Goal: Information Seeking & Learning: Learn about a topic

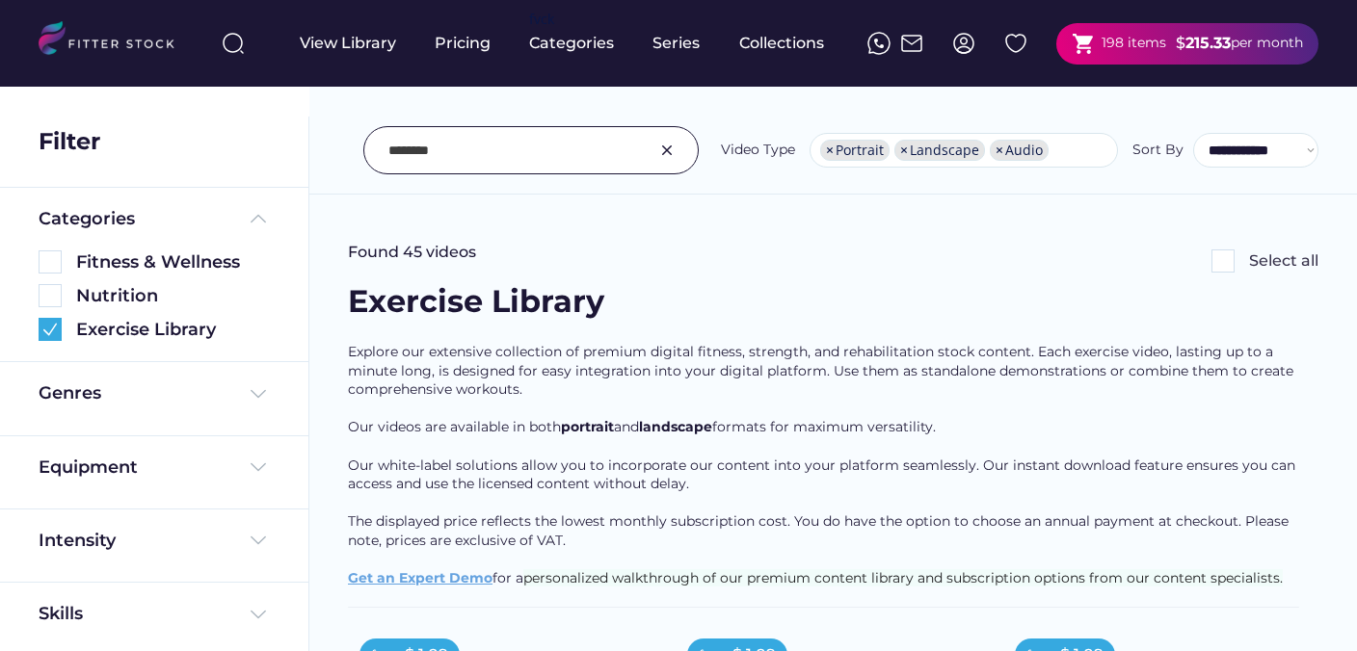
select select "**********"
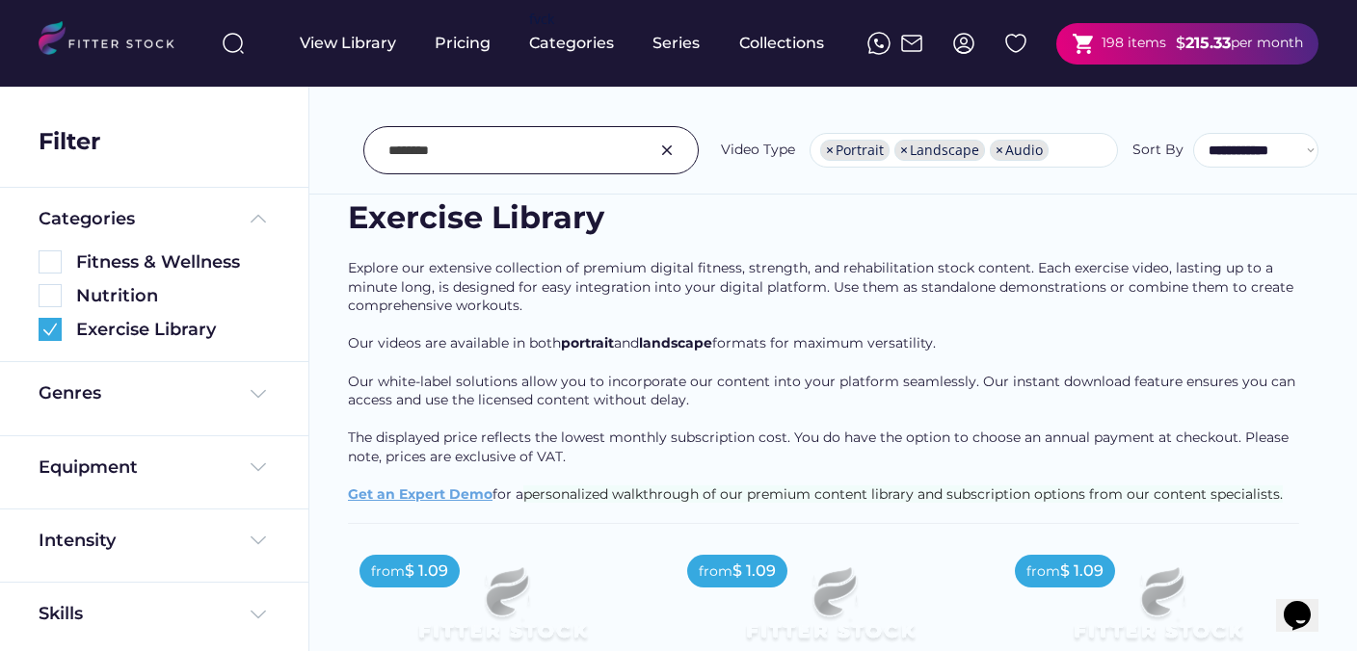
scroll to position [33, 0]
click at [676, 153] on img at bounding box center [666, 150] width 23 height 23
click at [584, 150] on input "input" at bounding box center [506, 150] width 237 height 40
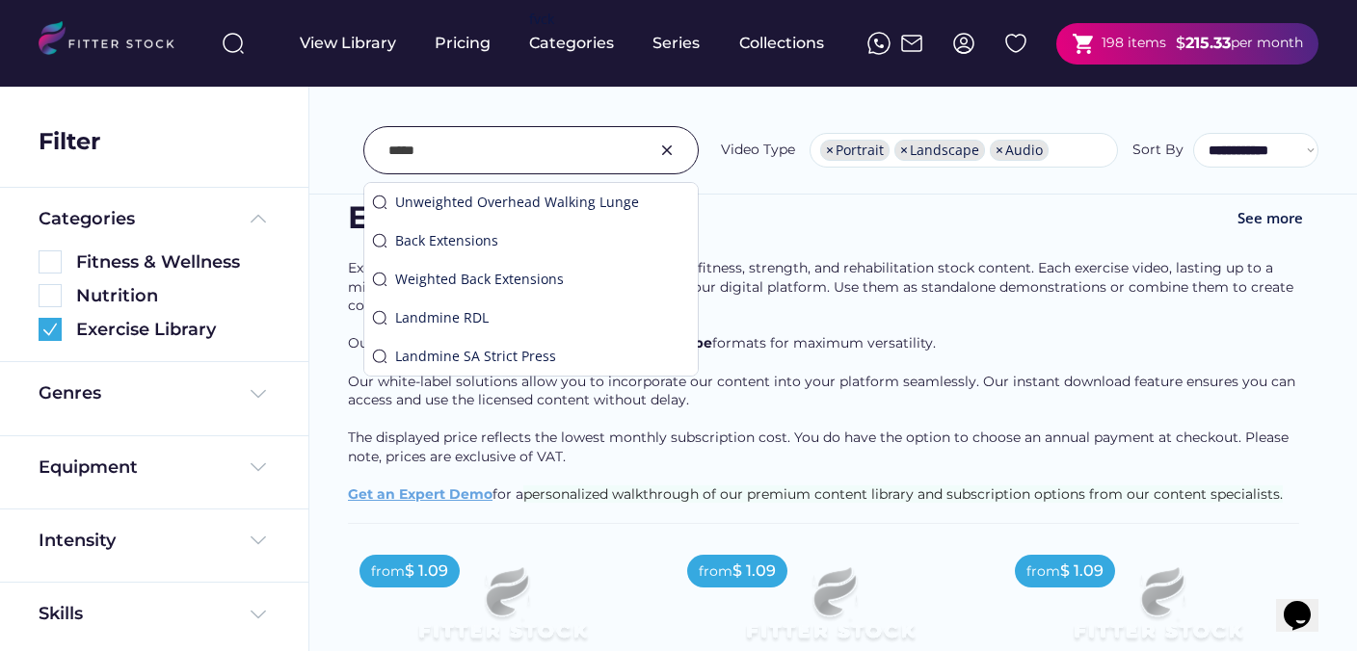
type input "*****"
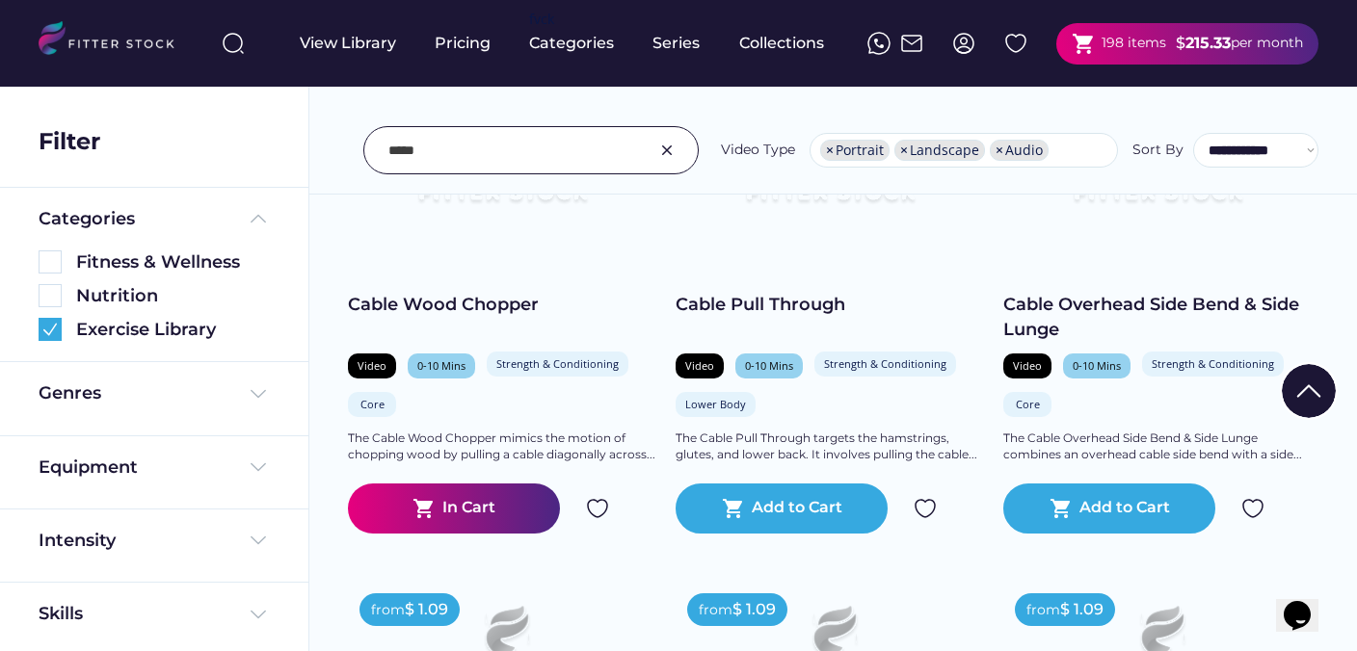
scroll to position [1477, 0]
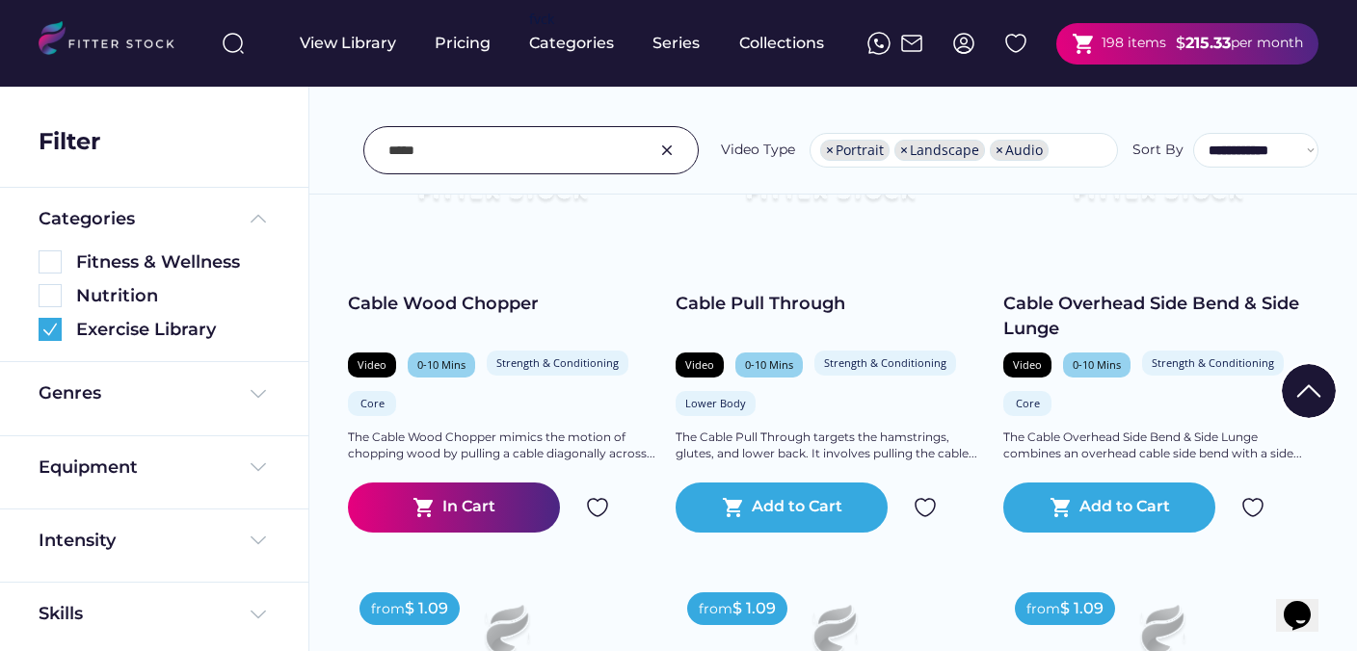
click at [598, 503] on img at bounding box center [597, 507] width 23 height 23
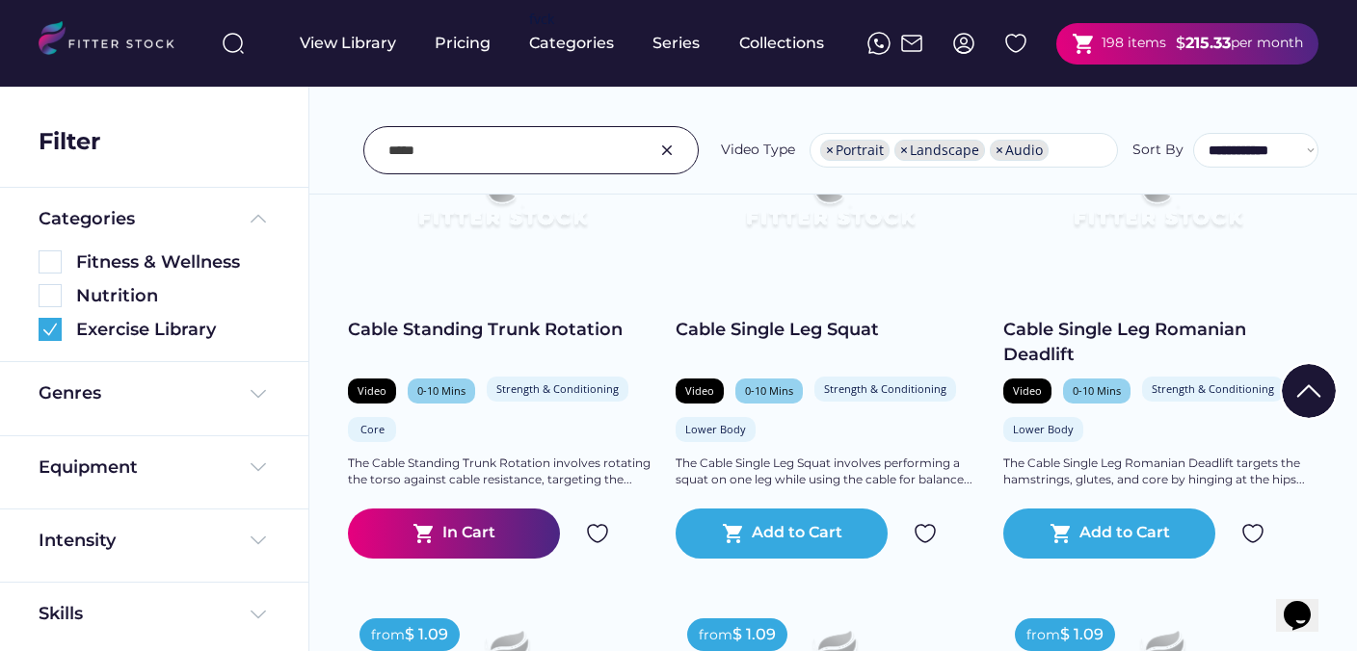
scroll to position [1931, 0]
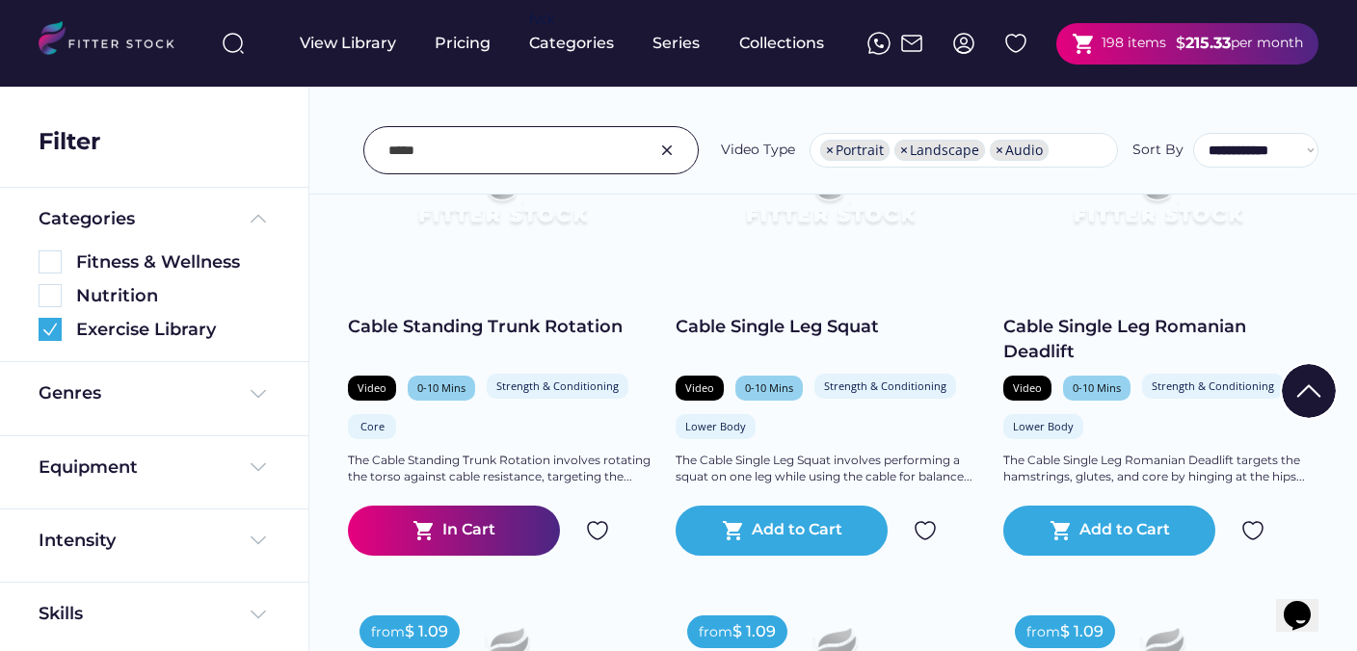
click at [603, 528] on img at bounding box center [597, 530] width 23 height 23
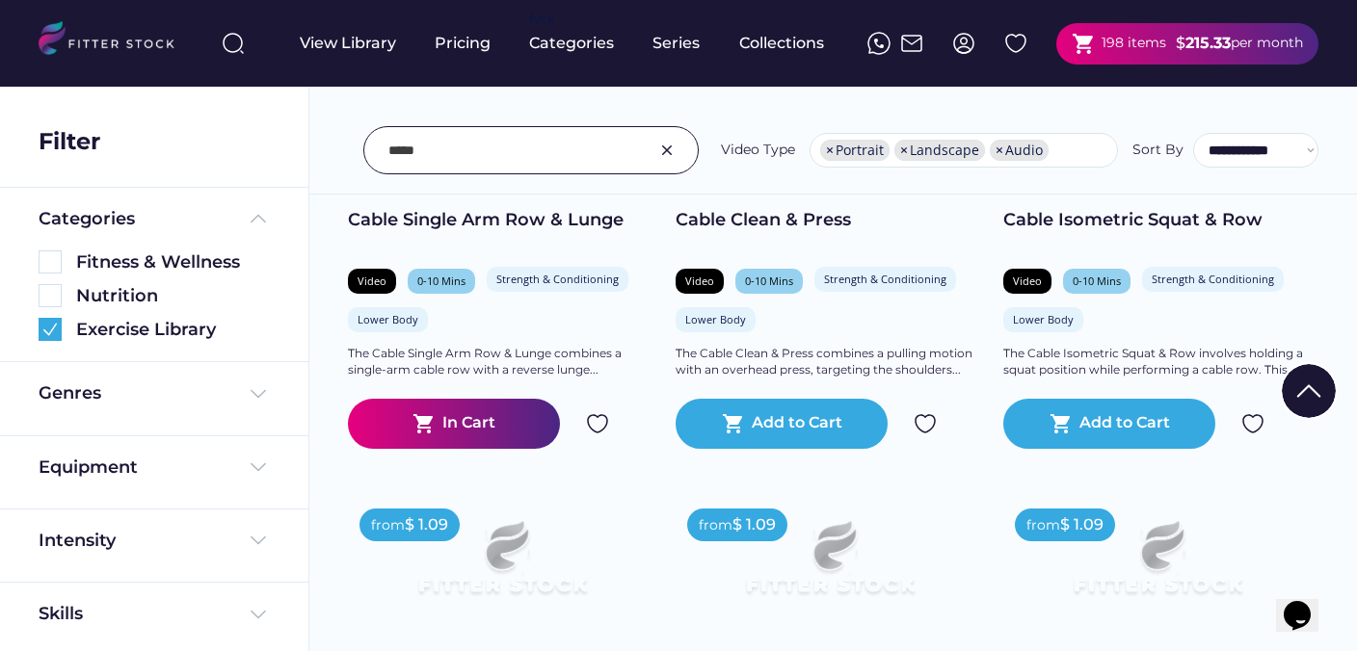
scroll to position [2516, 0]
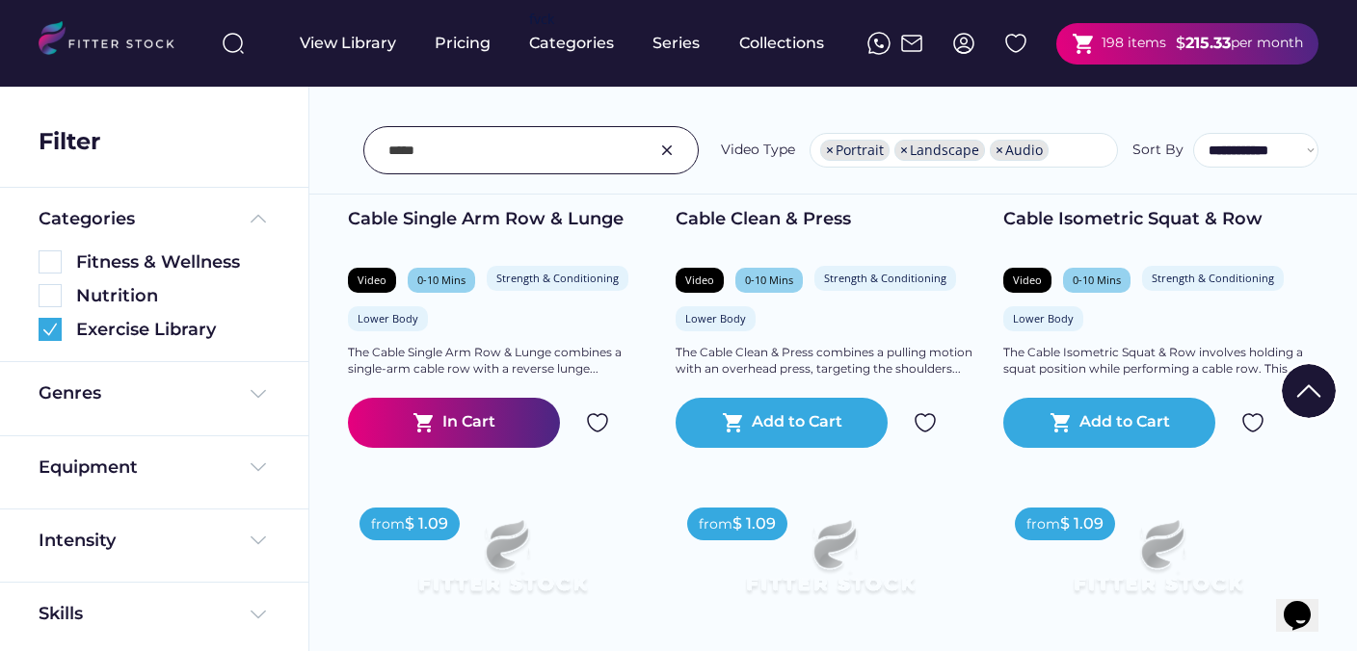
click at [595, 424] on img at bounding box center [597, 422] width 23 height 23
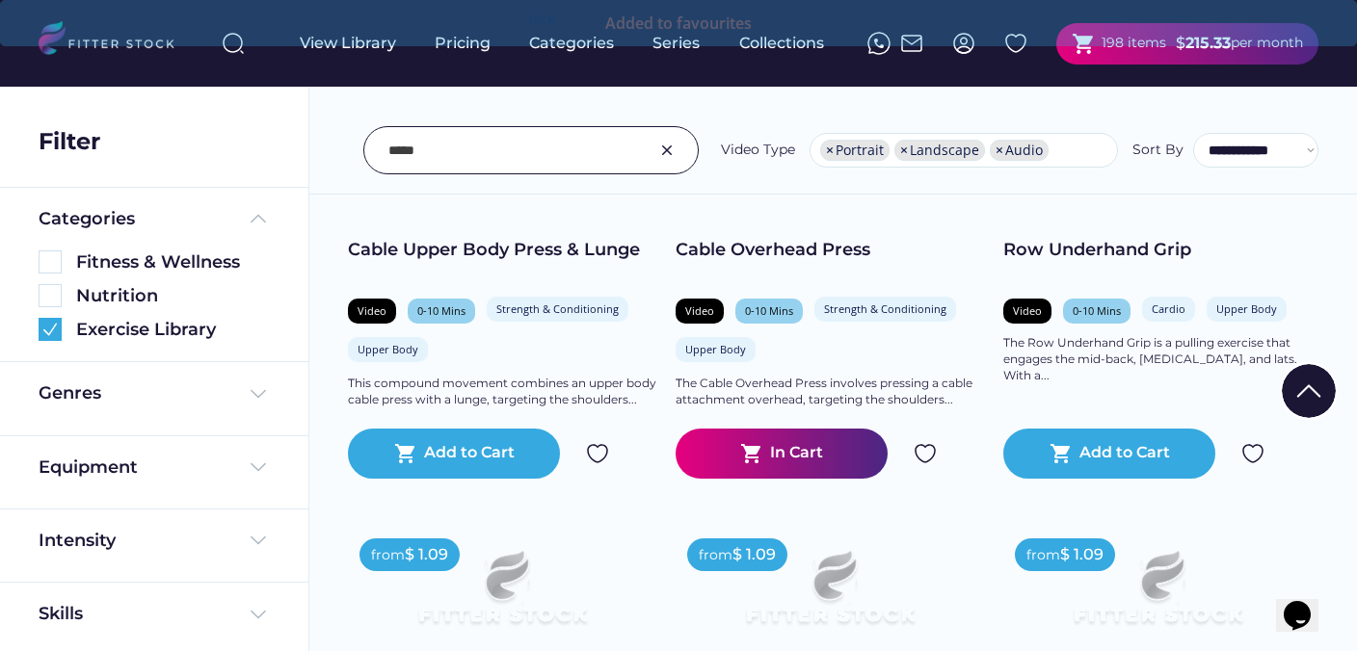
scroll to position [2963, 0]
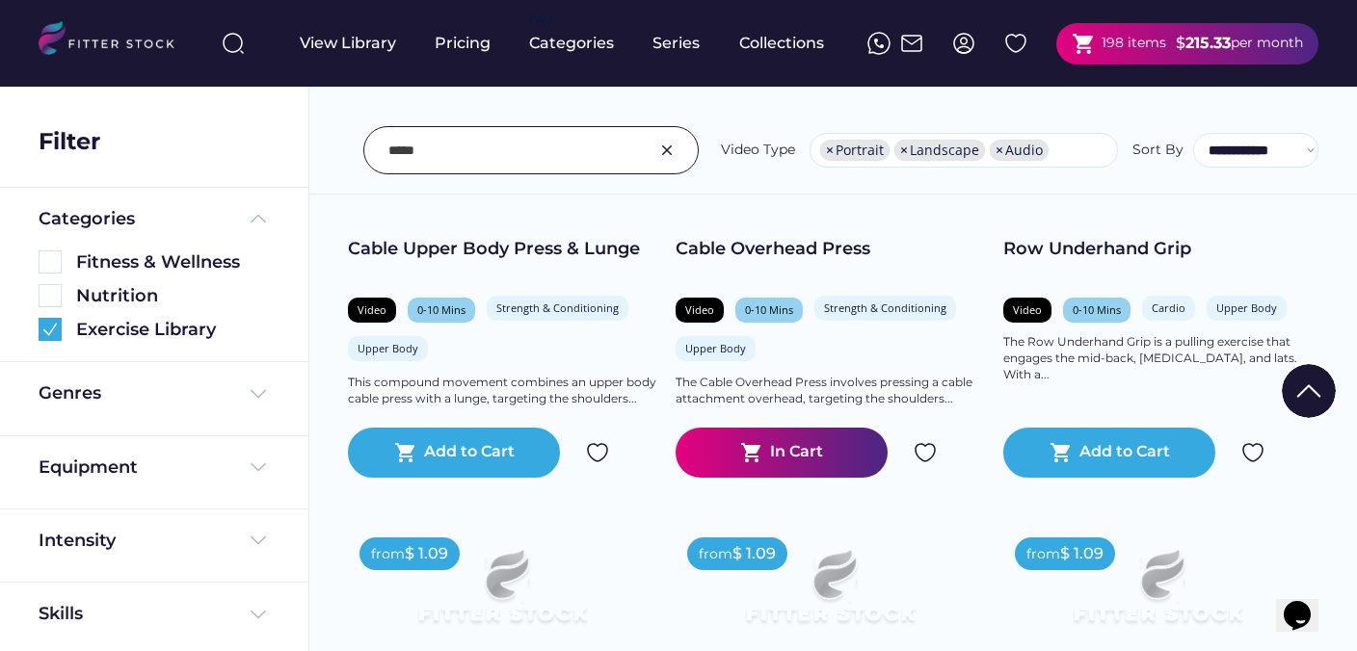
click at [930, 451] on img at bounding box center [924, 452] width 23 height 23
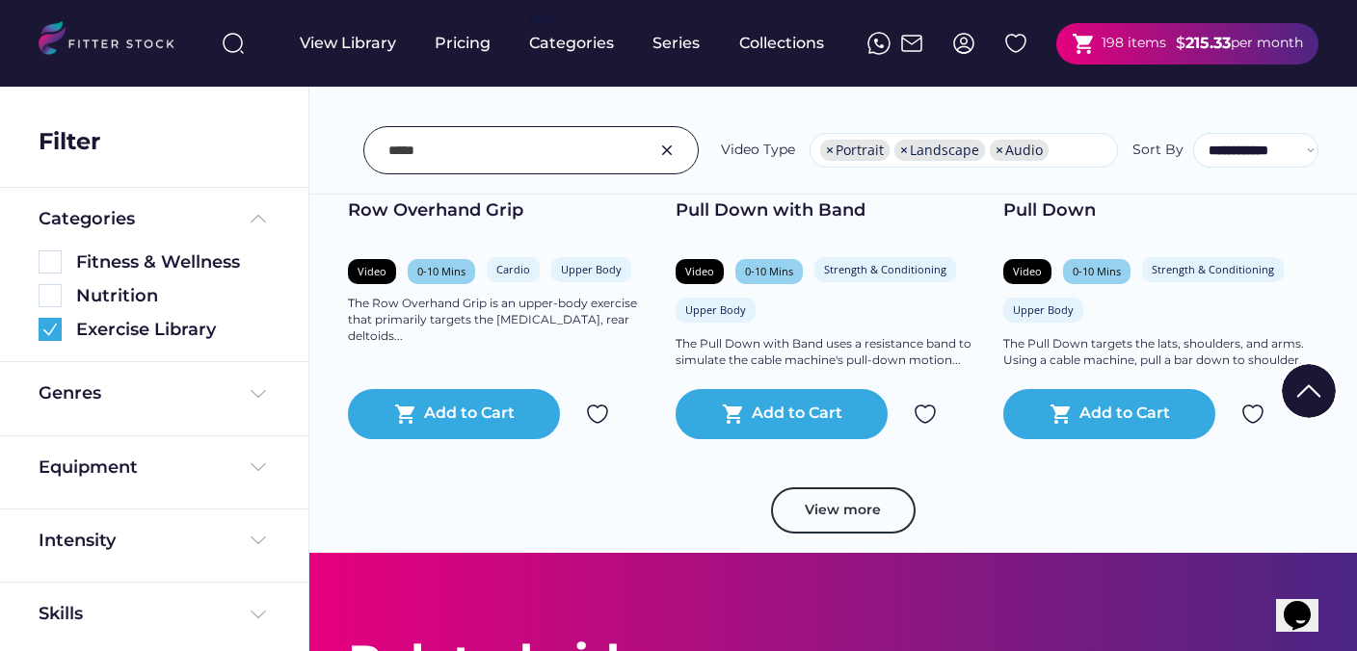
scroll to position [3481, 0]
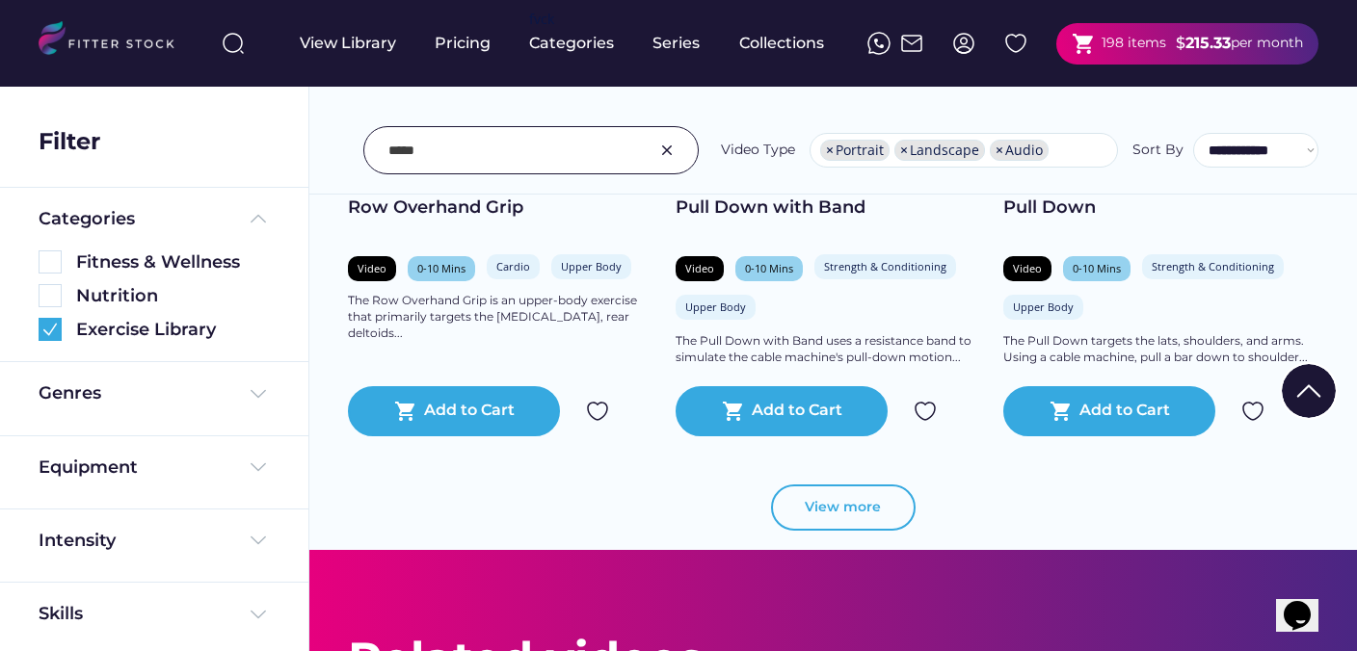
click at [813, 514] on button "View more" at bounding box center [843, 508] width 145 height 46
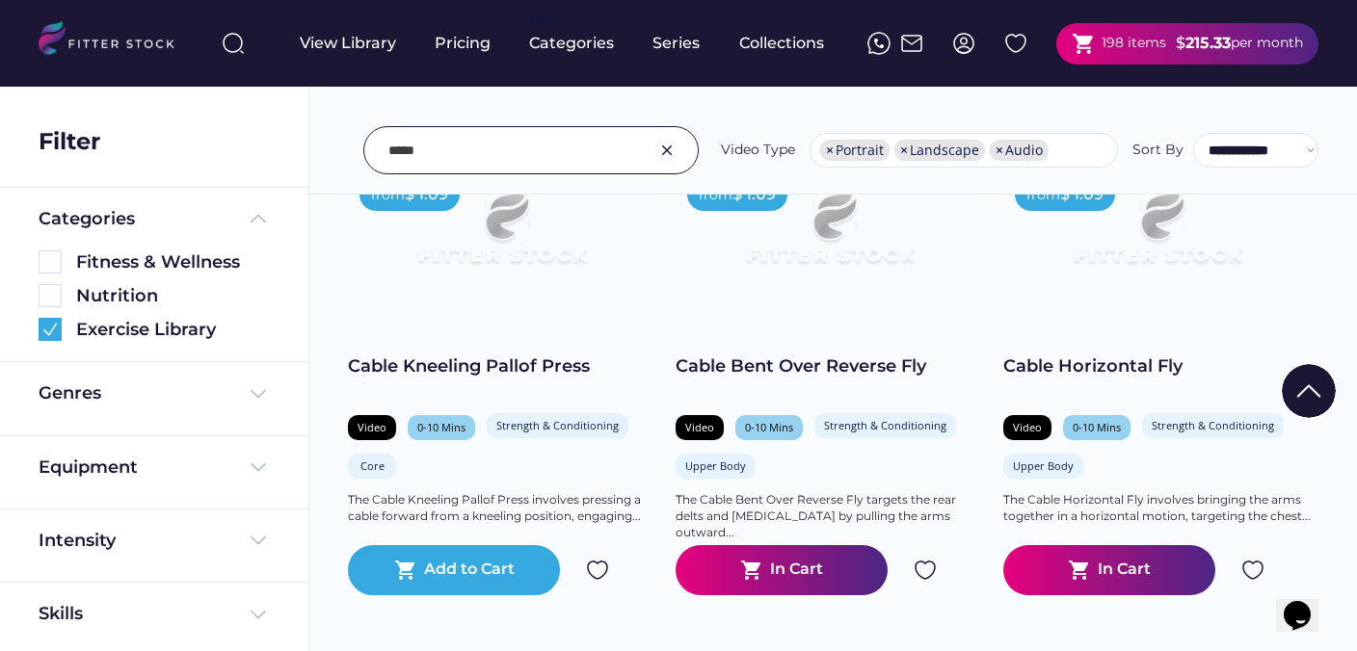
scroll to position [4280, 0]
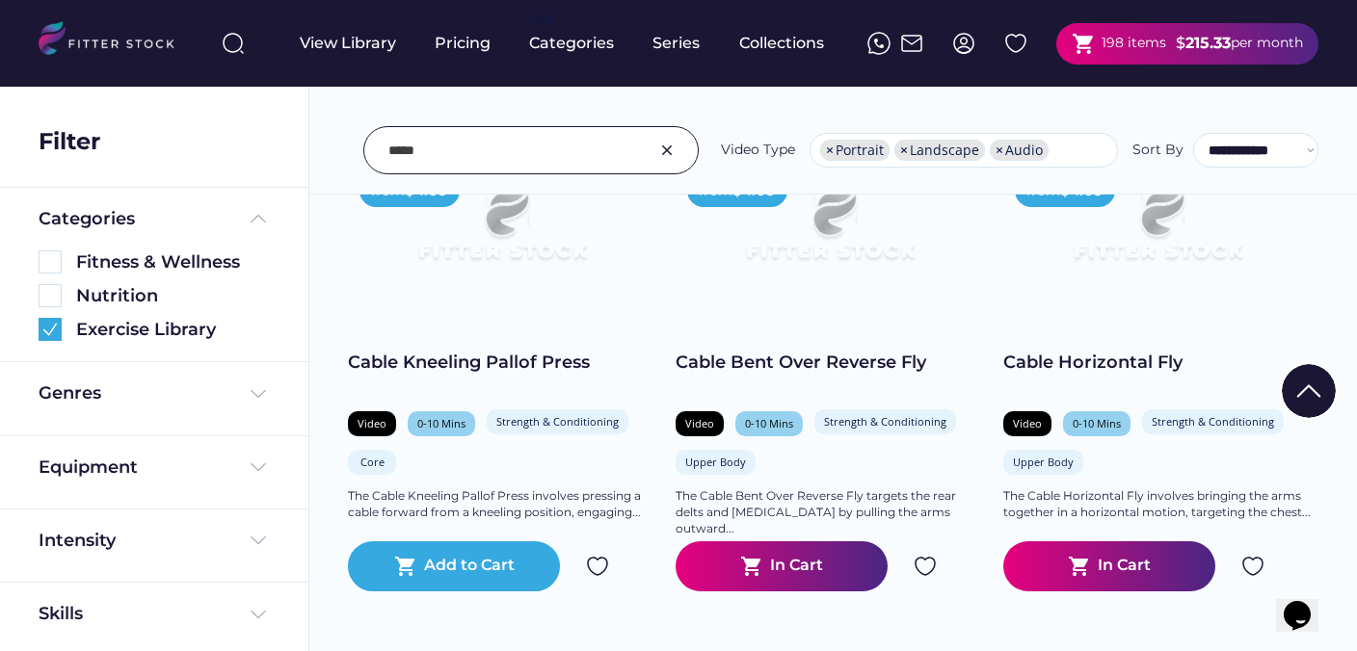
click at [923, 566] on img at bounding box center [924, 566] width 23 height 23
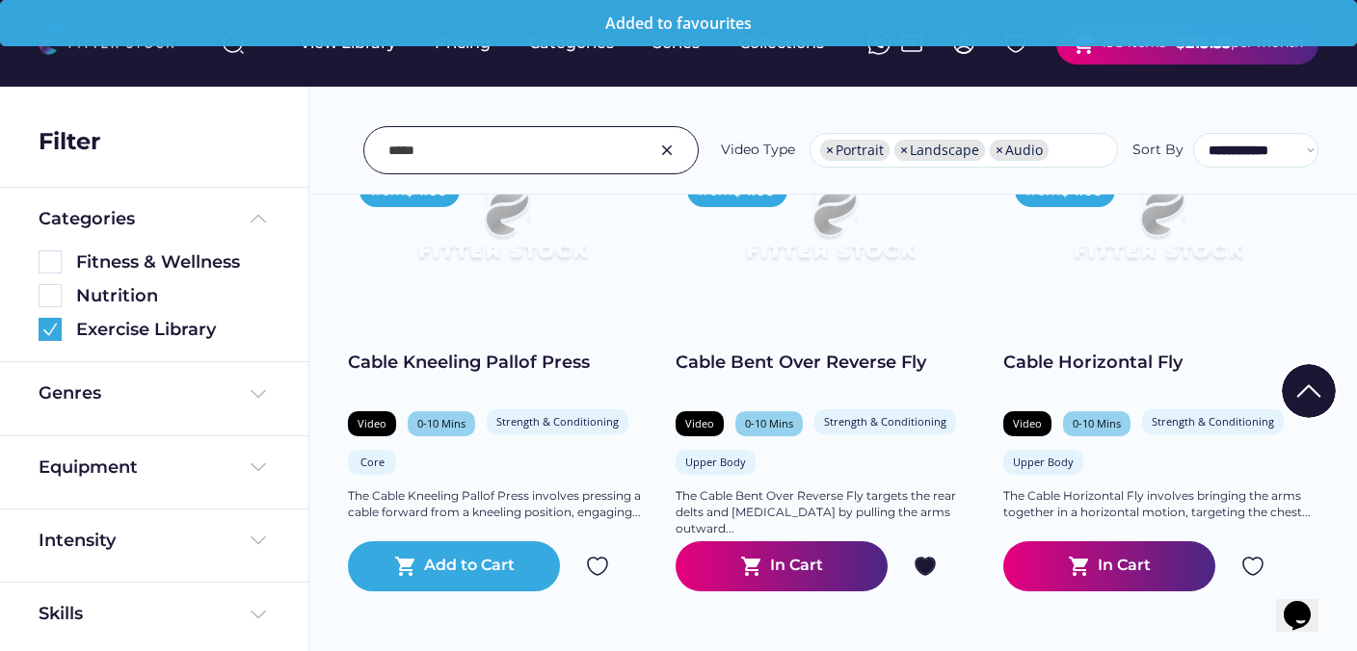
click at [1251, 567] on img at bounding box center [1252, 566] width 23 height 23
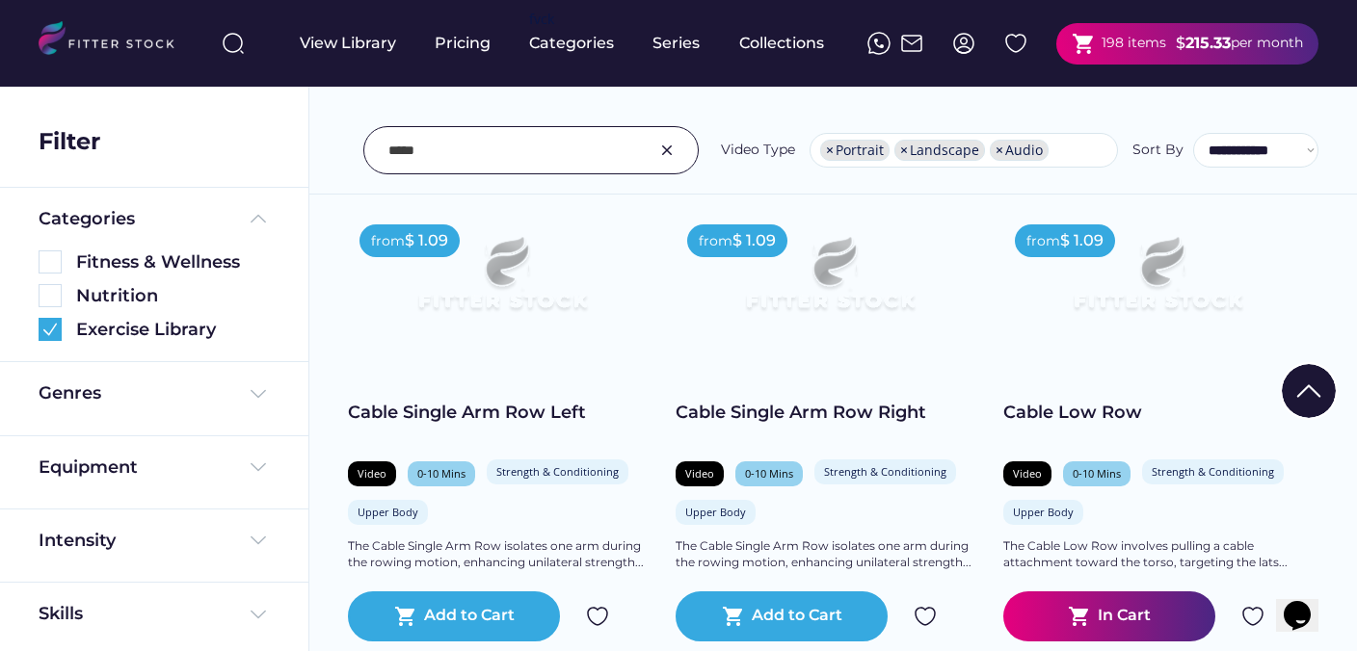
scroll to position [4719, 0]
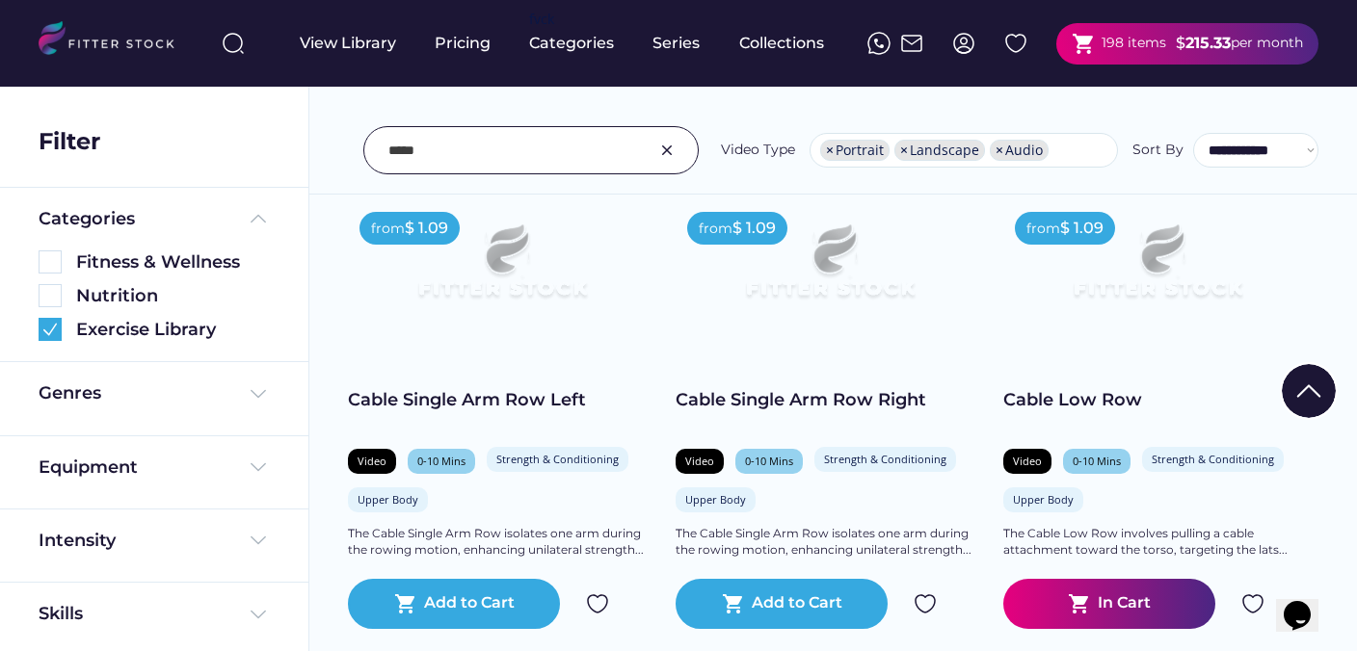
click at [1252, 601] on img at bounding box center [1252, 604] width 23 height 23
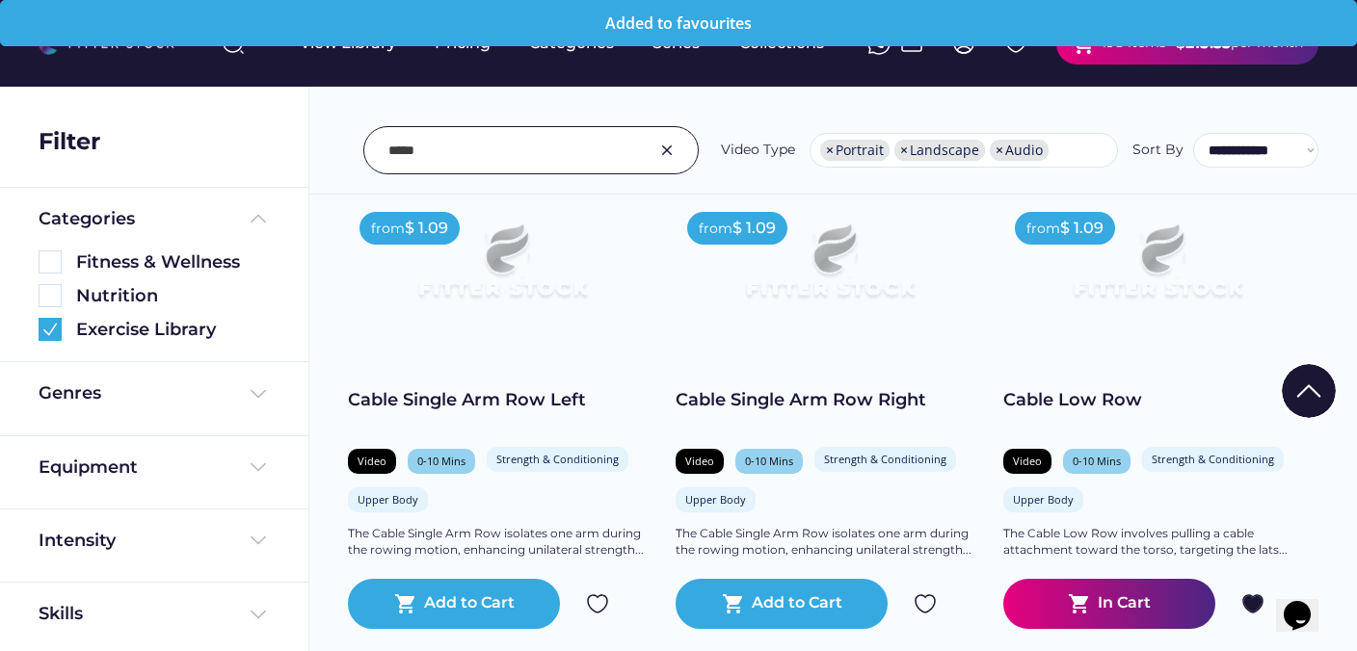
click at [921, 599] on img at bounding box center [924, 604] width 23 height 23
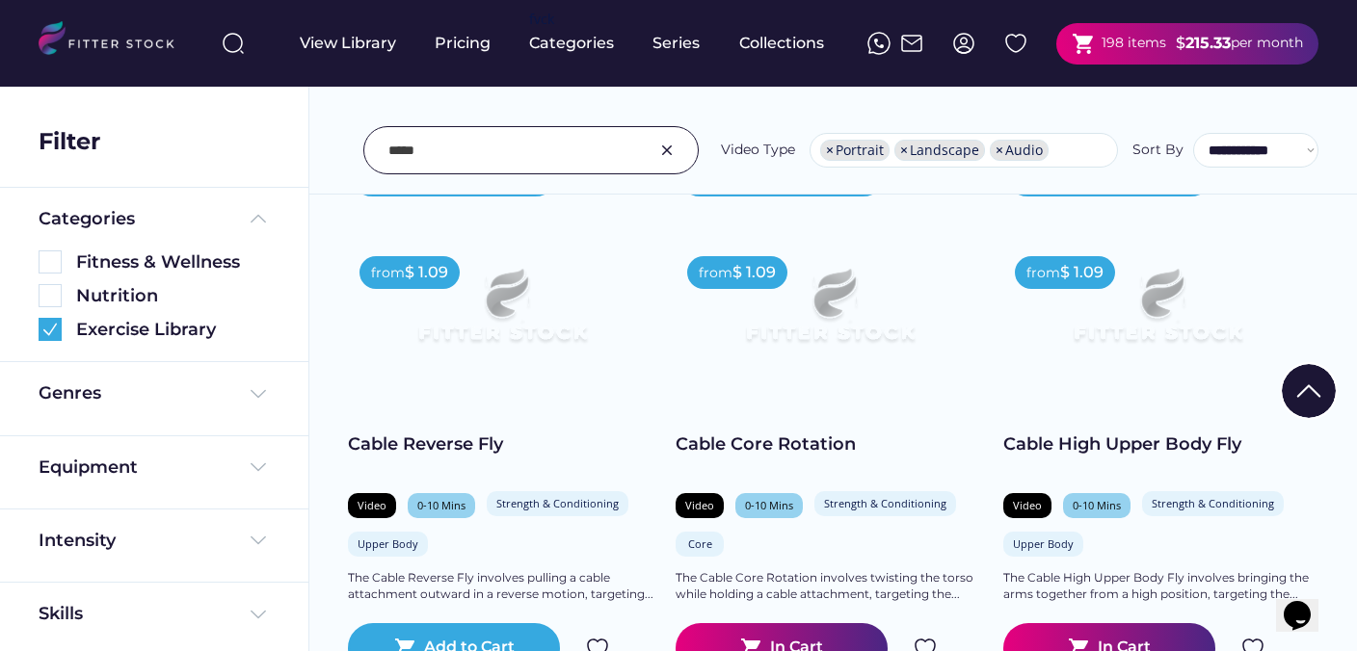
scroll to position [6132, 0]
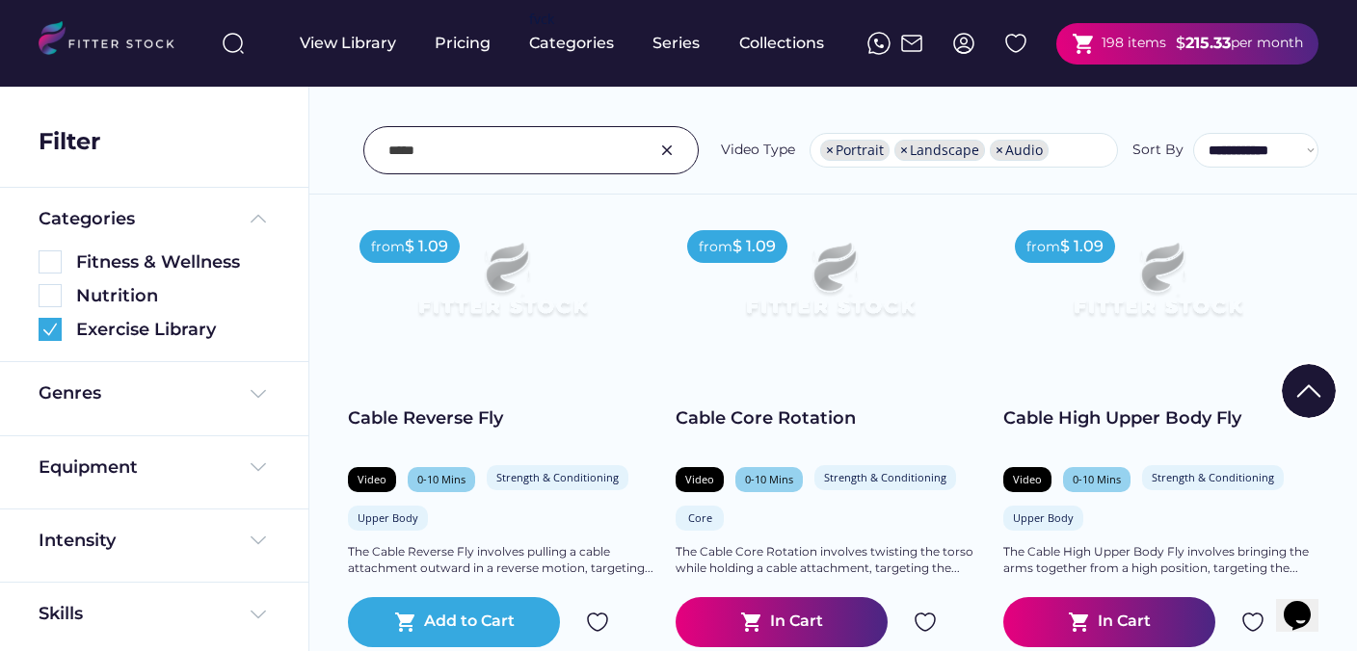
click at [923, 623] on img at bounding box center [924, 622] width 23 height 23
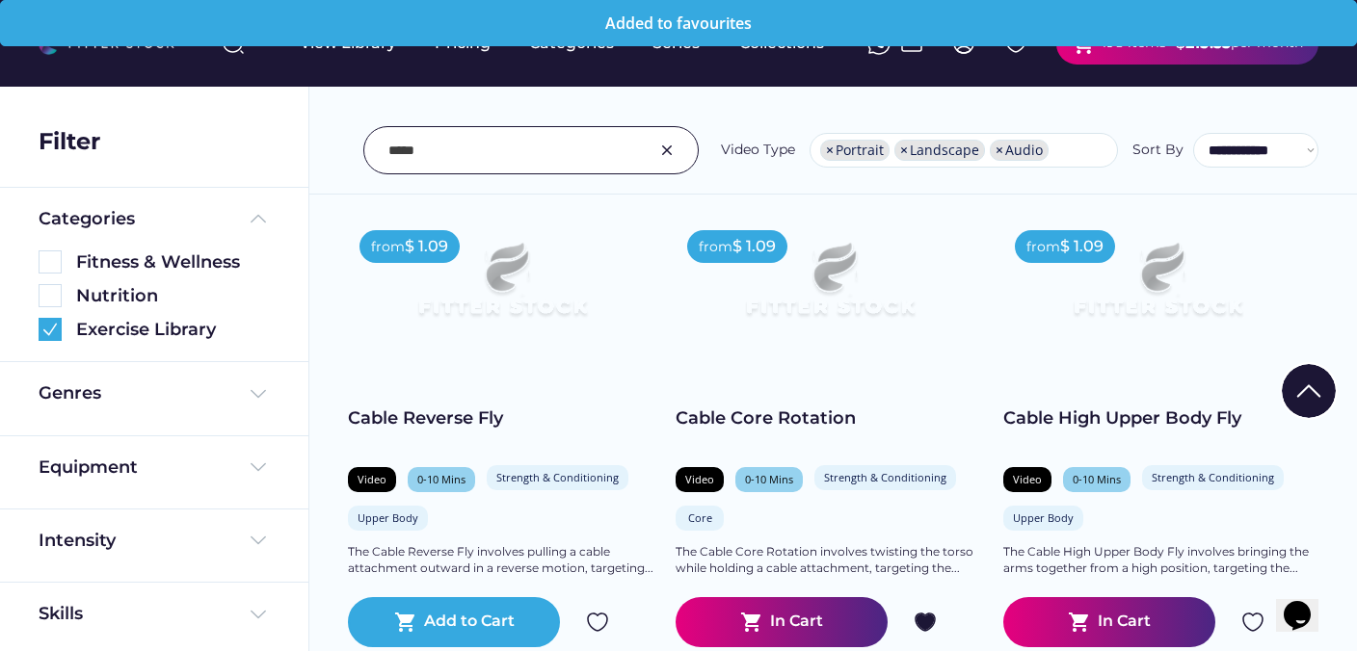
click at [1252, 619] on img at bounding box center [1252, 622] width 23 height 23
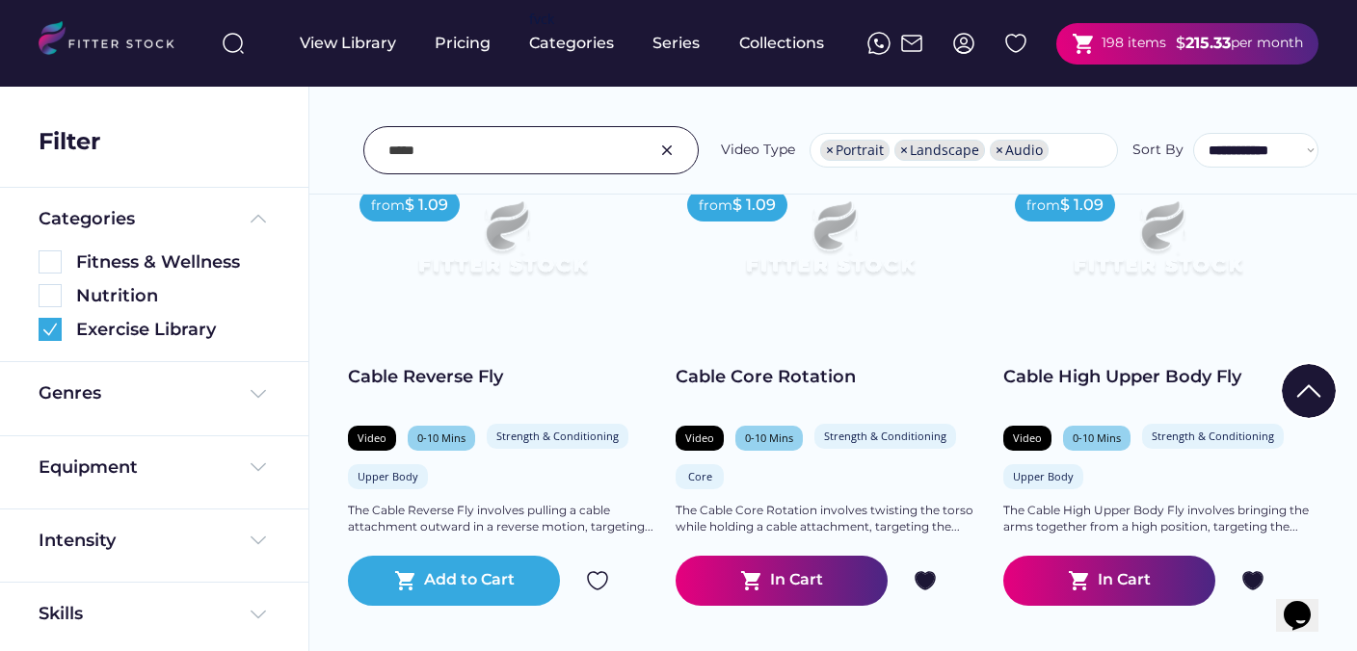
scroll to position [6162, 0]
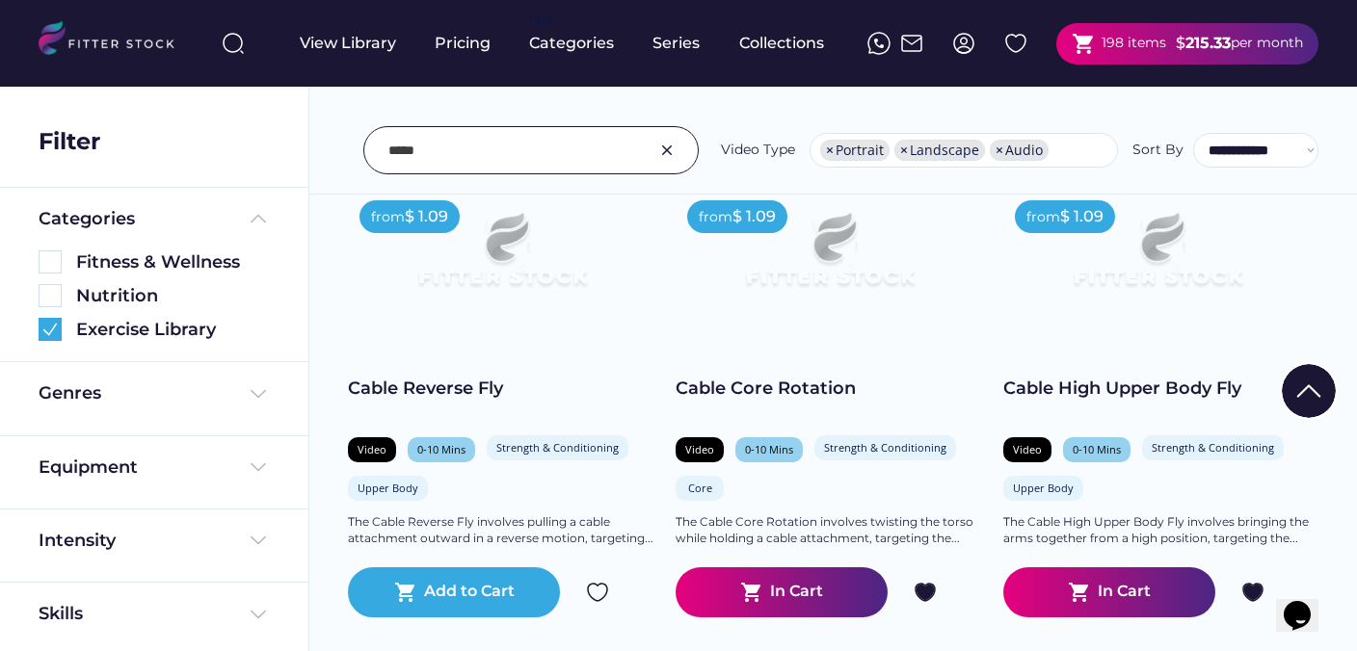
click at [599, 594] on img at bounding box center [597, 592] width 23 height 23
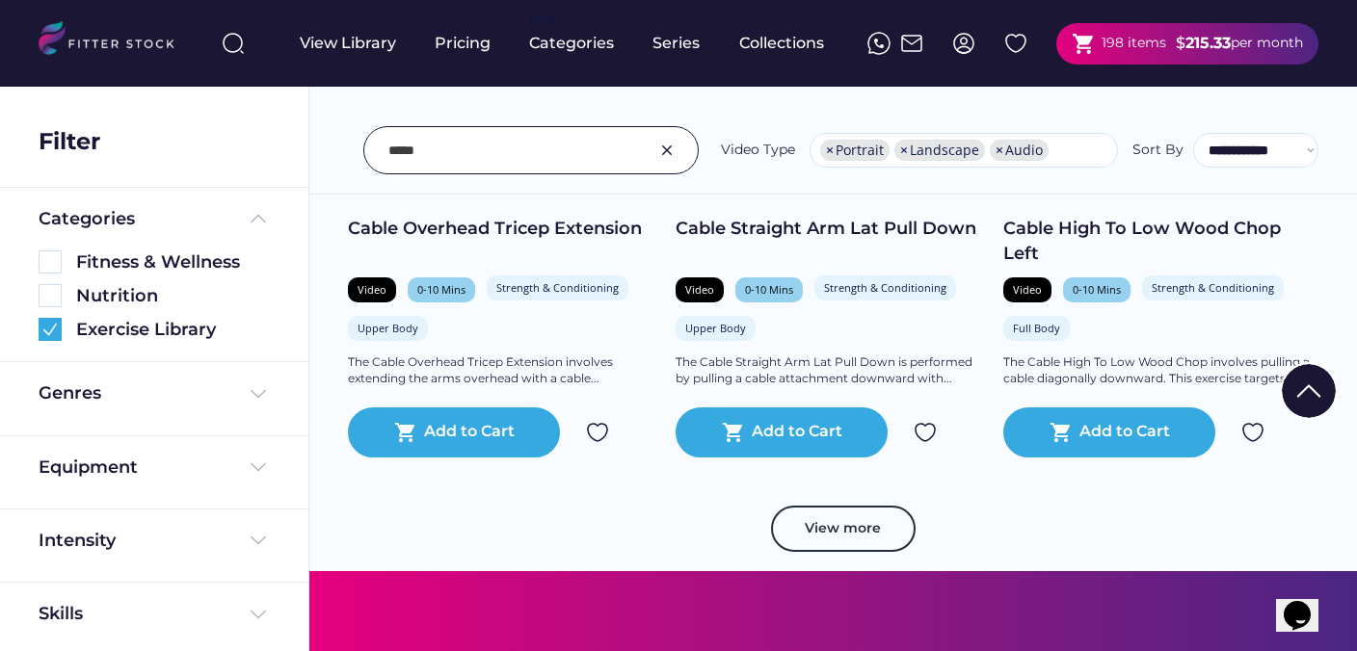
scroll to position [6808, 0]
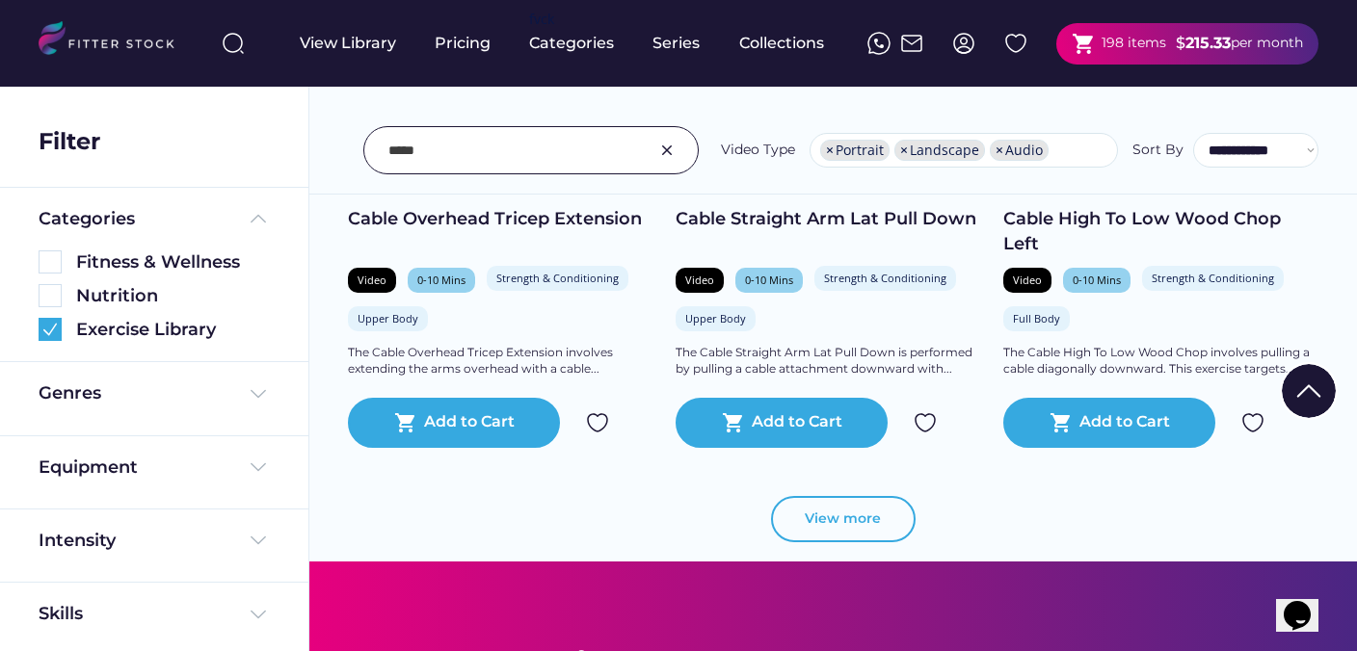
click at [856, 521] on button "View more" at bounding box center [843, 519] width 145 height 46
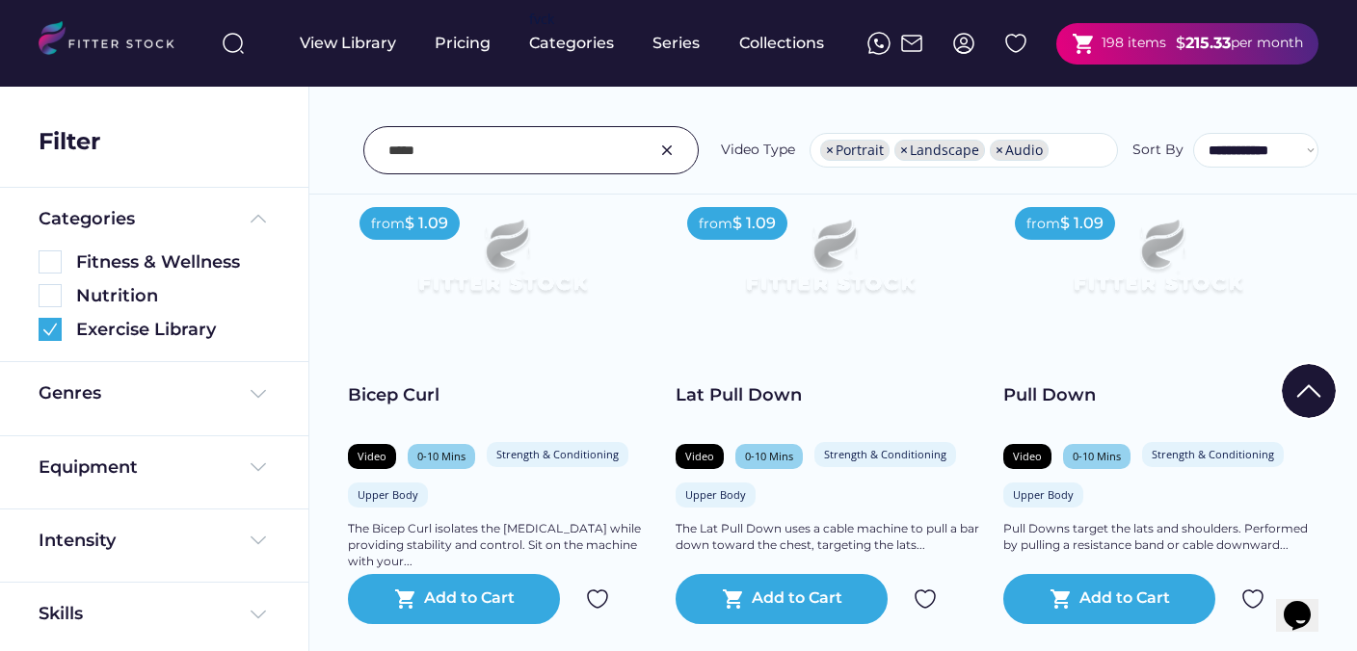
scroll to position [8541, 0]
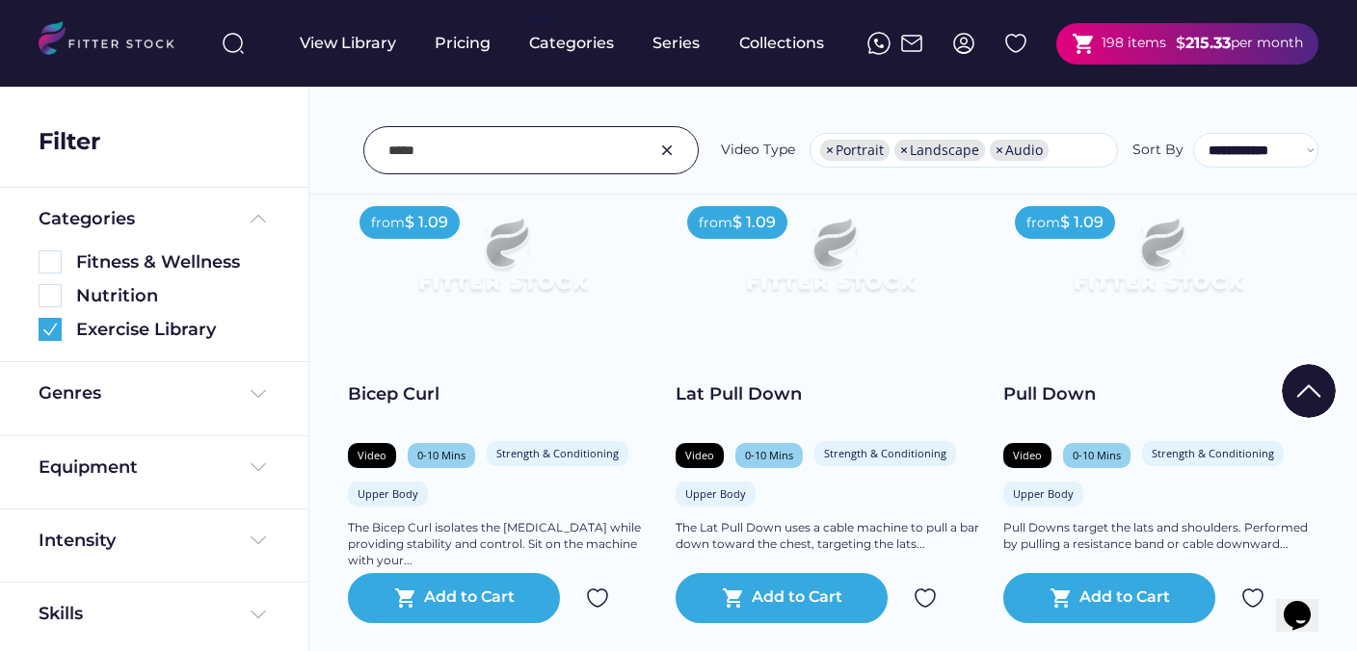
click at [604, 594] on img at bounding box center [597, 598] width 23 height 23
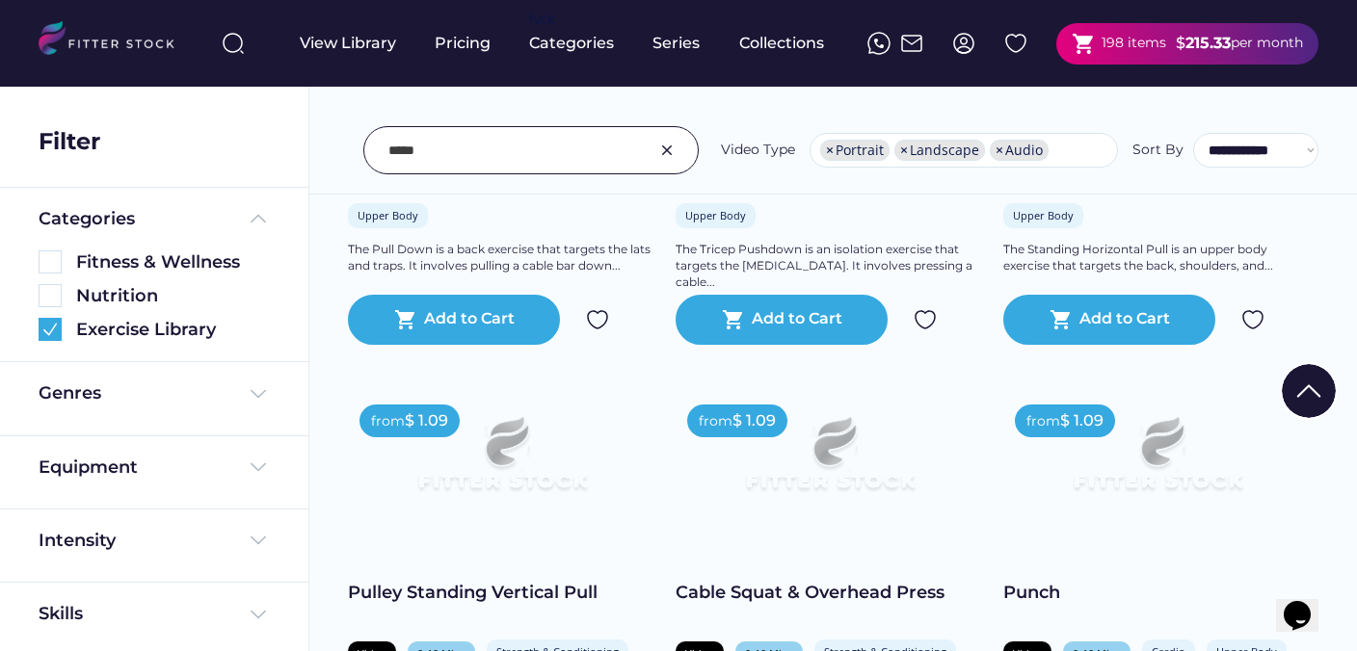
scroll to position [704, 0]
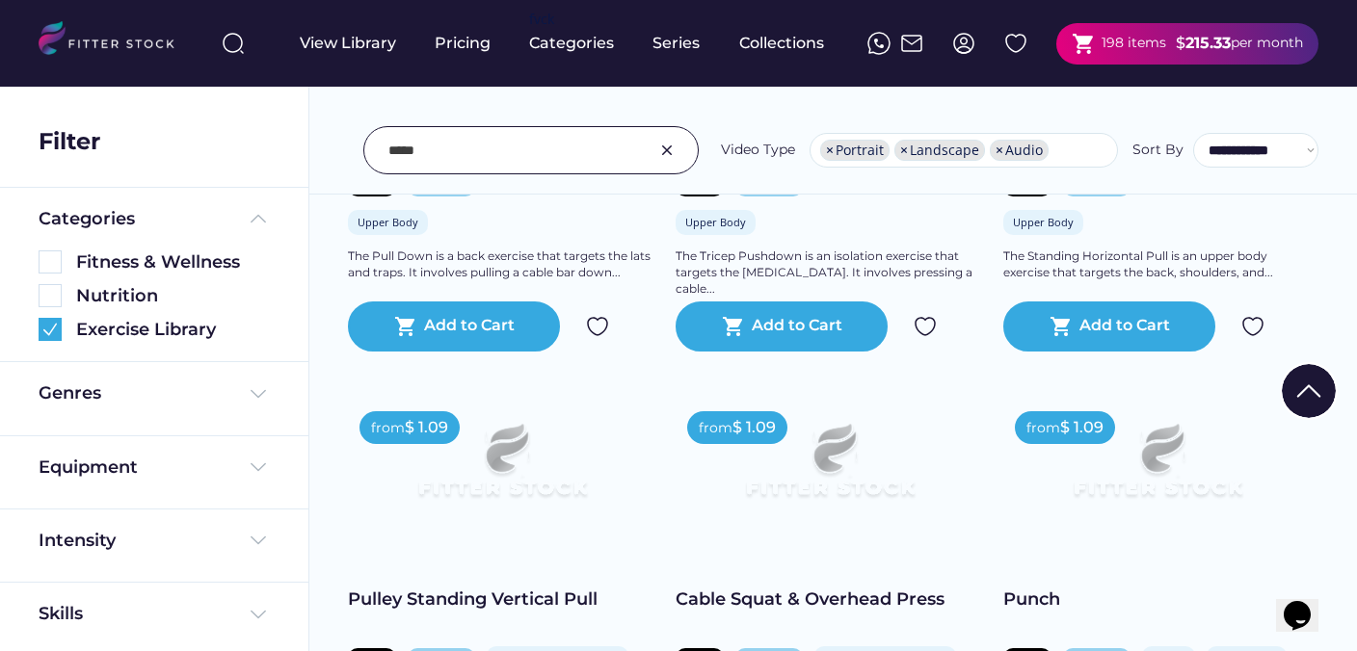
click at [668, 149] on img at bounding box center [666, 150] width 23 height 23
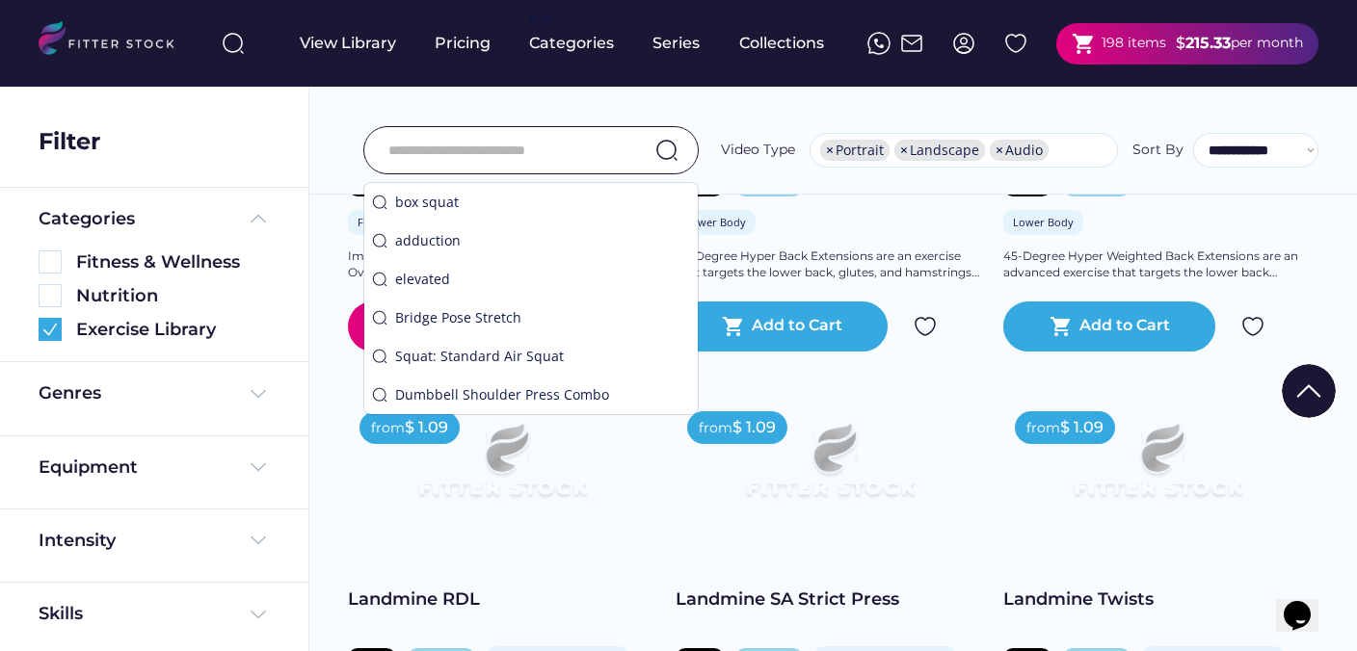
click at [499, 153] on input "input" at bounding box center [506, 150] width 237 height 40
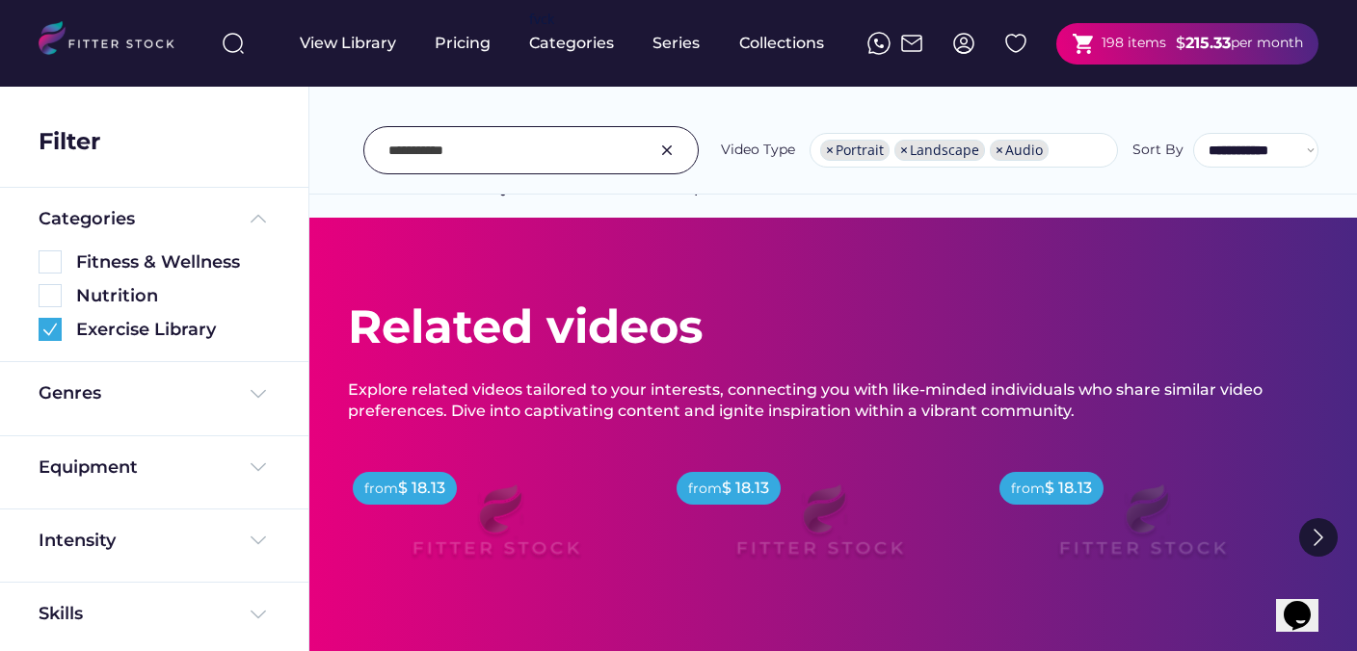
scroll to position [0, 0]
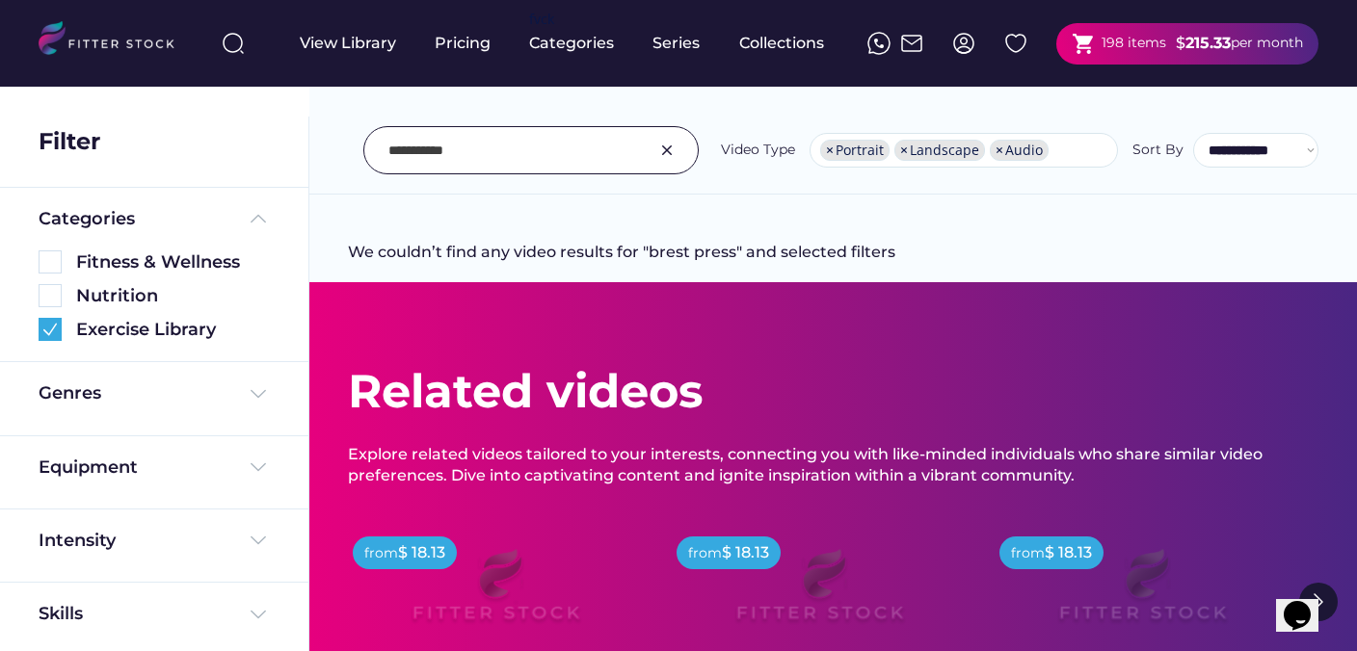
click at [426, 155] on input "input" at bounding box center [506, 150] width 237 height 40
type input "*****"
click at [255, 466] on img at bounding box center [258, 467] width 23 height 23
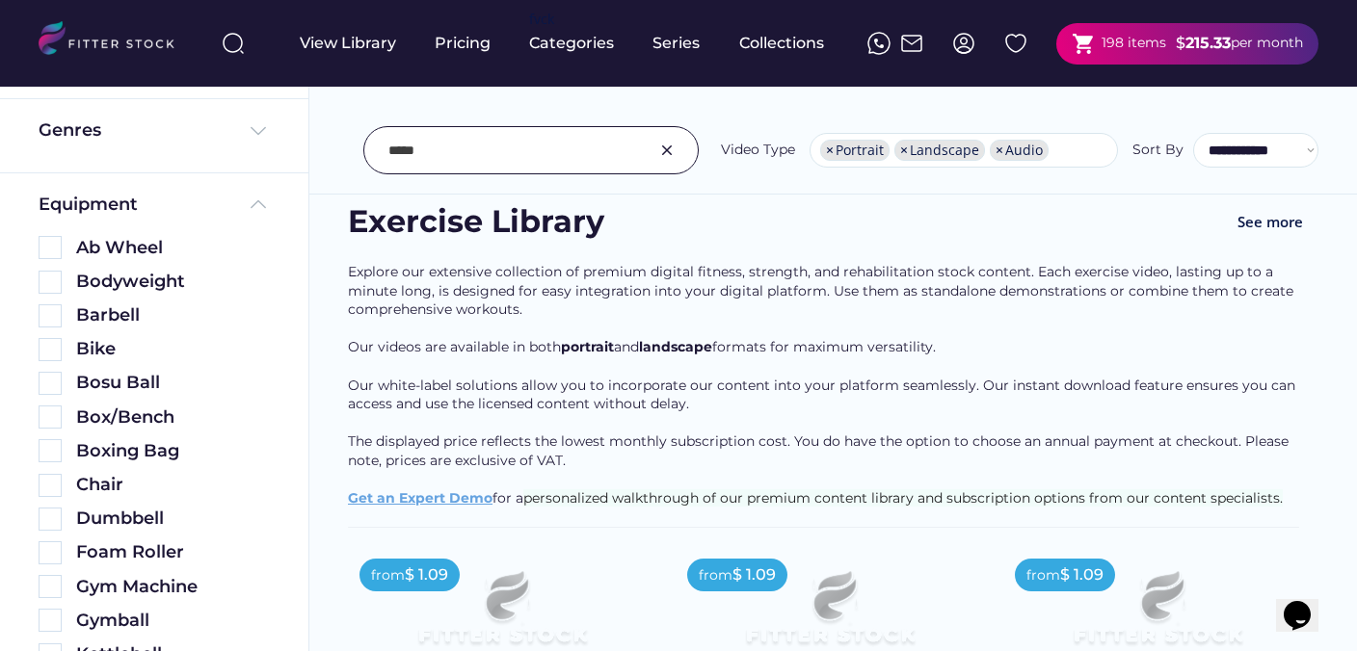
scroll to position [268, 0]
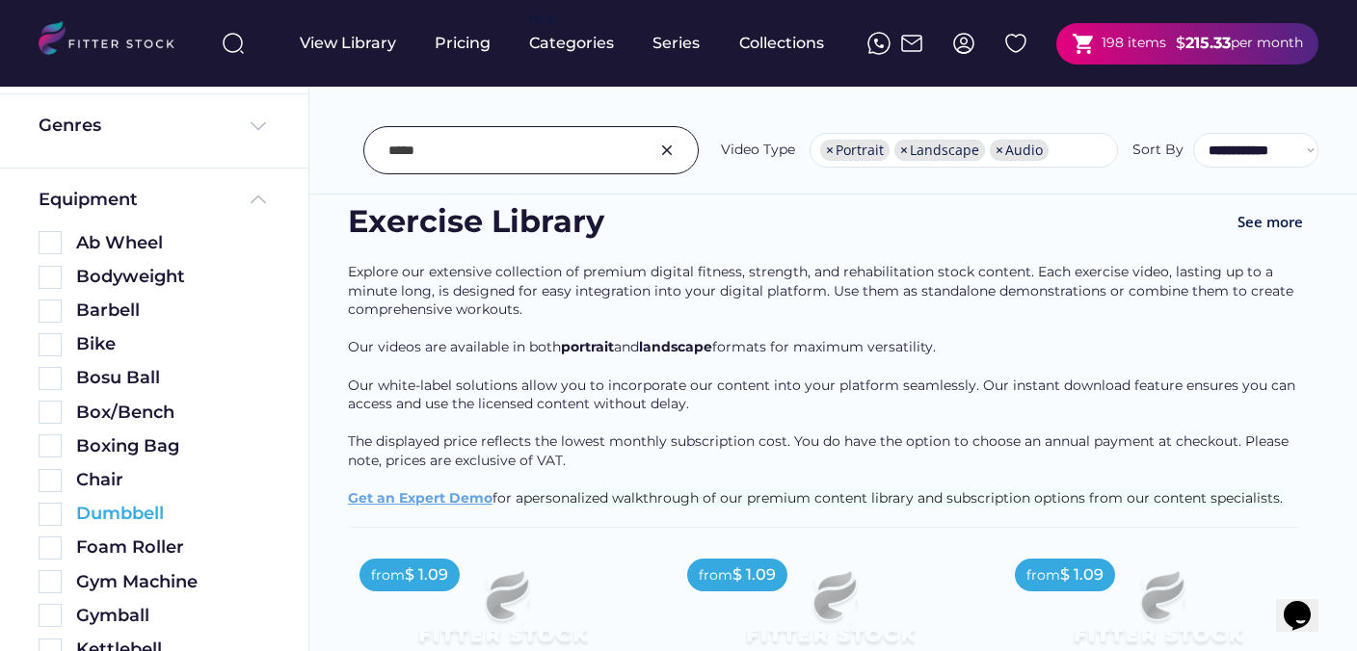
click at [55, 511] on img at bounding box center [50, 514] width 23 height 23
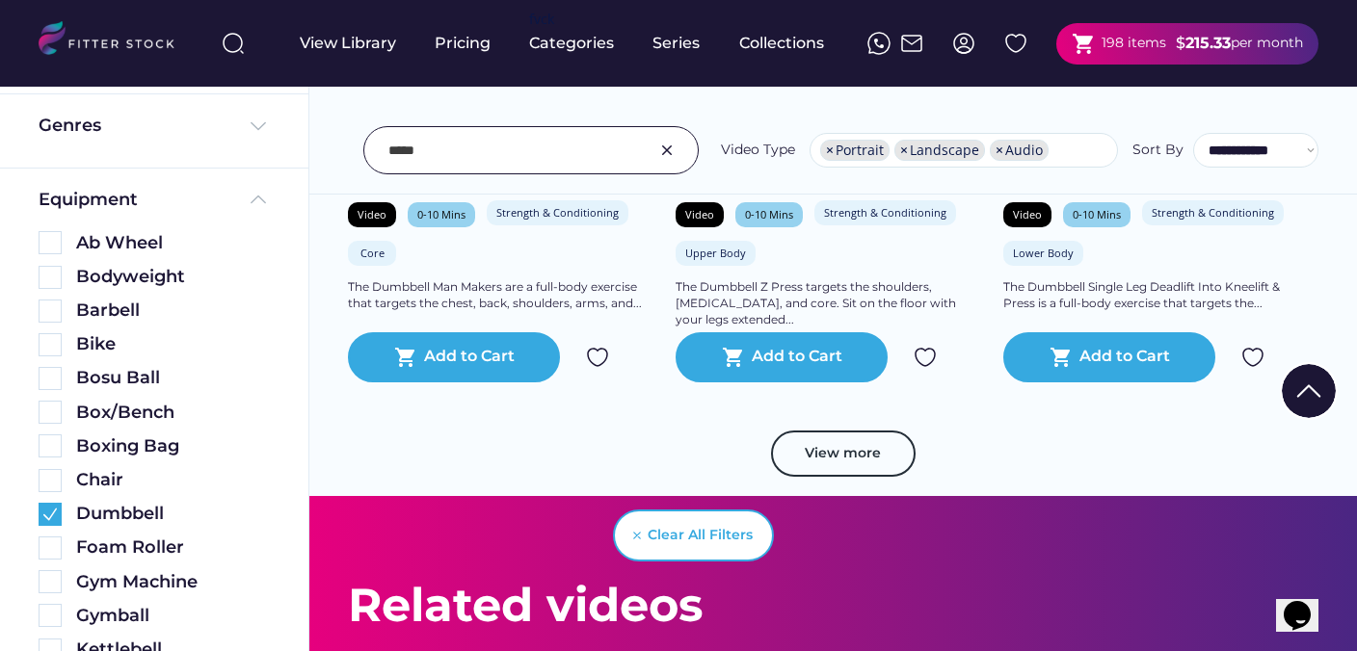
scroll to position [3649, 0]
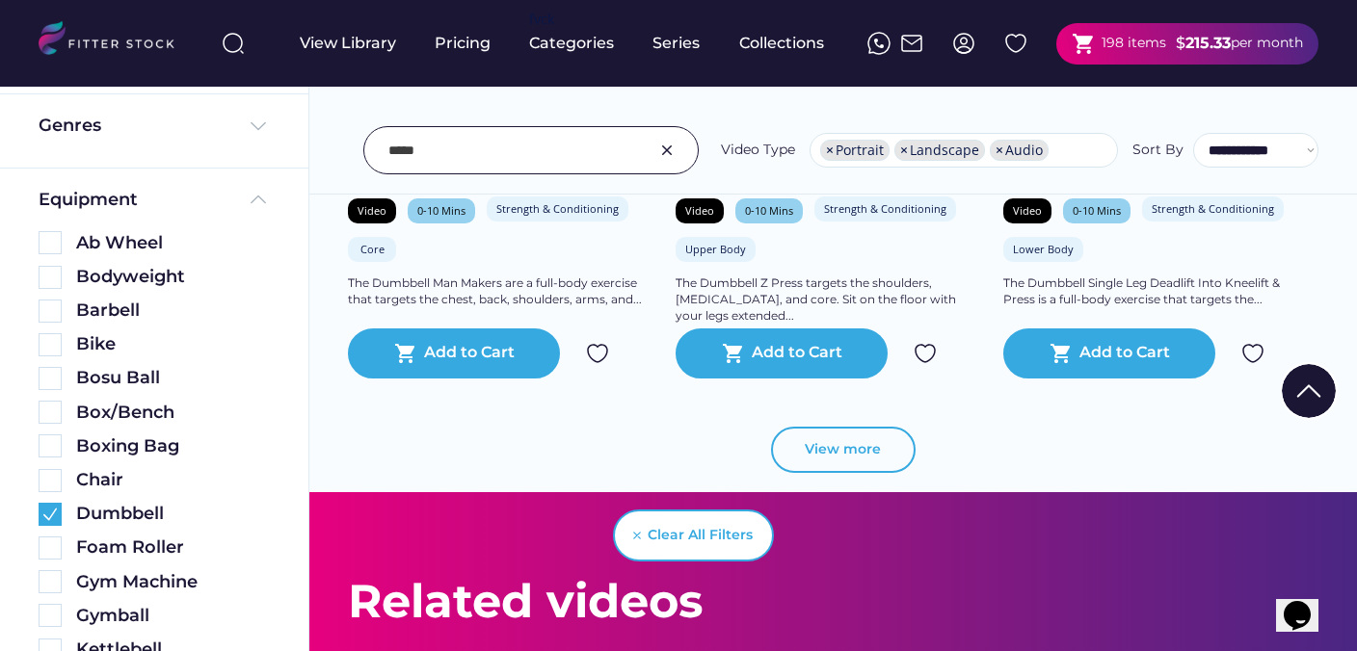
click at [880, 450] on button "View more" at bounding box center [843, 450] width 145 height 46
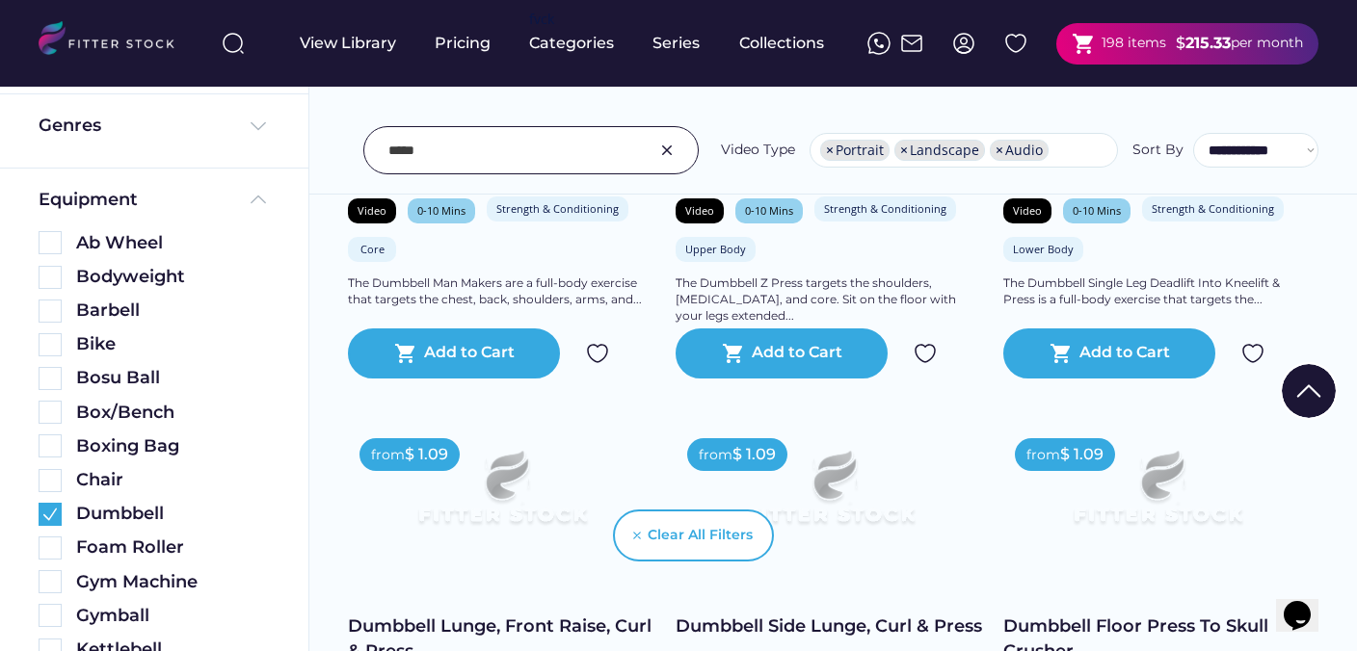
click at [672, 150] on img at bounding box center [666, 150] width 23 height 23
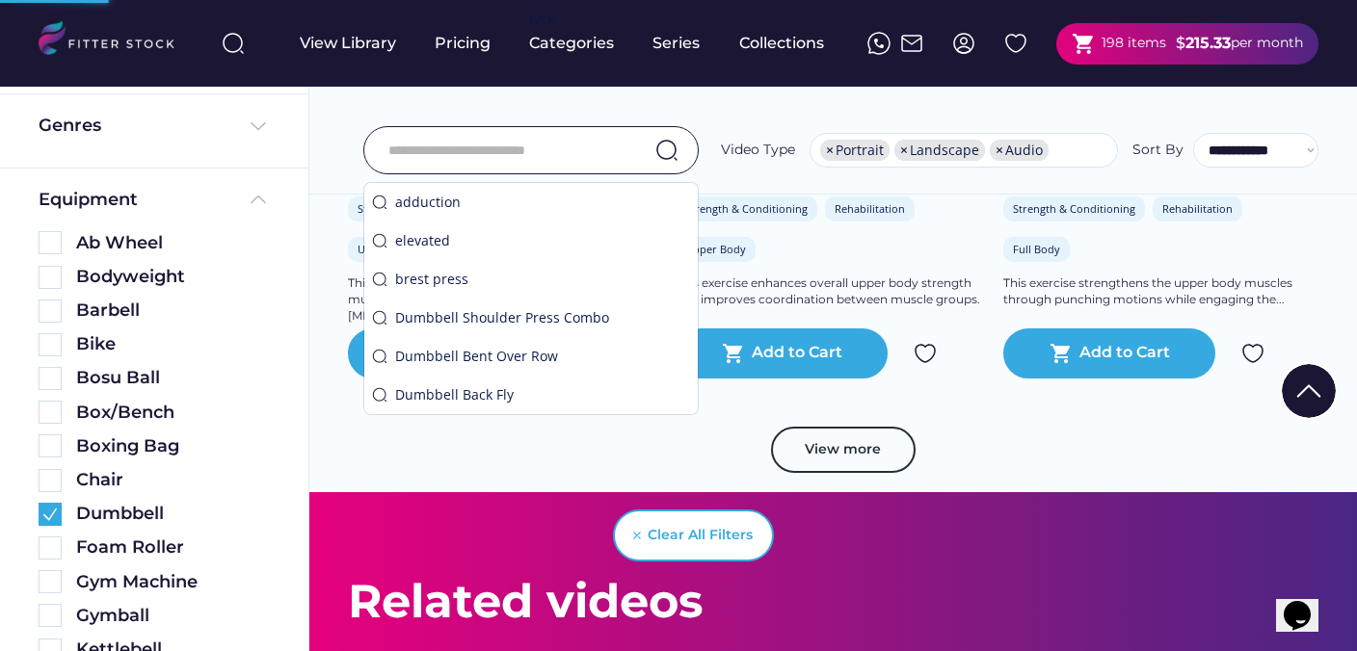
scroll to position [3612, 0]
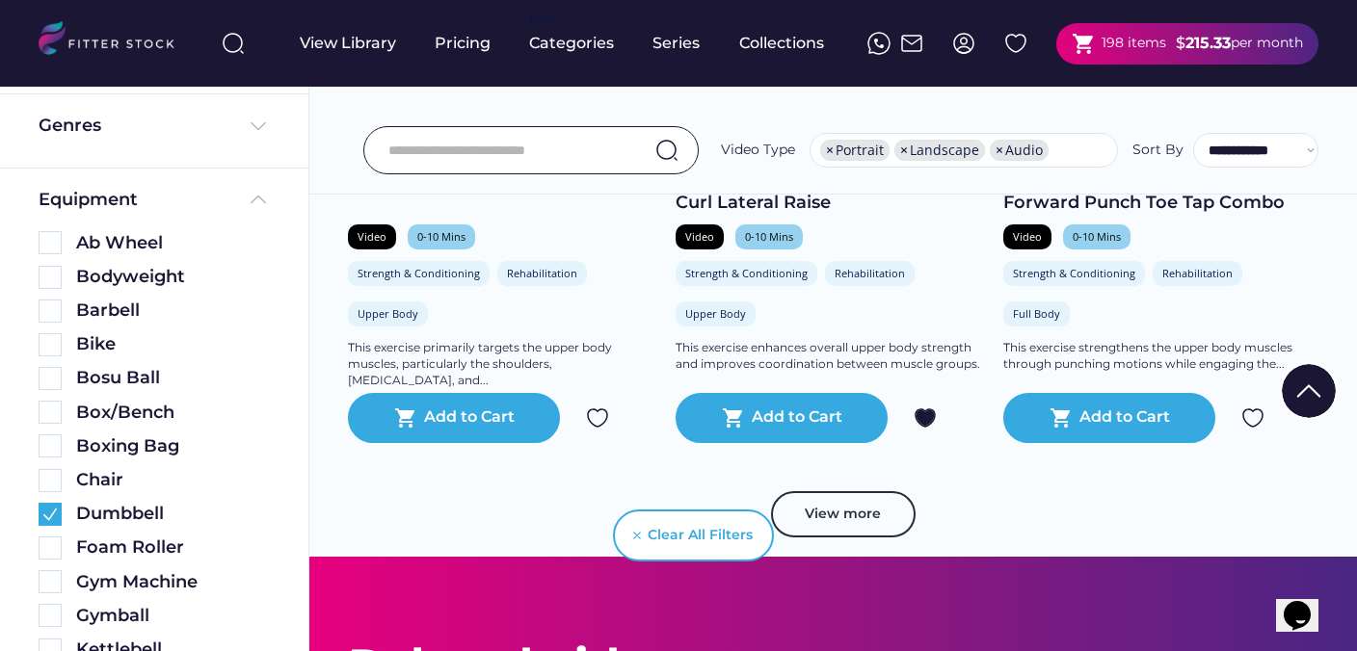
scroll to position [3588, 0]
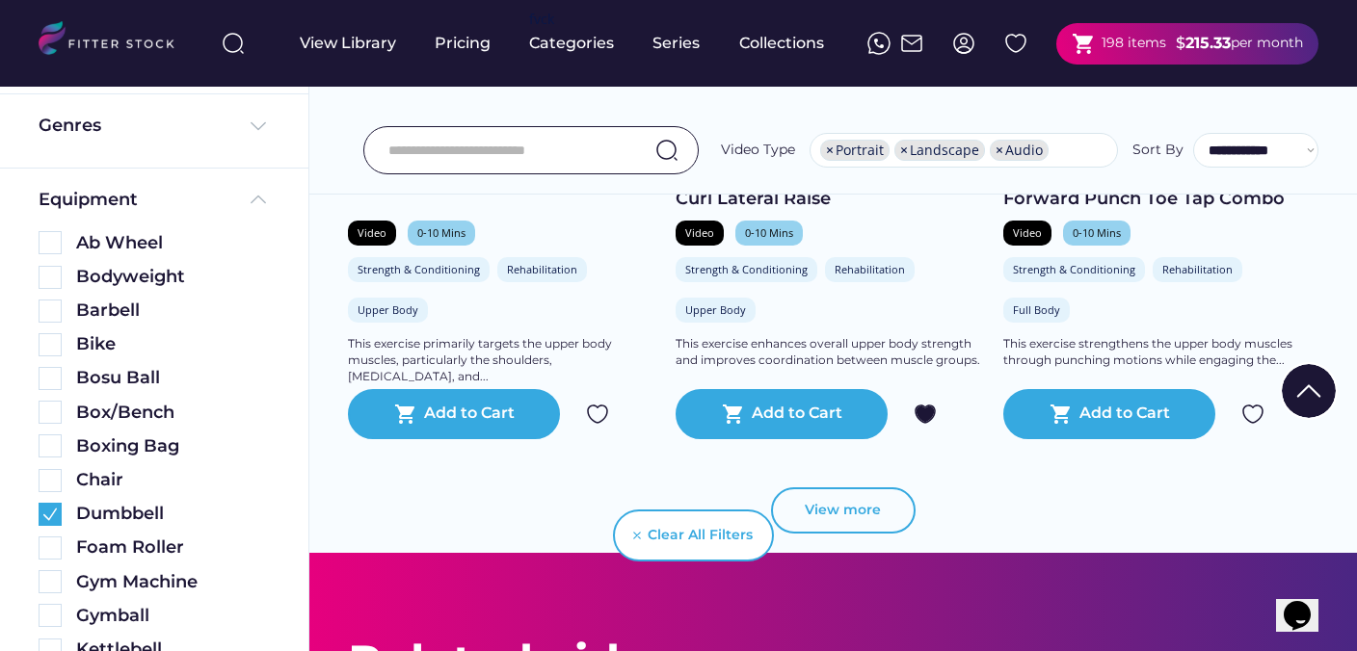
click at [831, 504] on button "View more" at bounding box center [843, 511] width 145 height 46
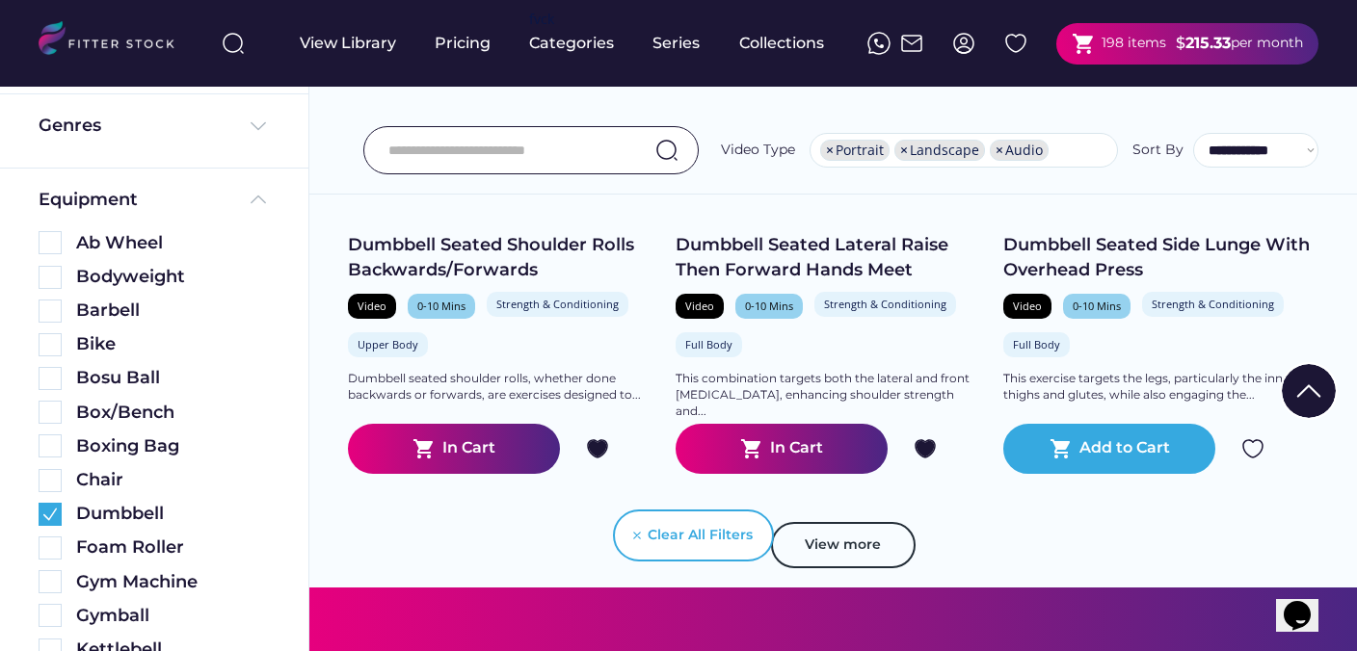
scroll to position [7163, 0]
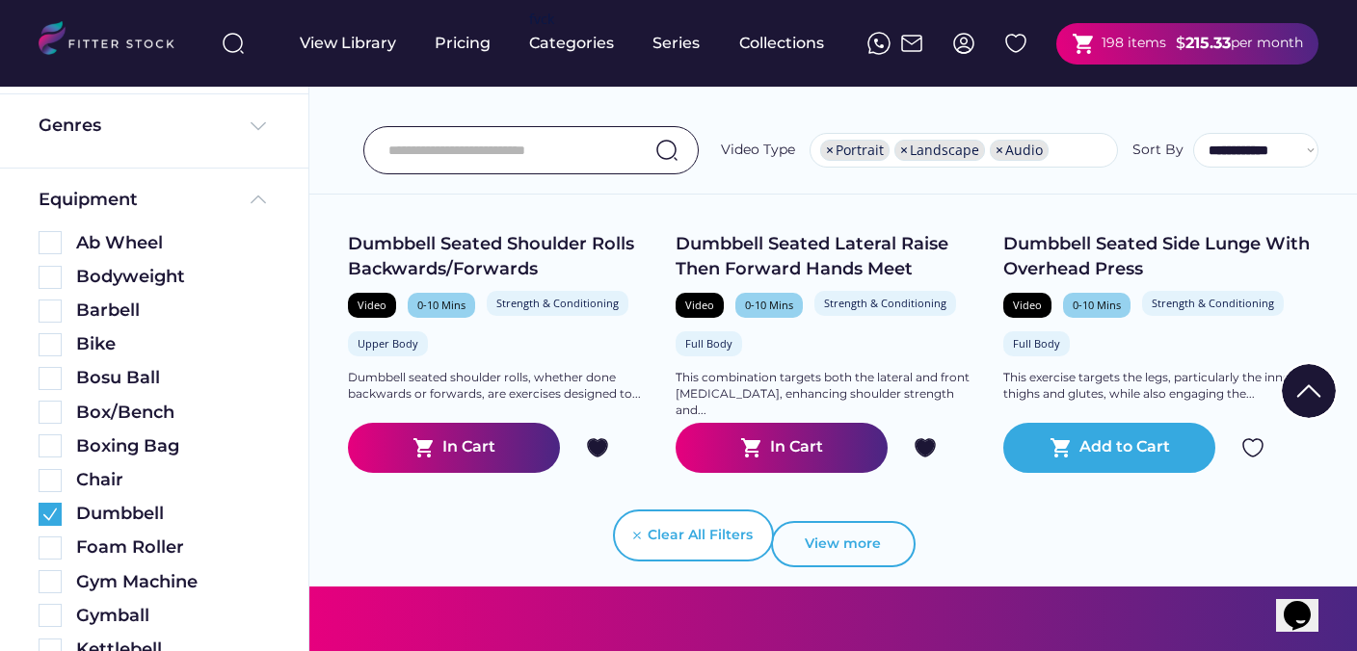
click at [844, 552] on button "View more" at bounding box center [843, 544] width 145 height 46
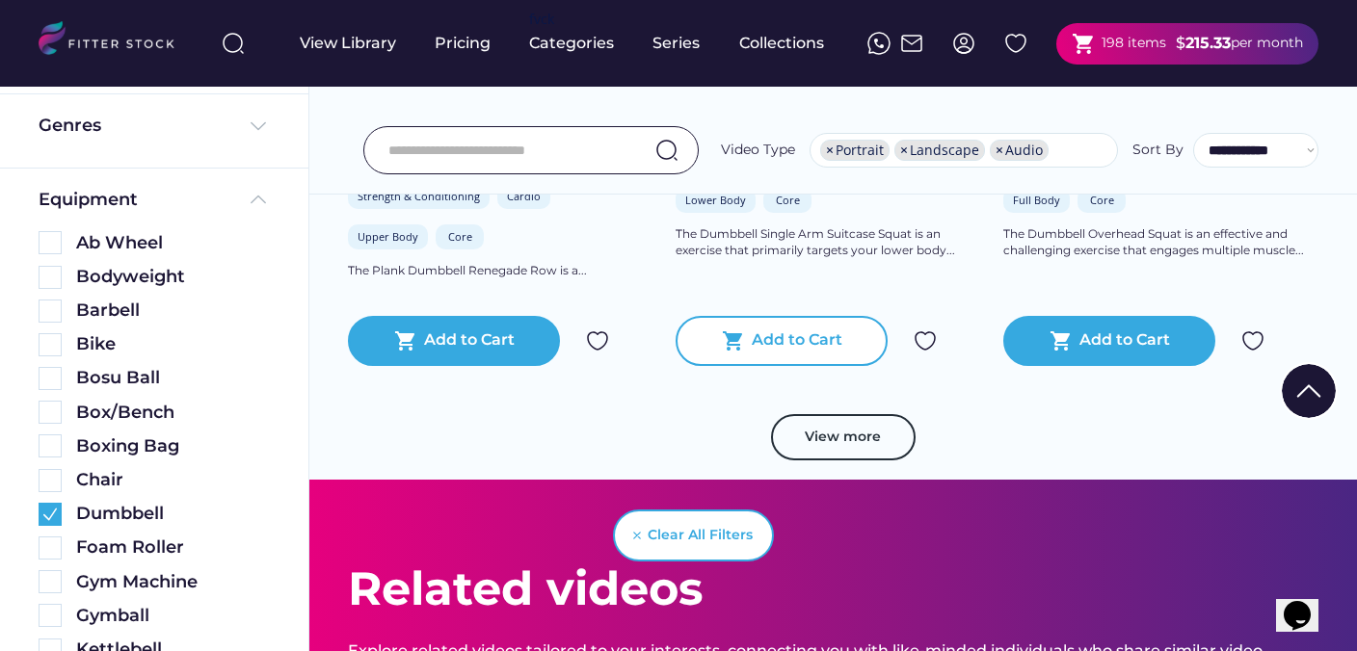
scroll to position [10766, 0]
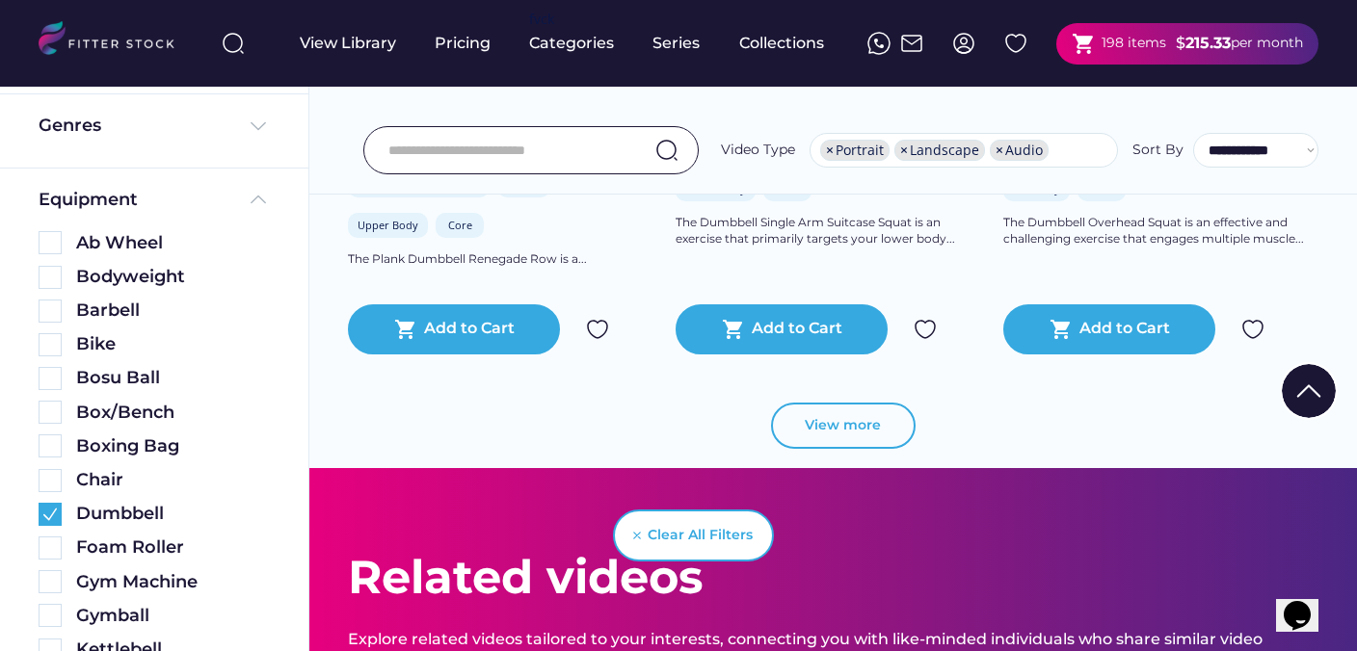
click at [840, 433] on button "View more" at bounding box center [843, 426] width 145 height 46
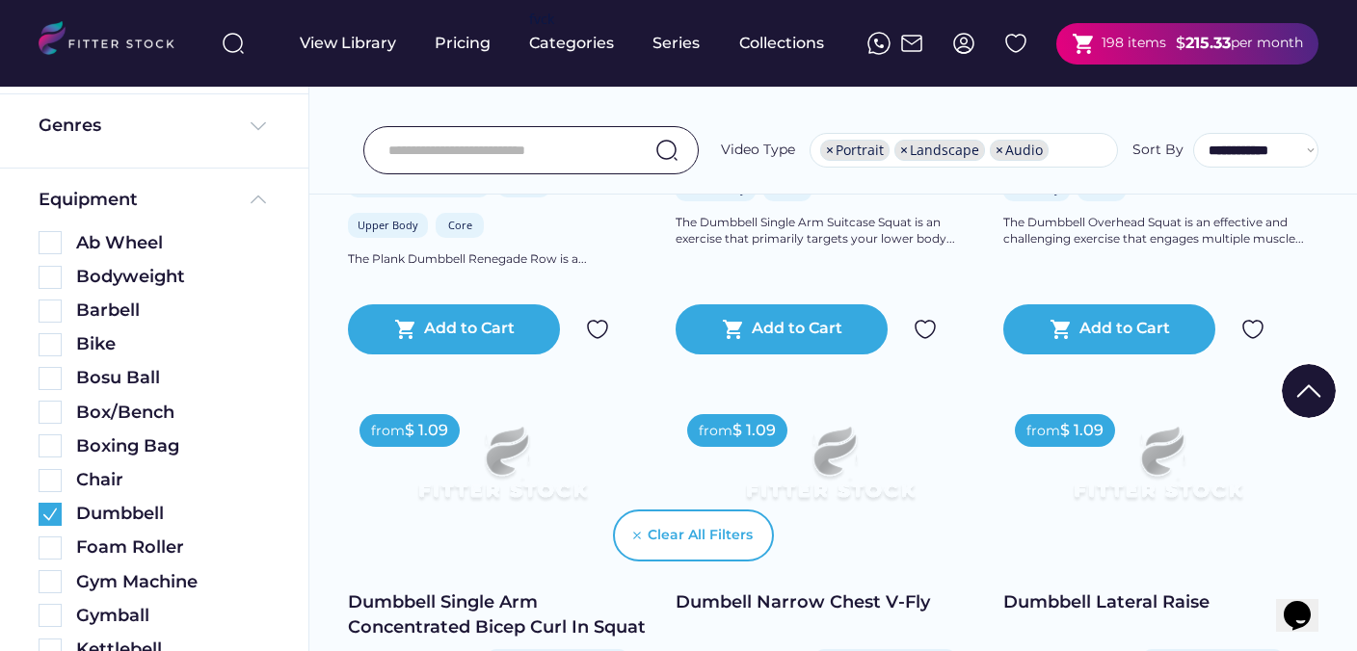
click at [562, 152] on input "input" at bounding box center [506, 150] width 237 height 40
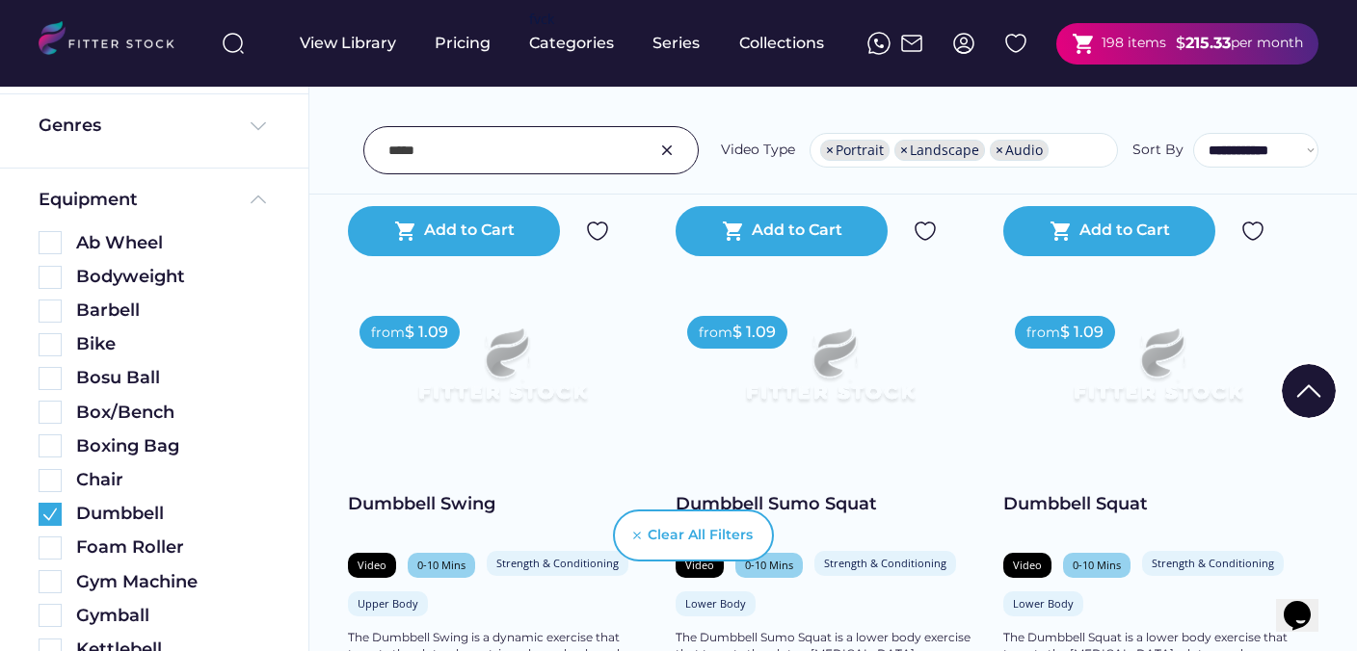
scroll to position [10416, 0]
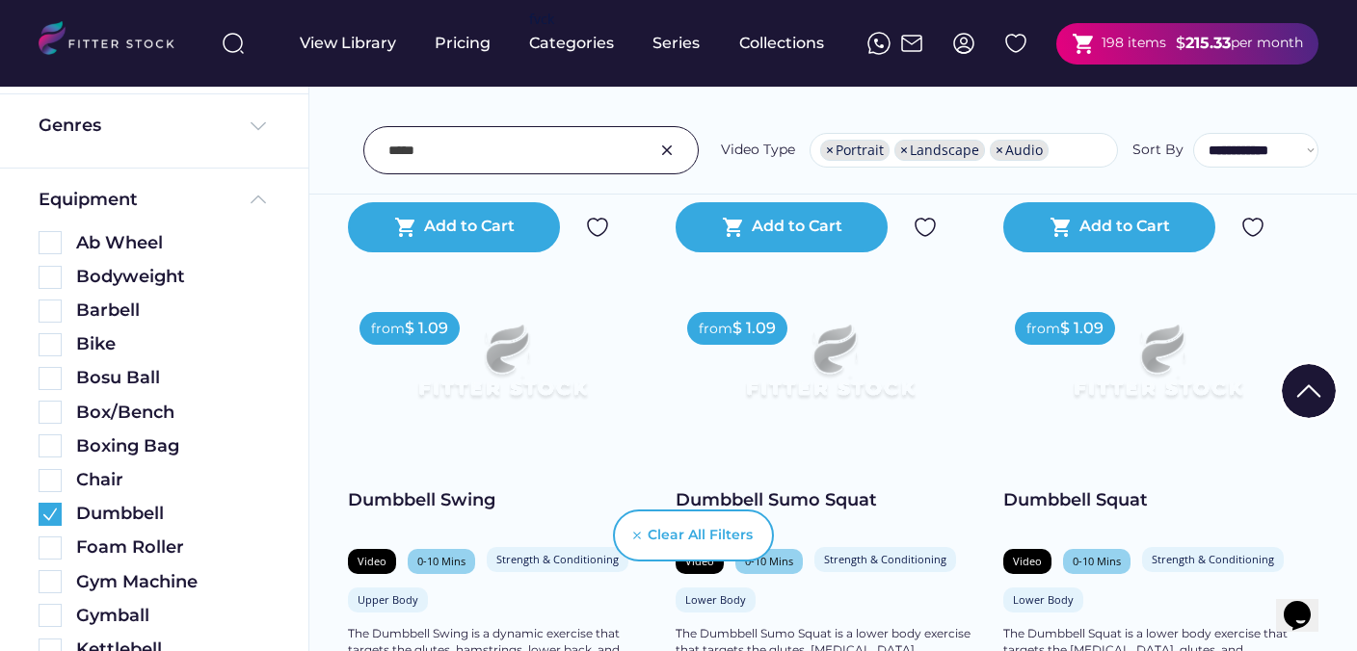
click at [470, 145] on input "input" at bounding box center [506, 150] width 237 height 40
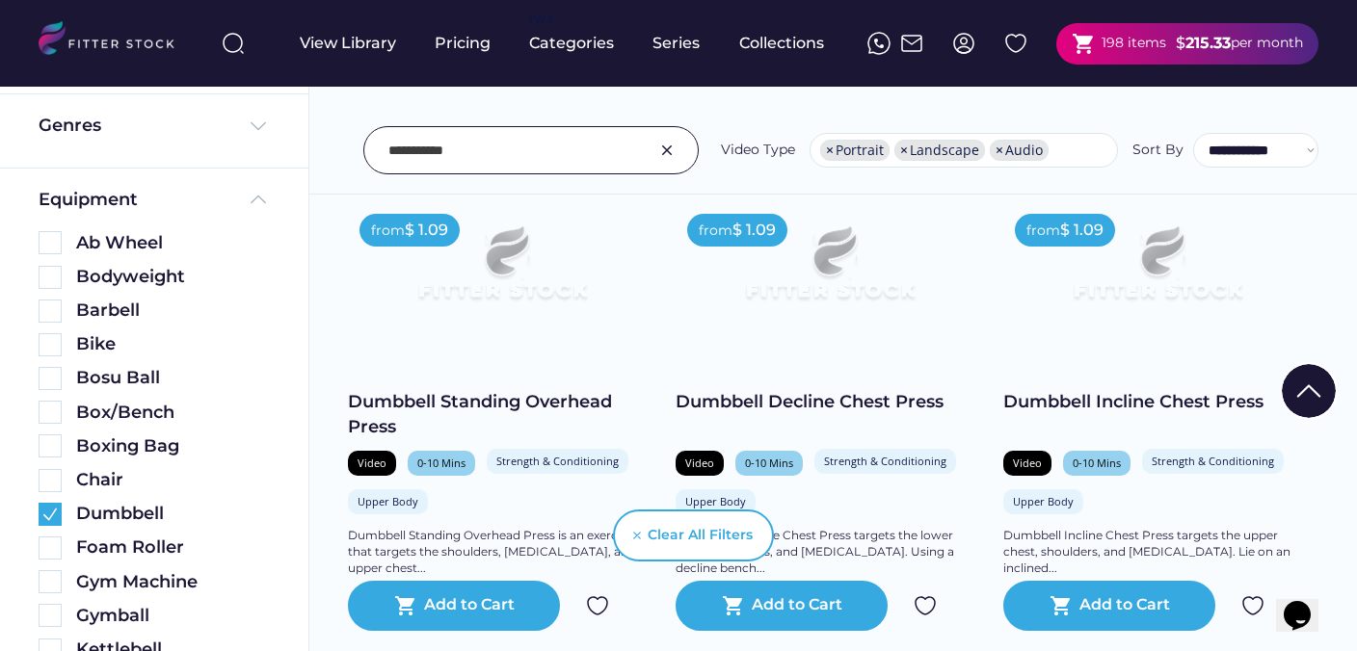
scroll to position [4798, 0]
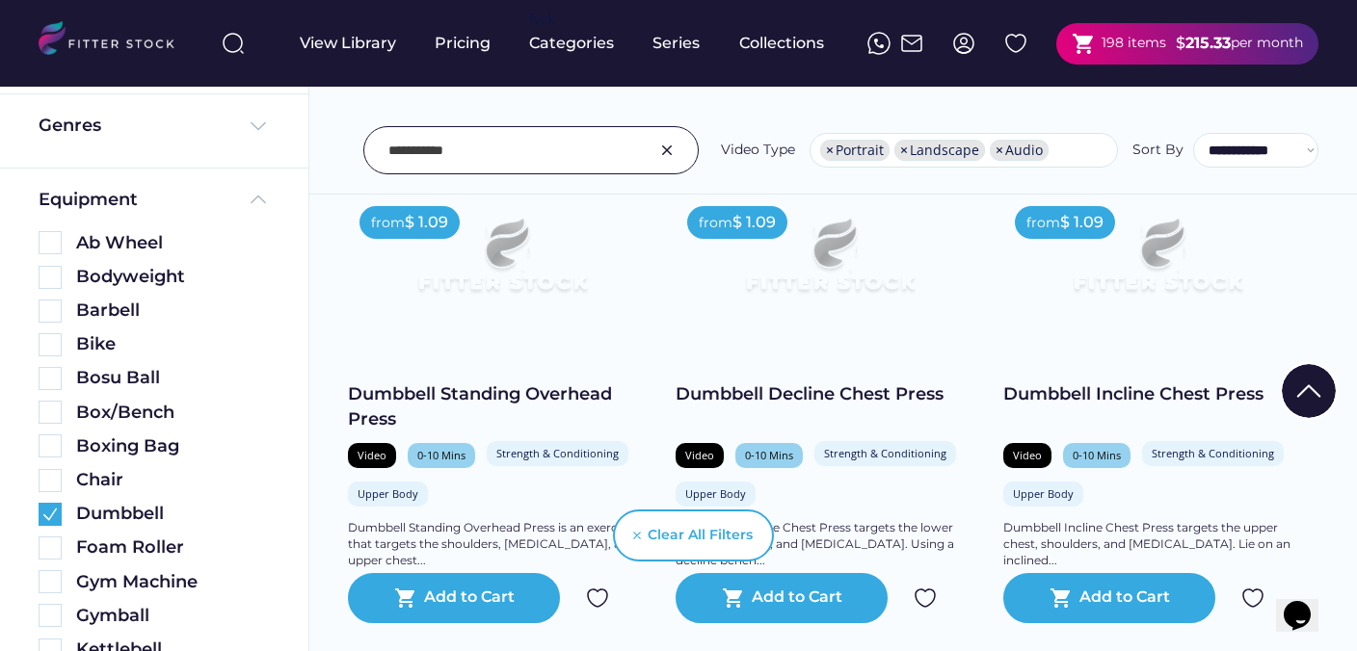
click at [1256, 597] on img at bounding box center [1252, 598] width 23 height 23
click at [422, 156] on input "input" at bounding box center [506, 150] width 237 height 40
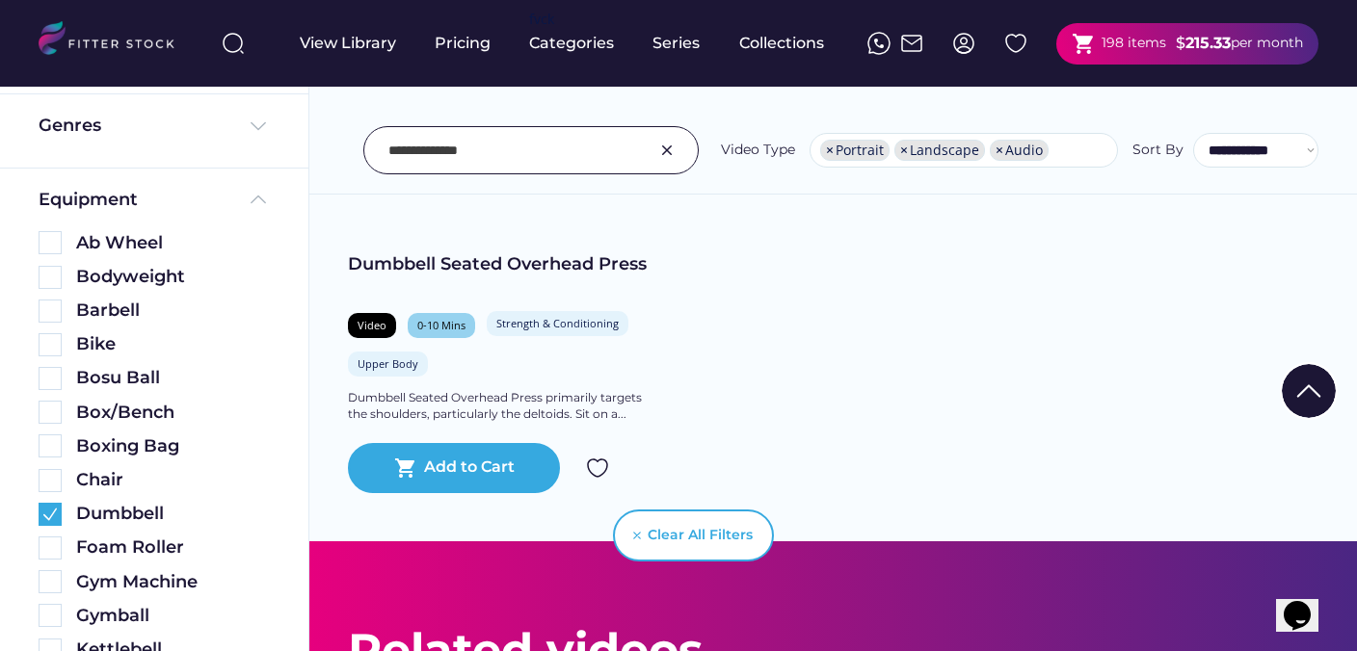
scroll to position [4866, 0]
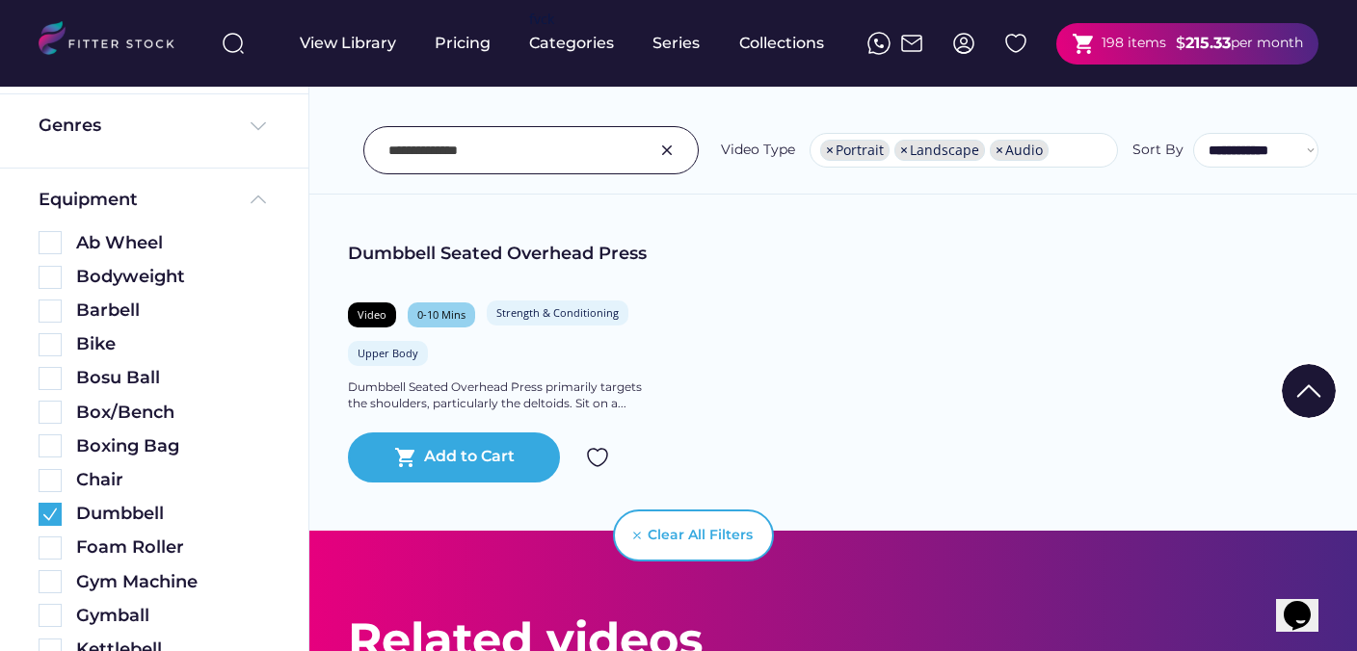
click at [595, 464] on img at bounding box center [597, 457] width 23 height 23
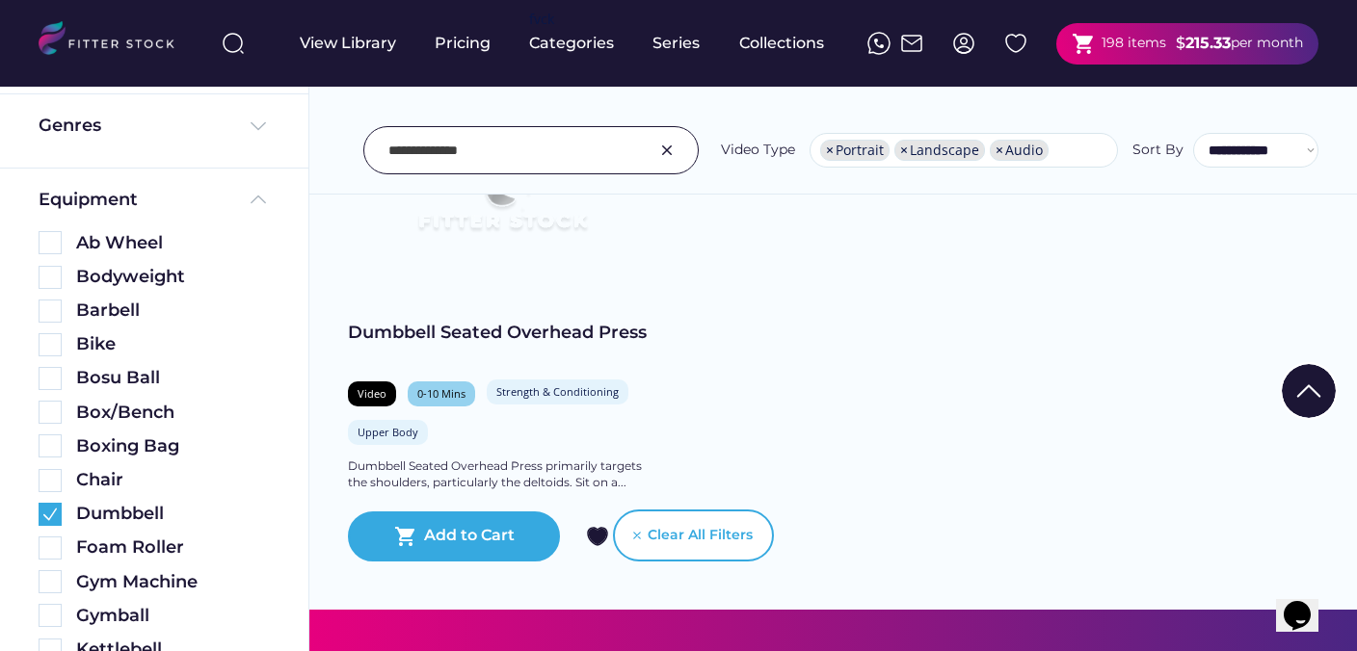
scroll to position [4778, 0]
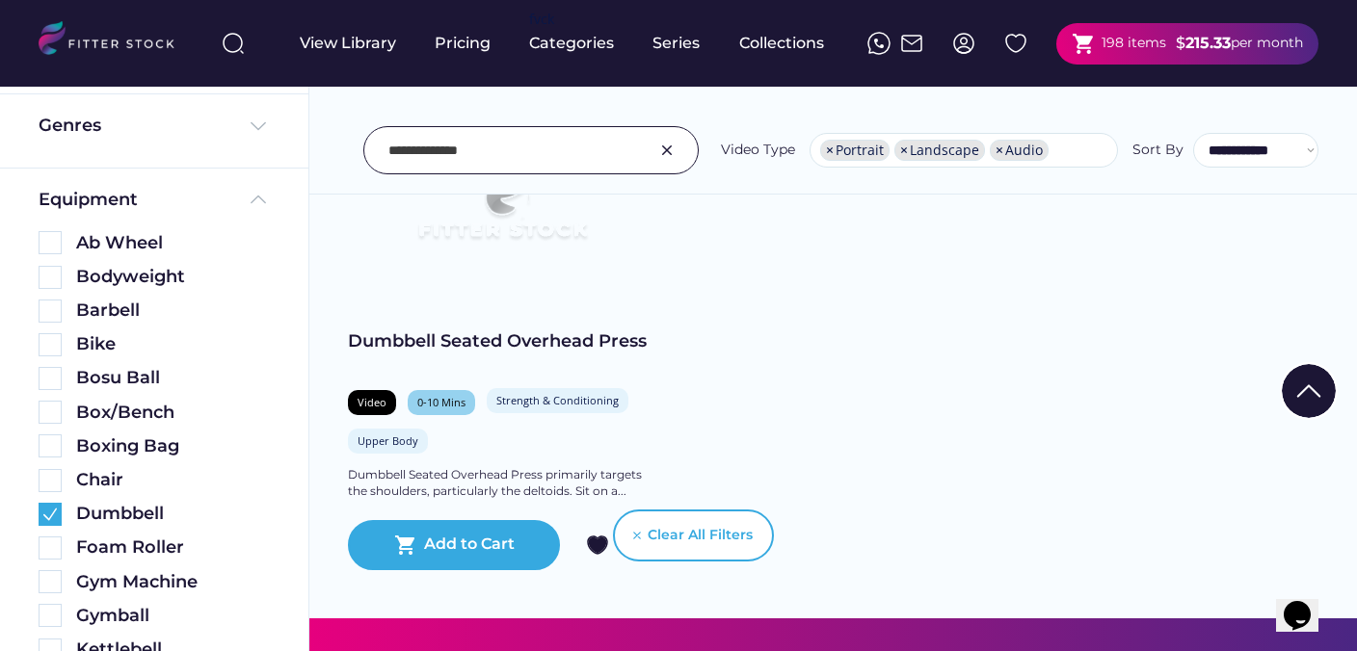
click at [447, 153] on input "input" at bounding box center [506, 150] width 237 height 40
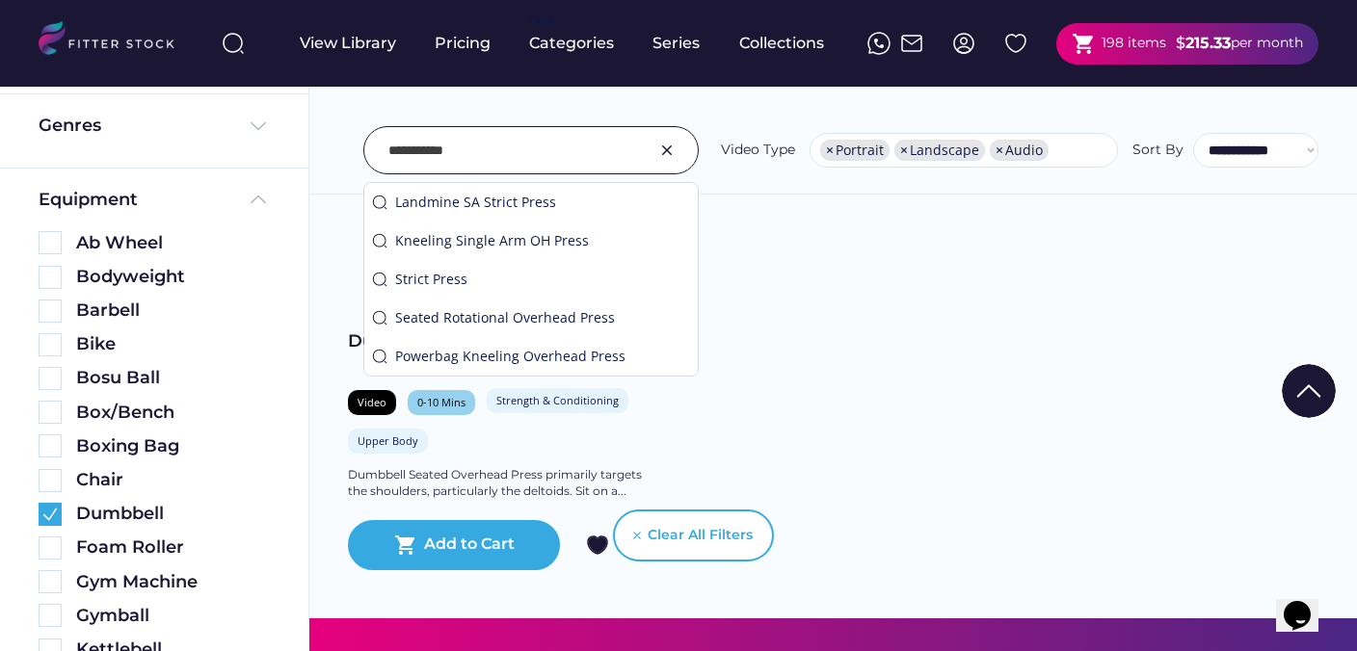
type input "**********"
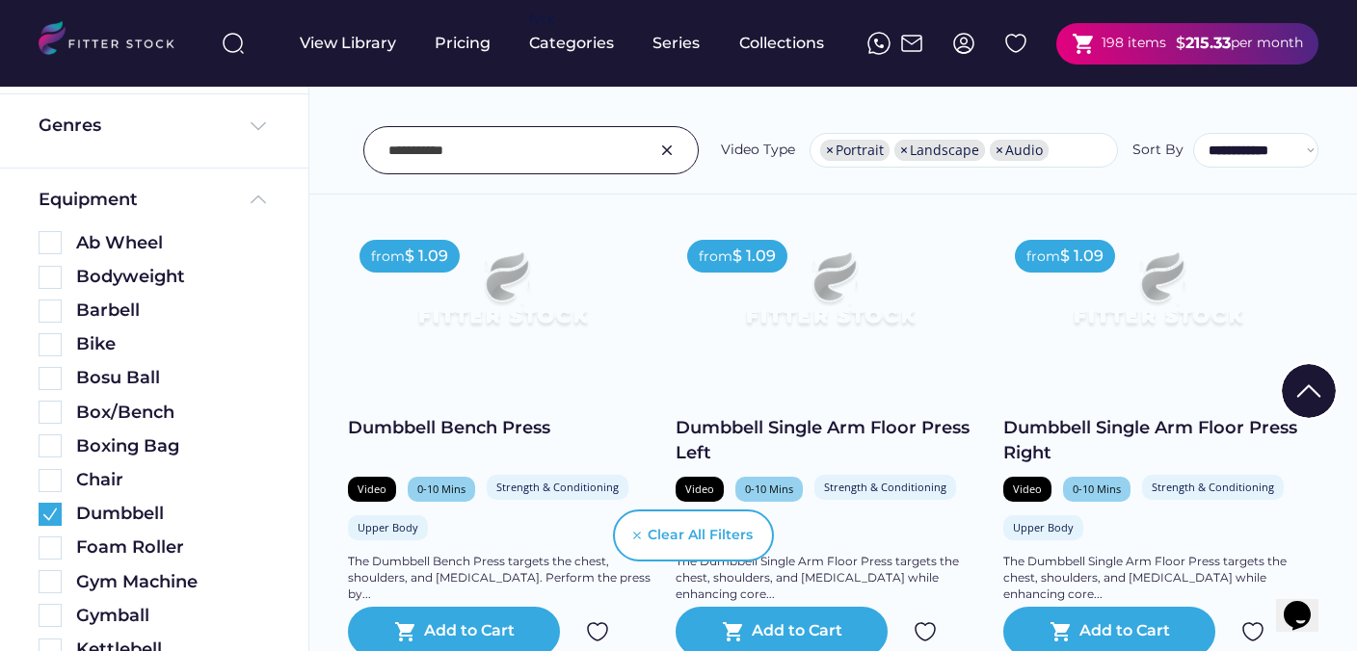
scroll to position [3335, 0]
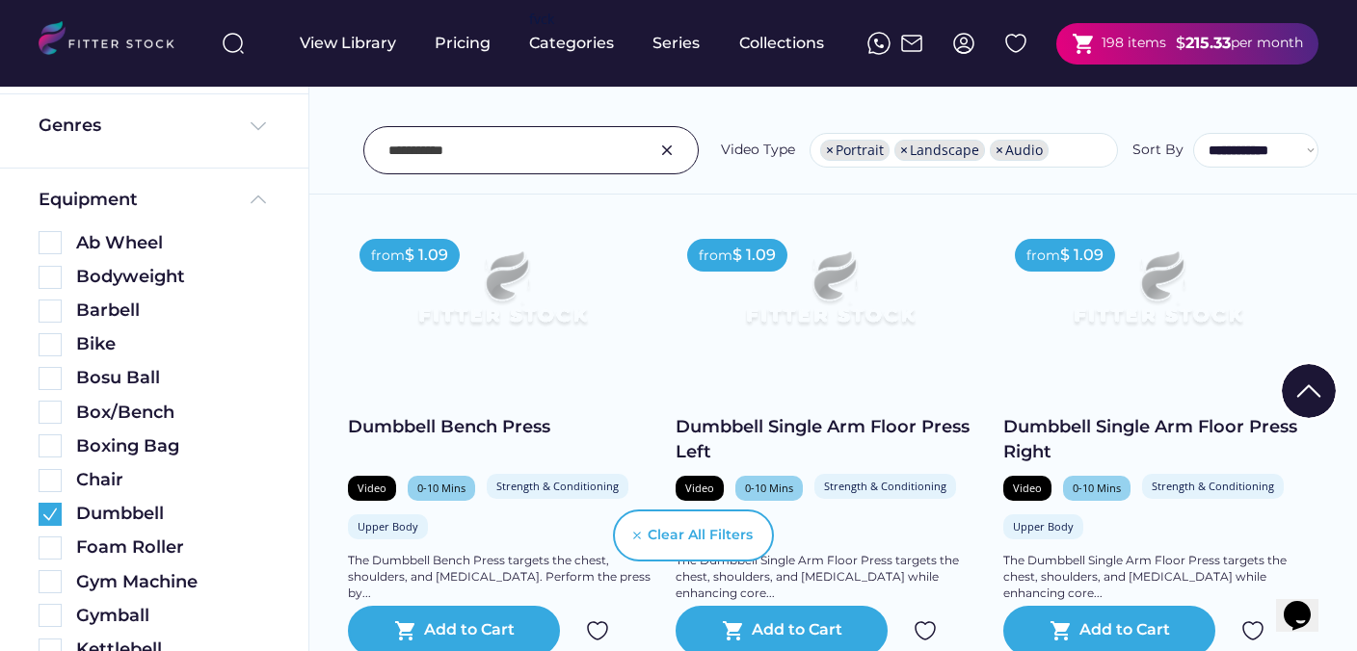
click at [596, 620] on img at bounding box center [597, 631] width 23 height 23
click at [670, 146] on img at bounding box center [666, 150] width 23 height 23
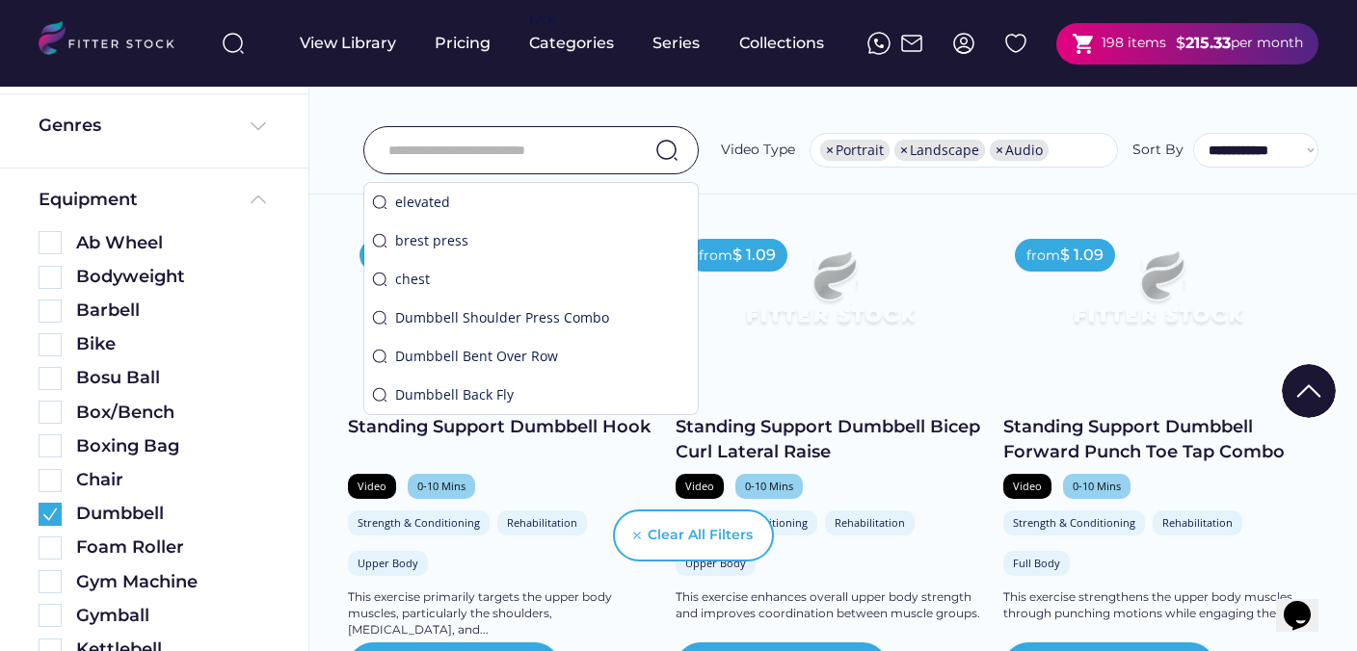
scroll to position [3296, 0]
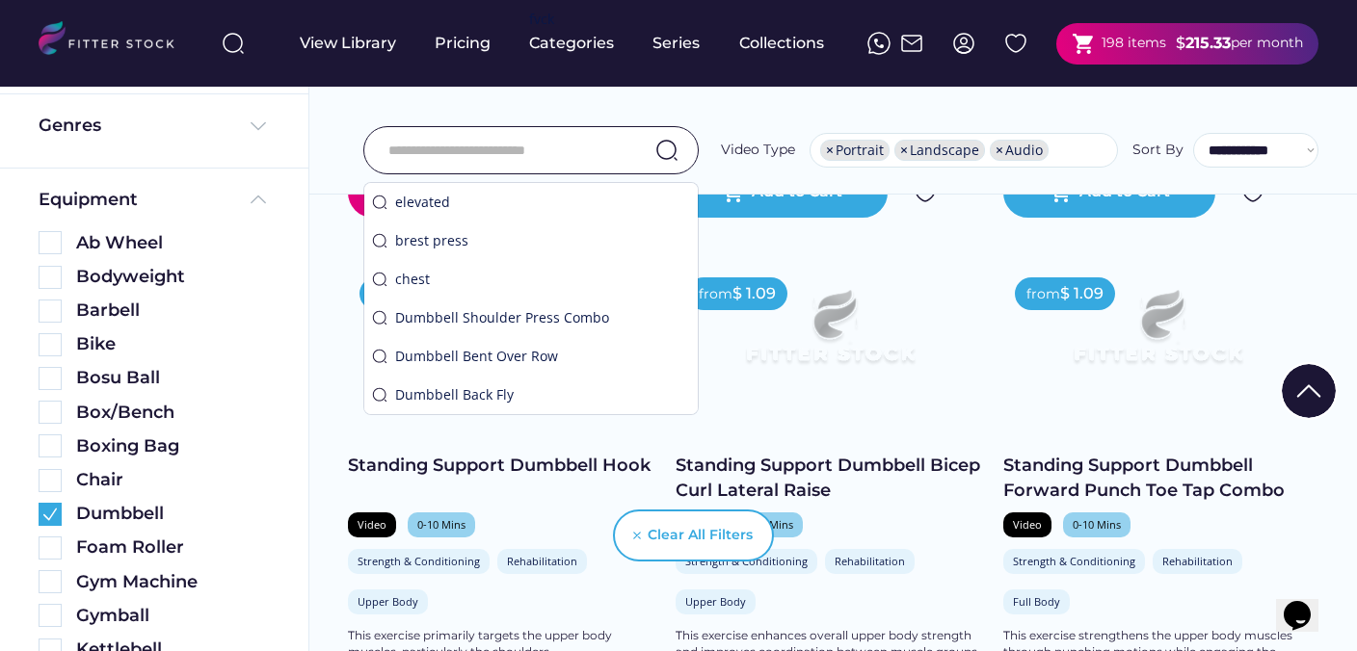
click at [558, 154] on input "input" at bounding box center [506, 150] width 237 height 40
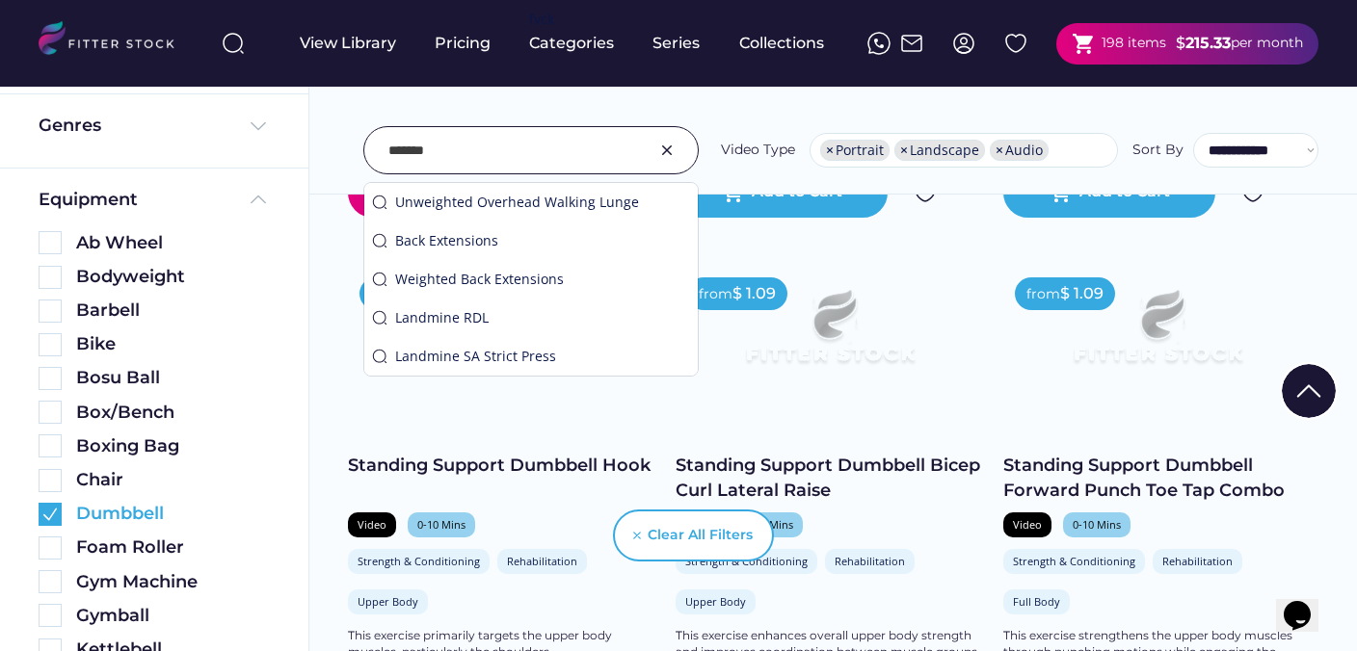
type input "*******"
click at [54, 517] on img at bounding box center [50, 514] width 23 height 23
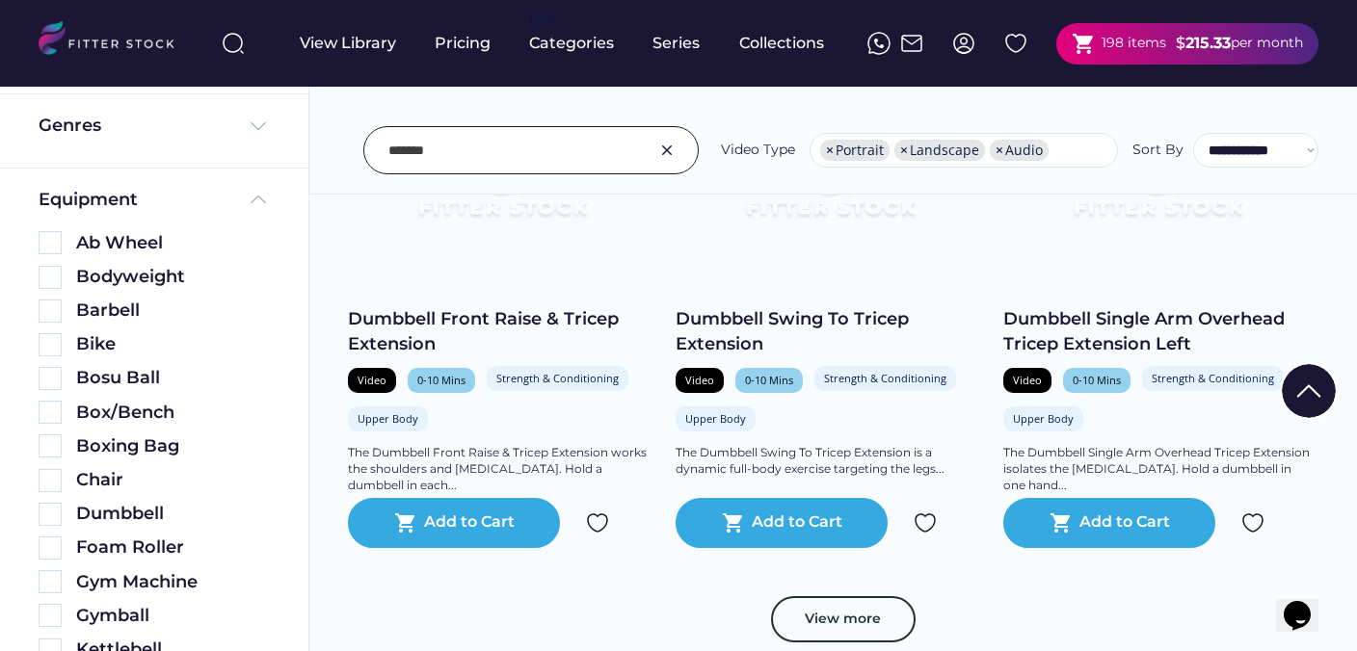
scroll to position [3441, 0]
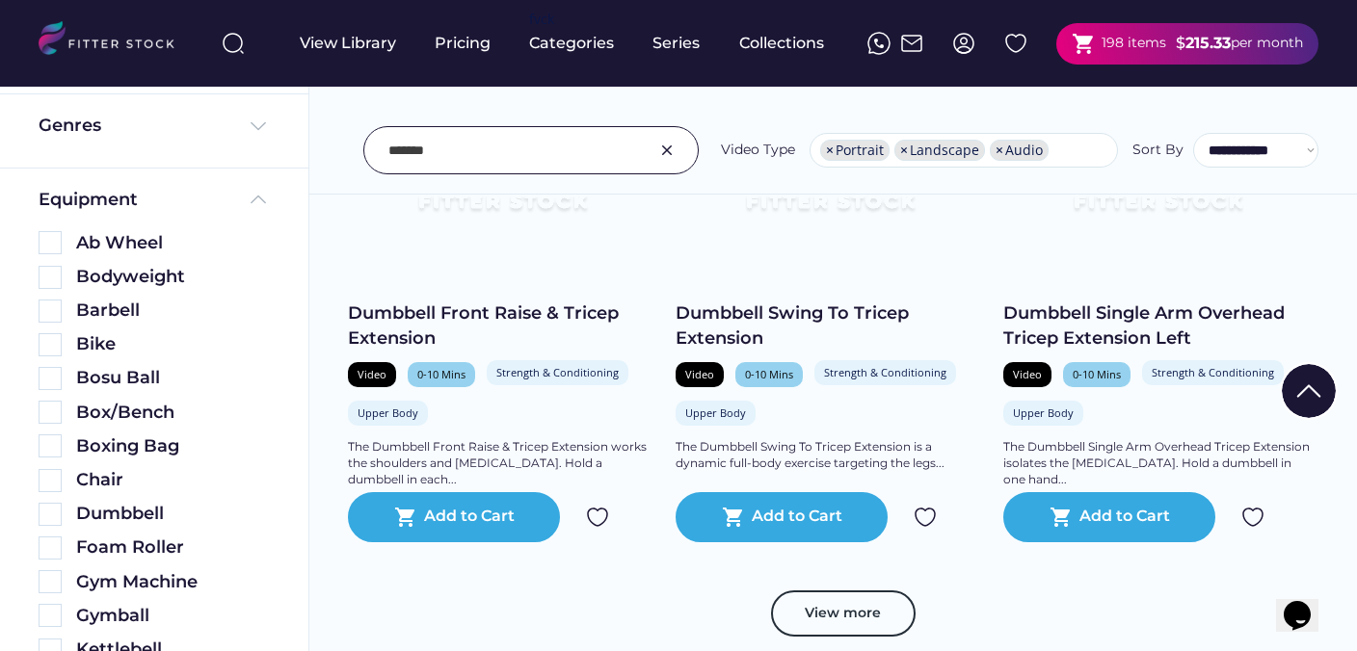
click at [1256, 520] on img at bounding box center [1252, 517] width 23 height 23
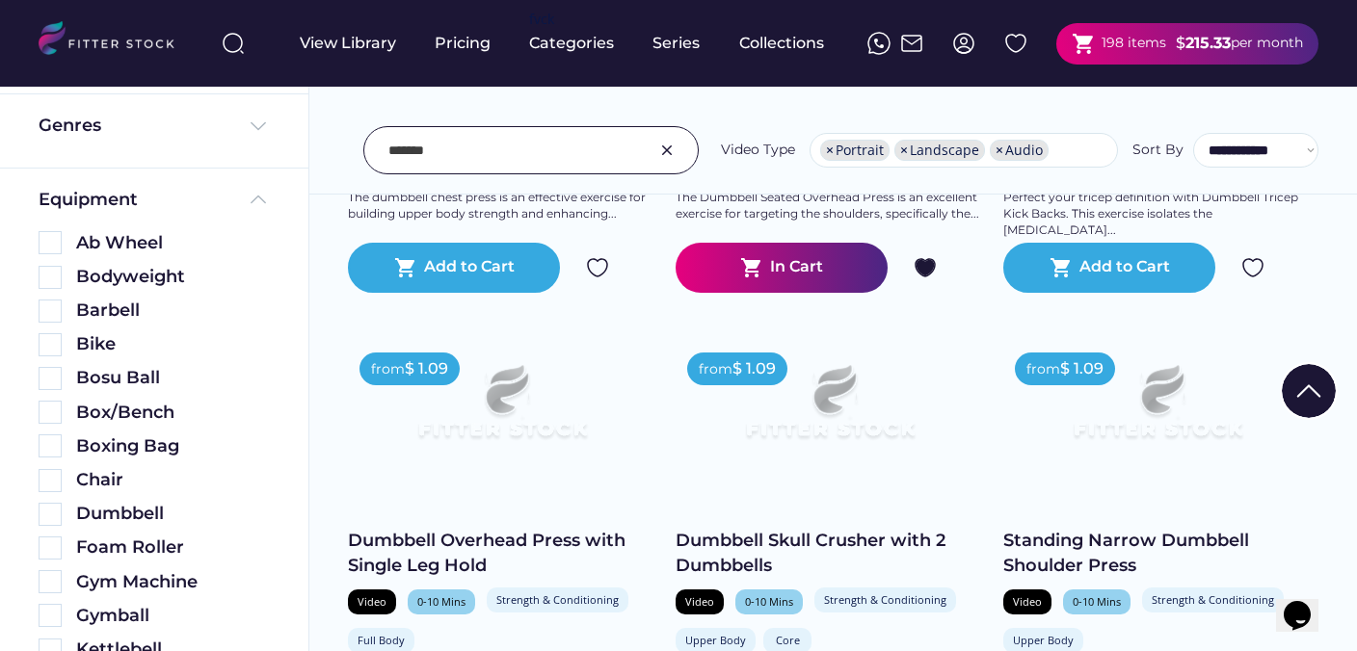
scroll to position [1783, 0]
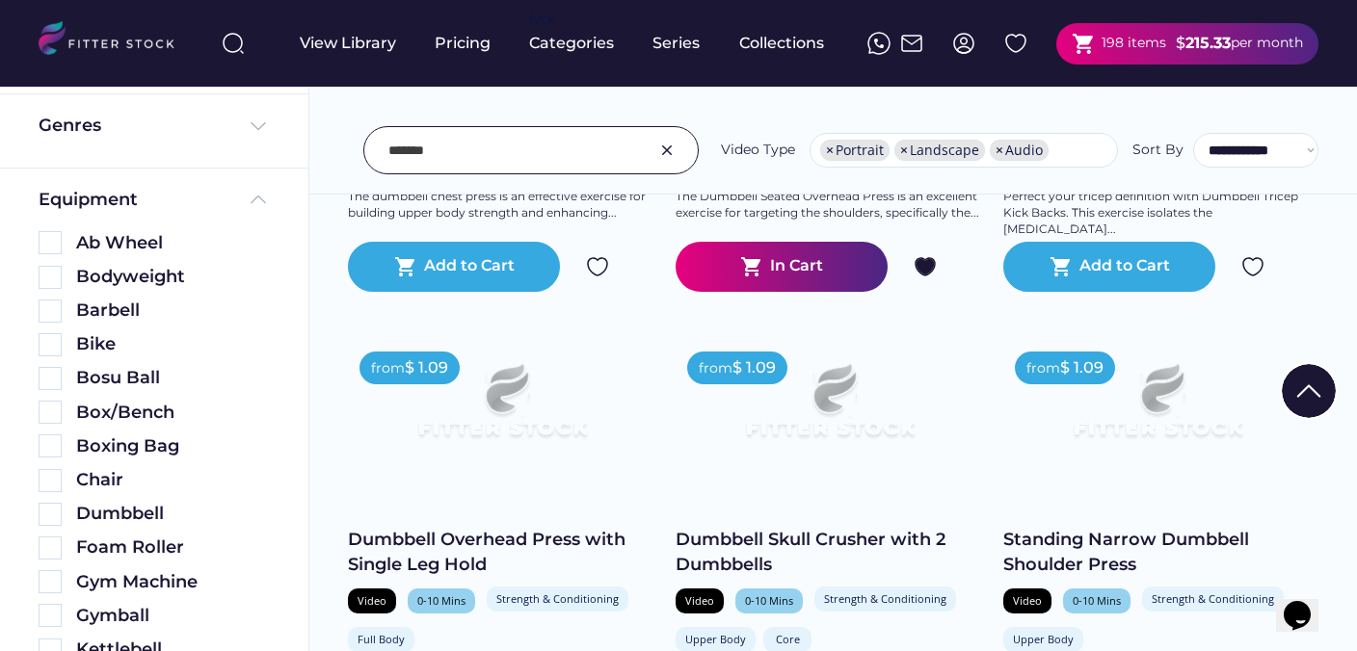
click at [716, 500] on div "Clear All Filters" at bounding box center [678, 536] width 96 height 96
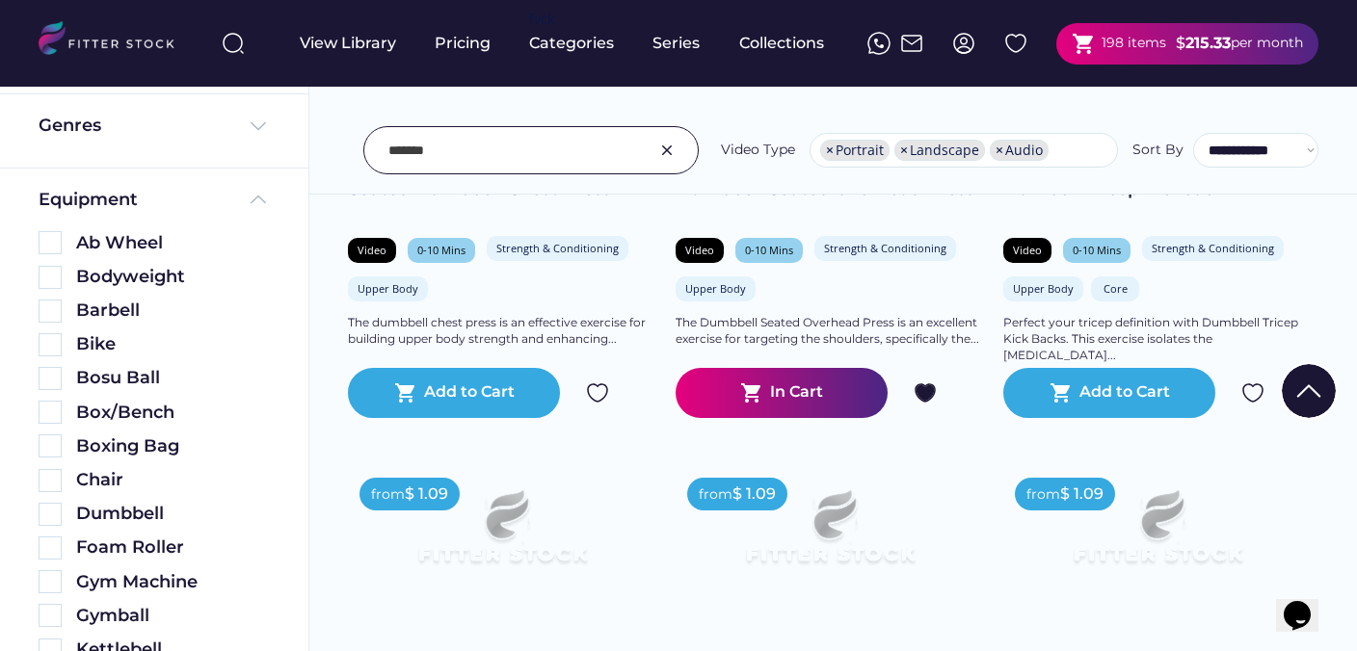
scroll to position [1676, 0]
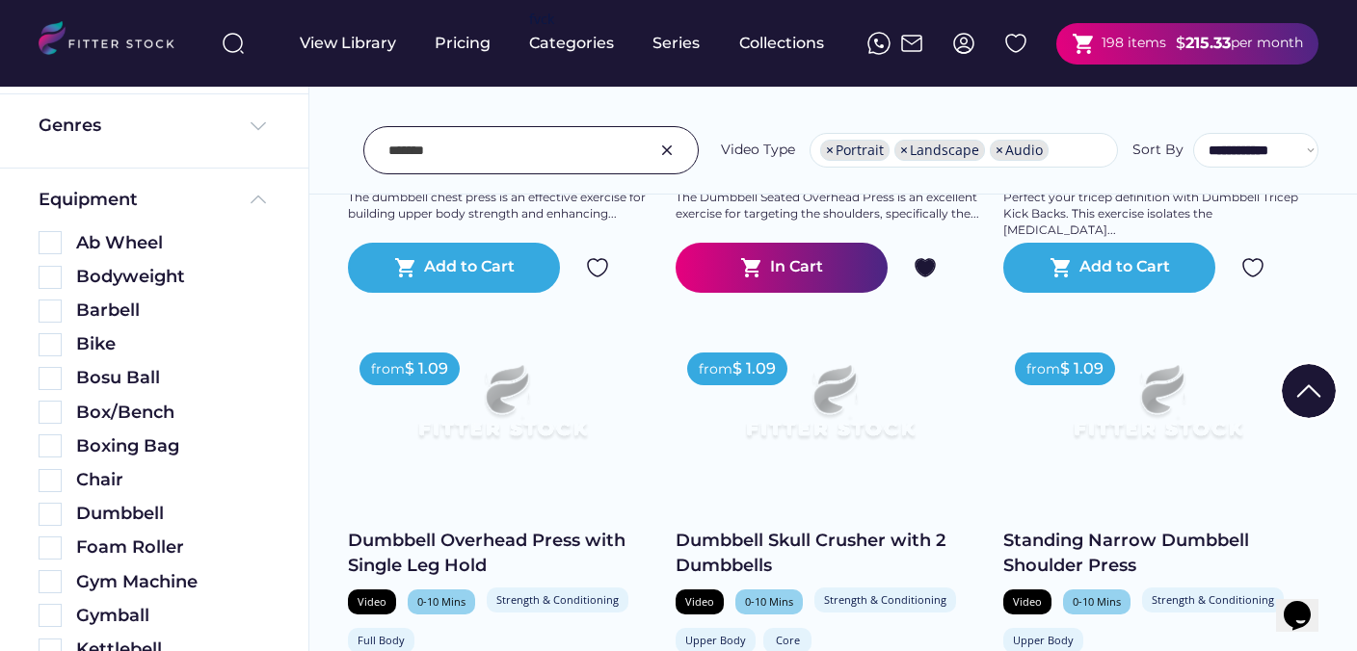
click at [722, 488] on div "Clear All Filters" at bounding box center [678, 536] width 96 height 96
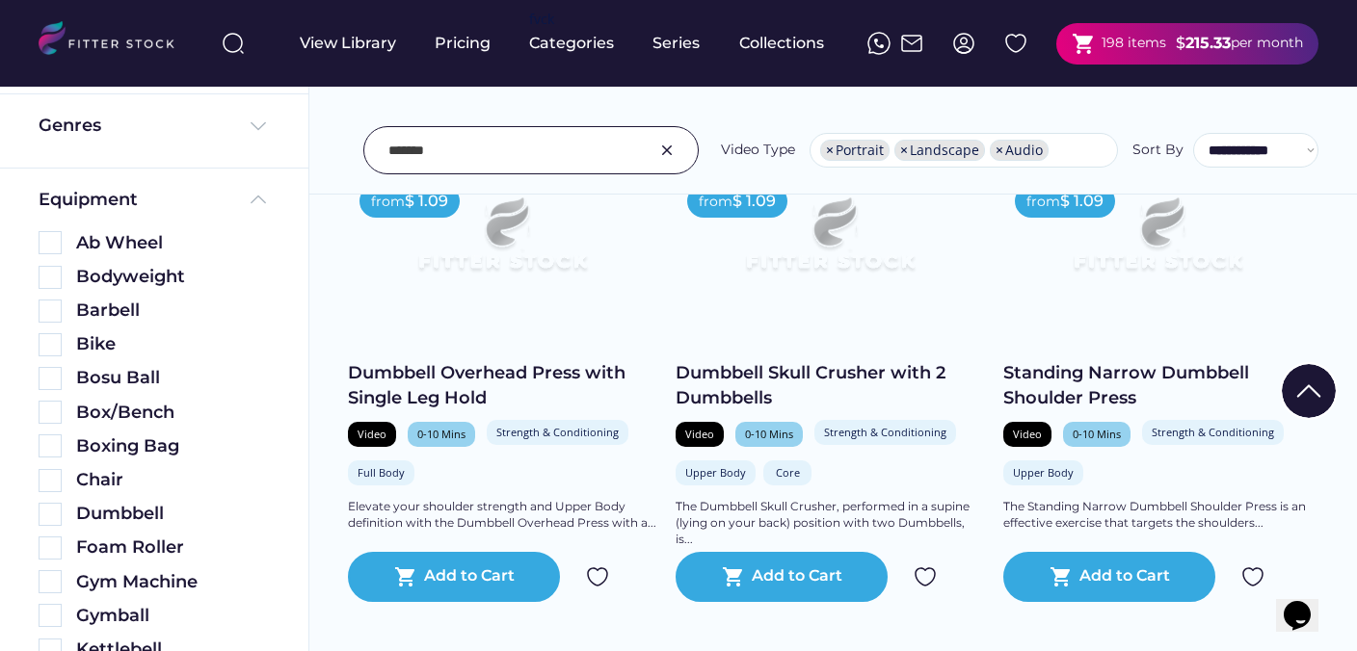
scroll to position [1958, 0]
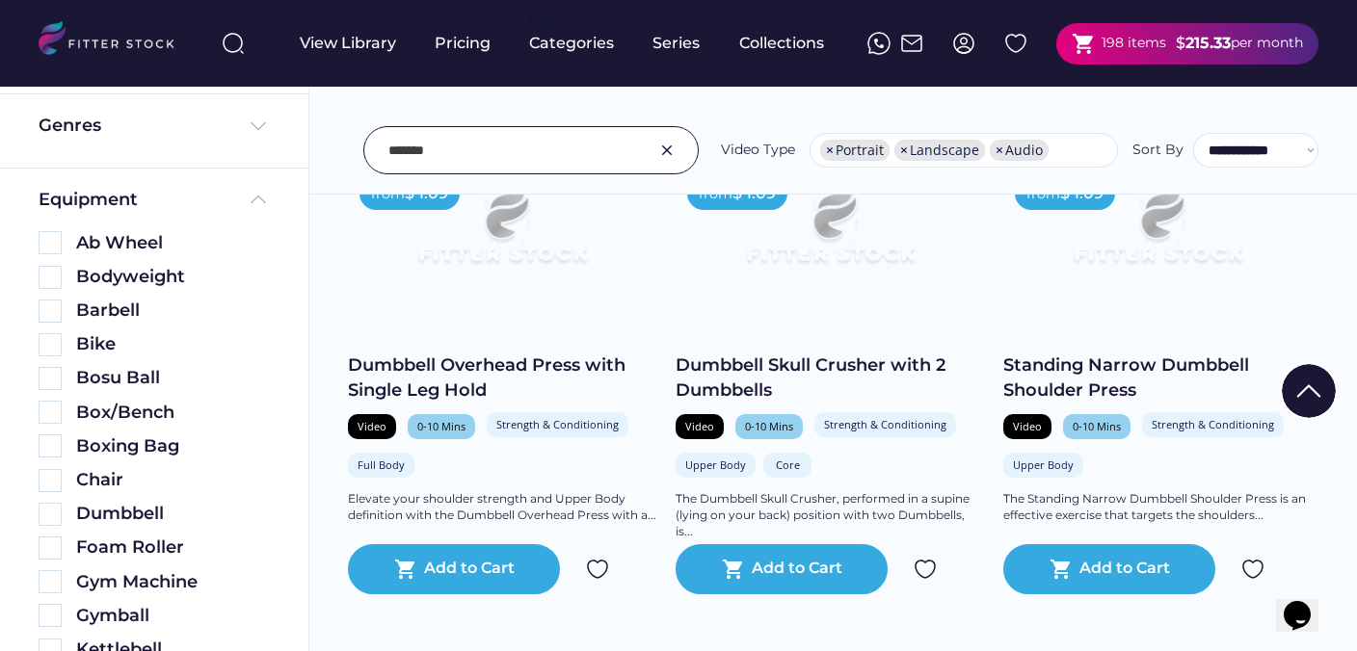
click at [921, 567] on img at bounding box center [924, 569] width 23 height 23
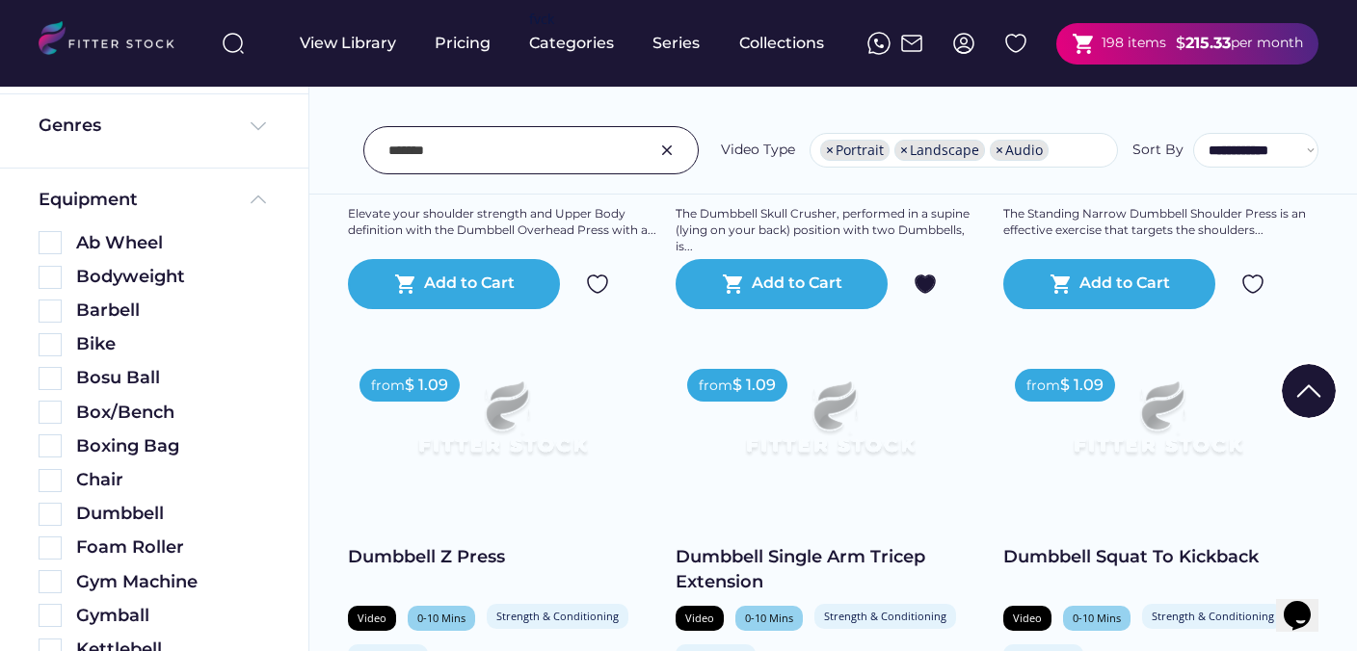
scroll to position [2244, 0]
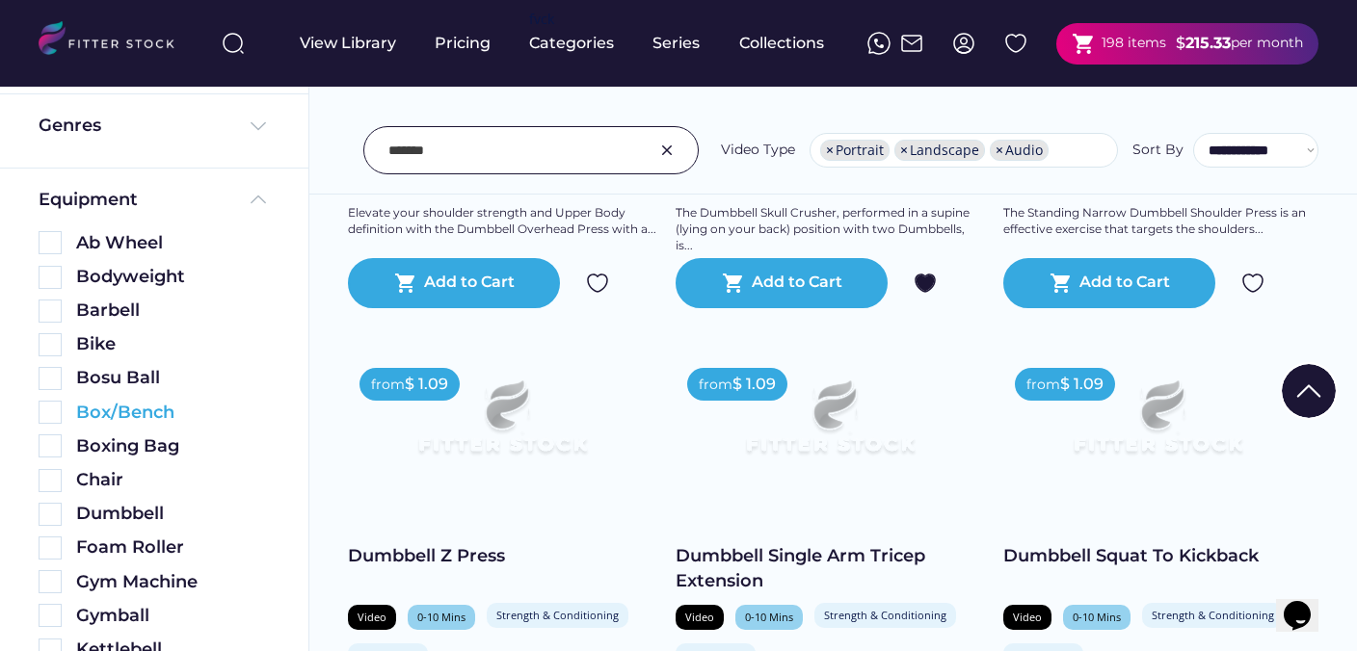
click at [49, 413] on img at bounding box center [50, 412] width 23 height 23
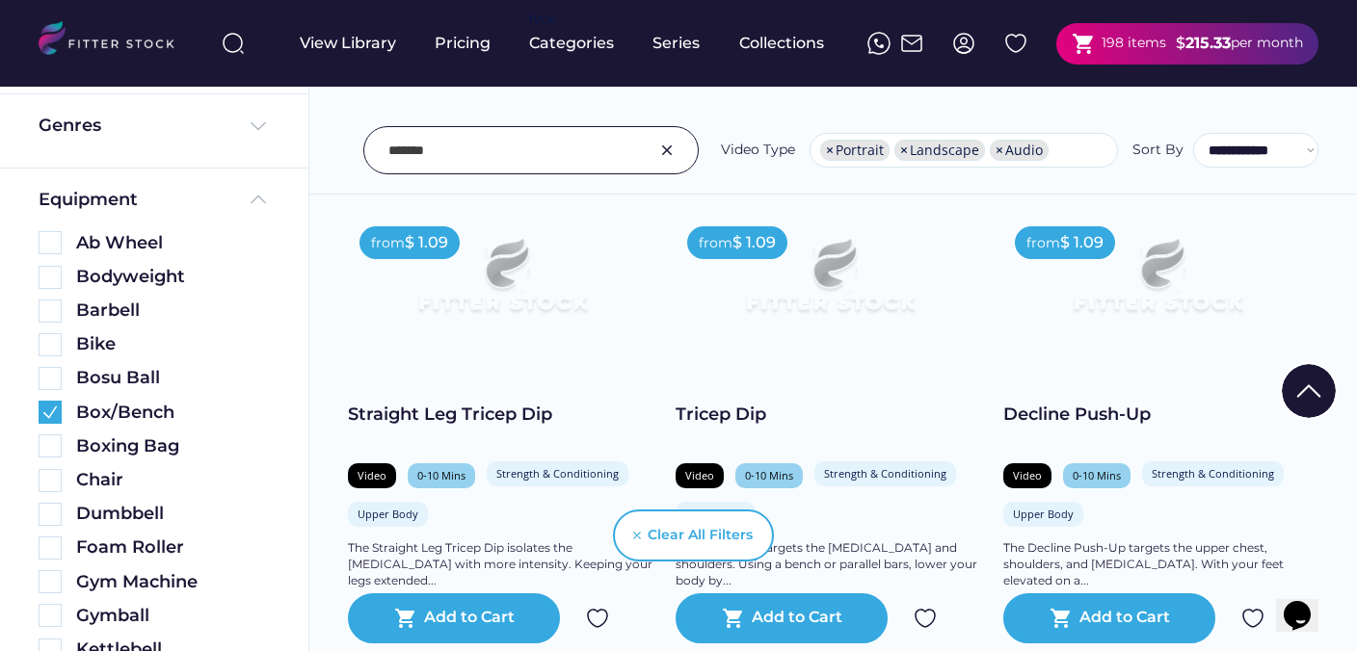
scroll to position [1369, 0]
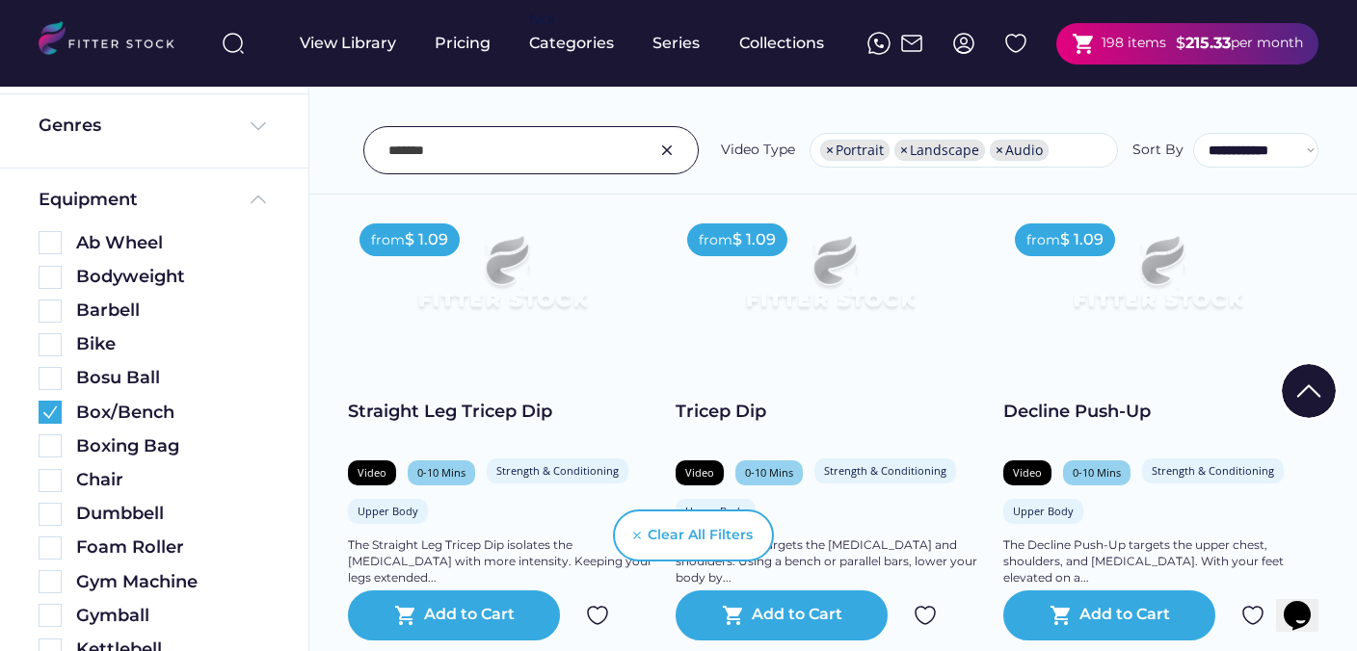
click at [927, 617] on img at bounding box center [924, 615] width 23 height 23
click at [670, 152] on img at bounding box center [666, 150] width 23 height 23
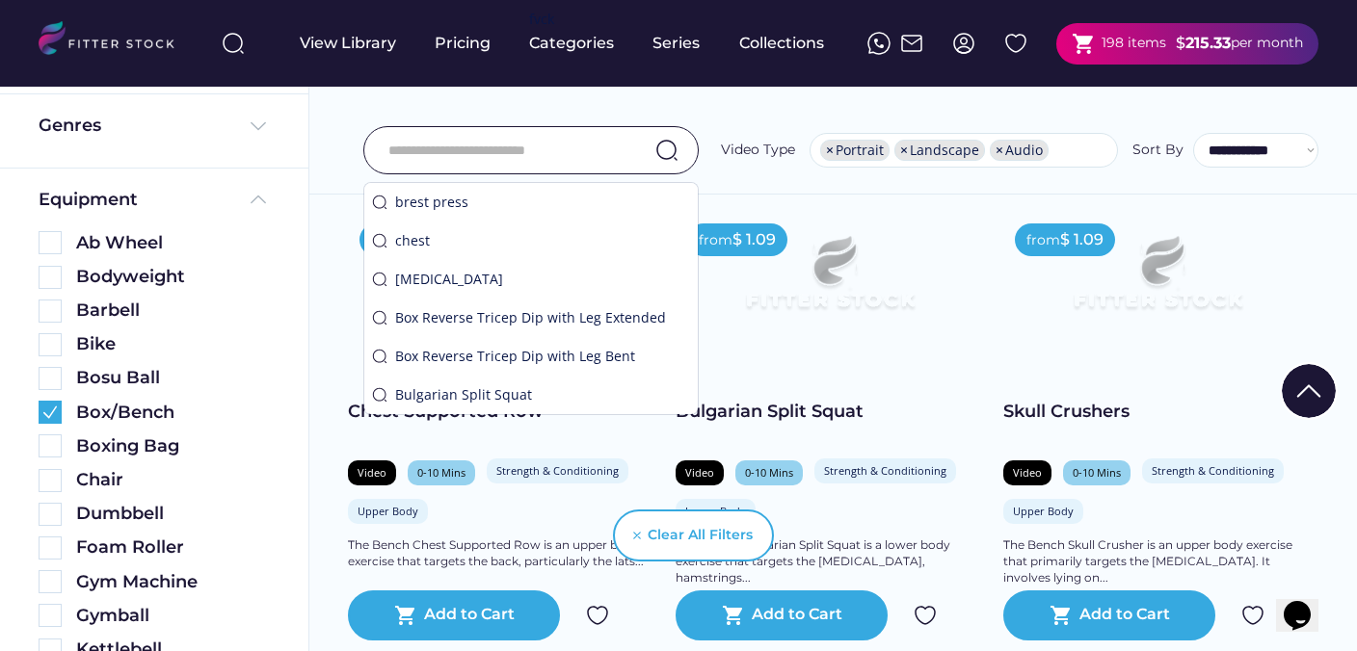
scroll to position [1367, 0]
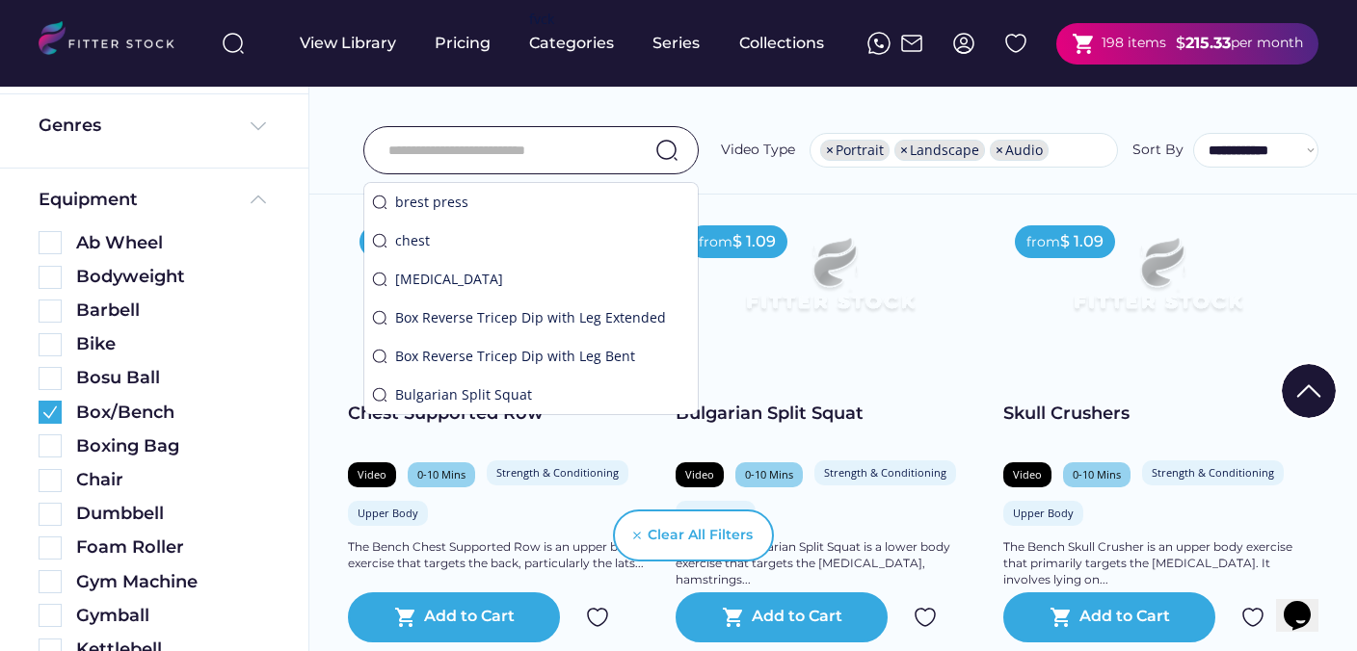
click at [562, 155] on input "input" at bounding box center [506, 150] width 237 height 40
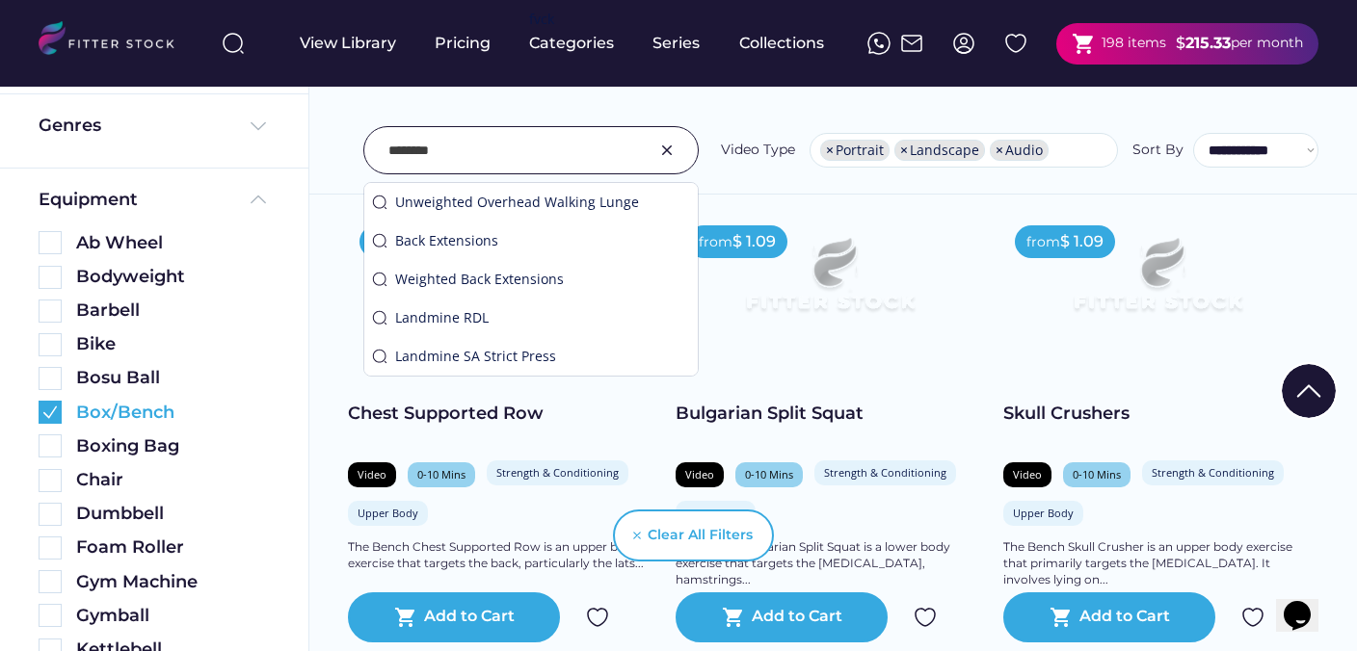
type input "********"
click at [50, 415] on img at bounding box center [50, 412] width 23 height 23
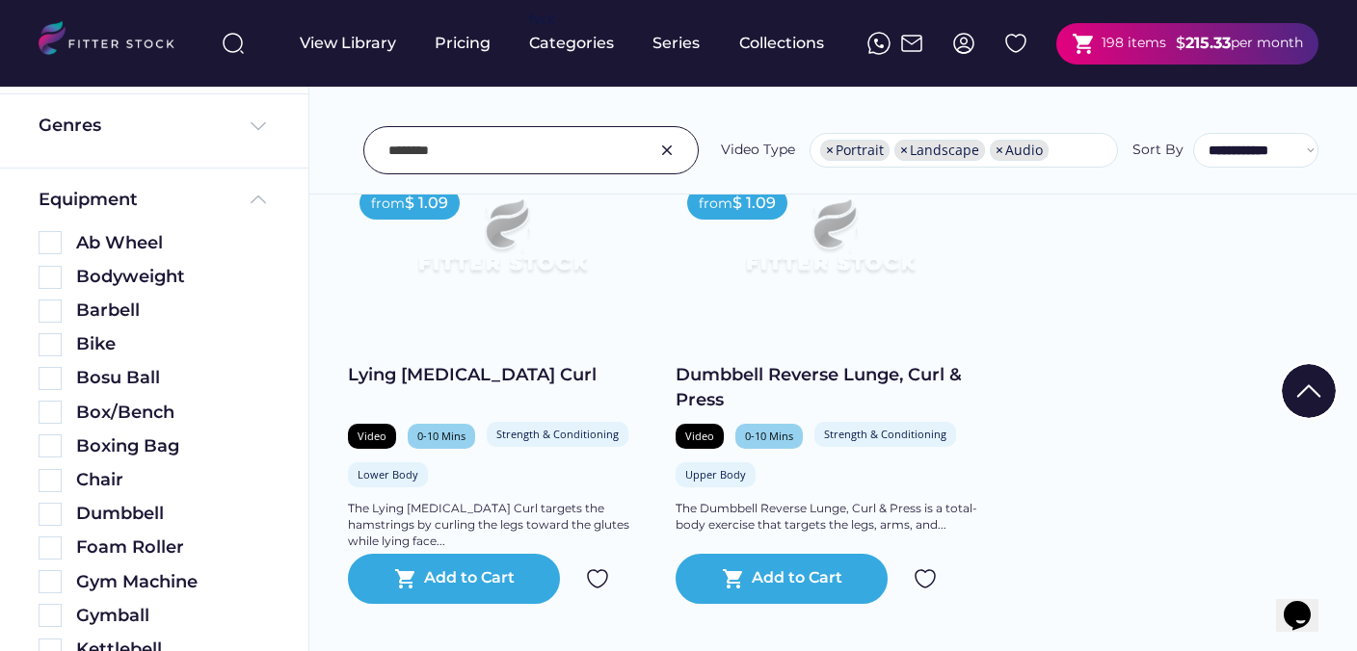
scroll to position [1435, 0]
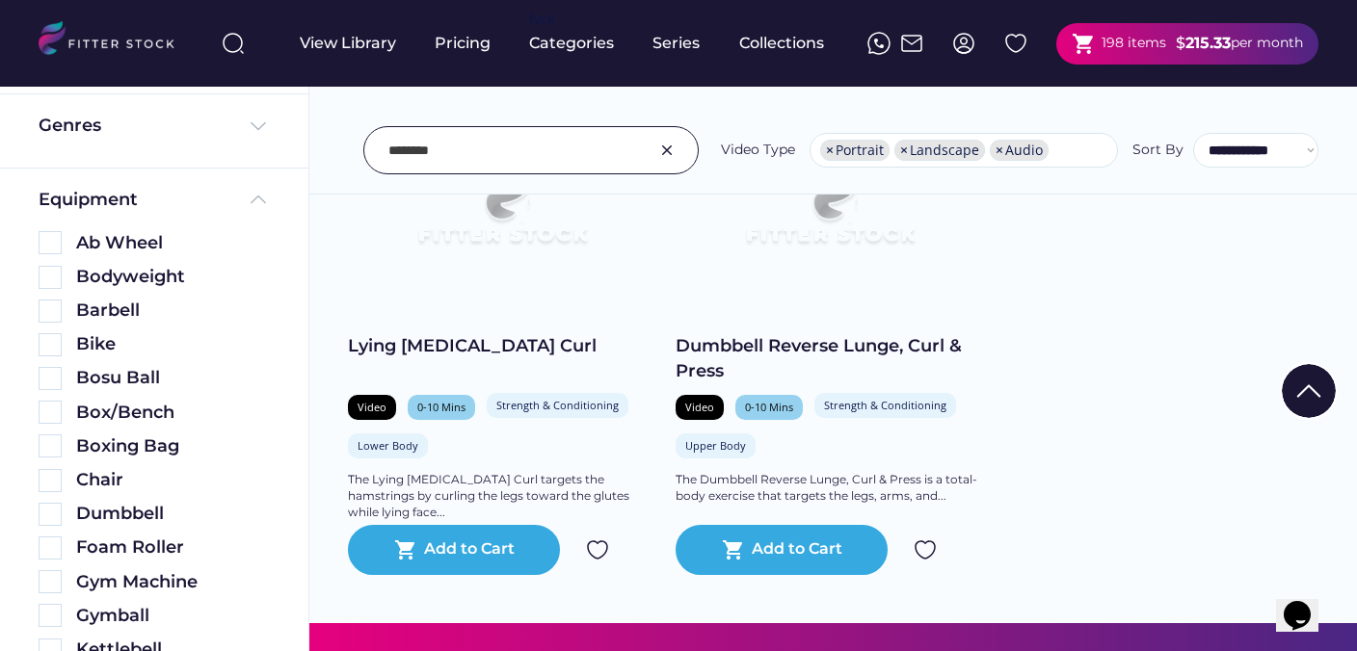
click at [603, 545] on img at bounding box center [597, 550] width 23 height 23
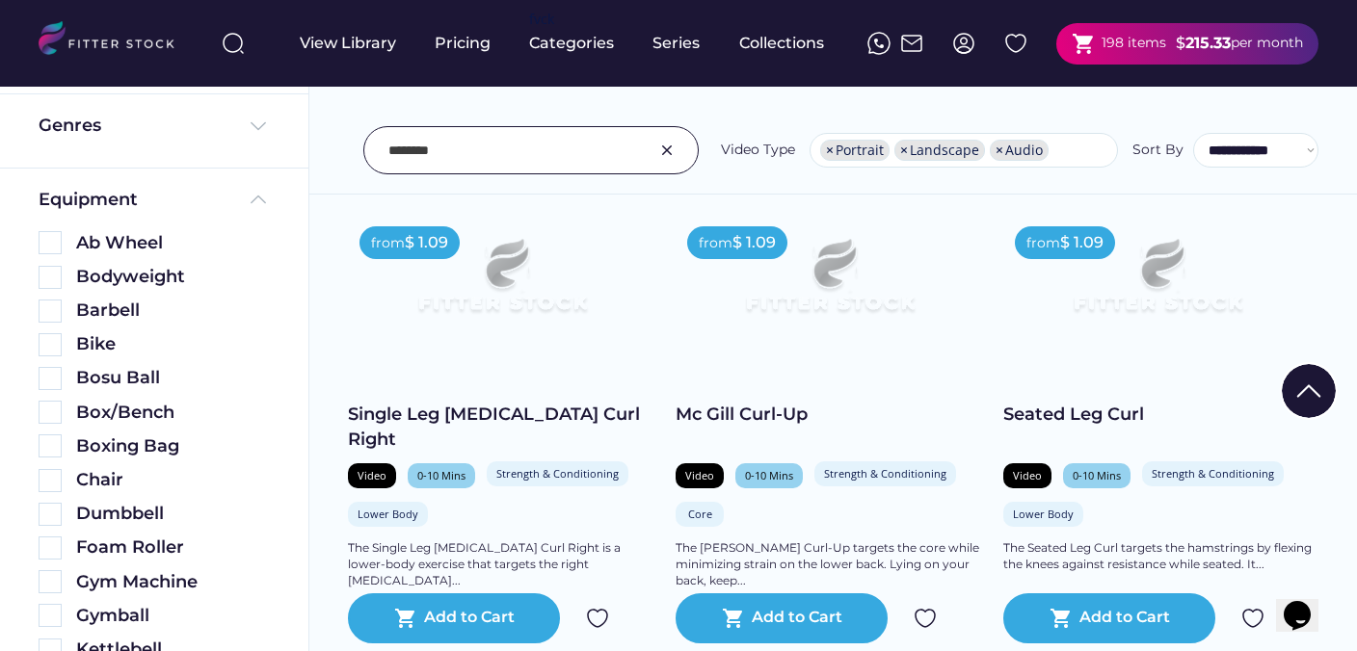
scroll to position [883, 0]
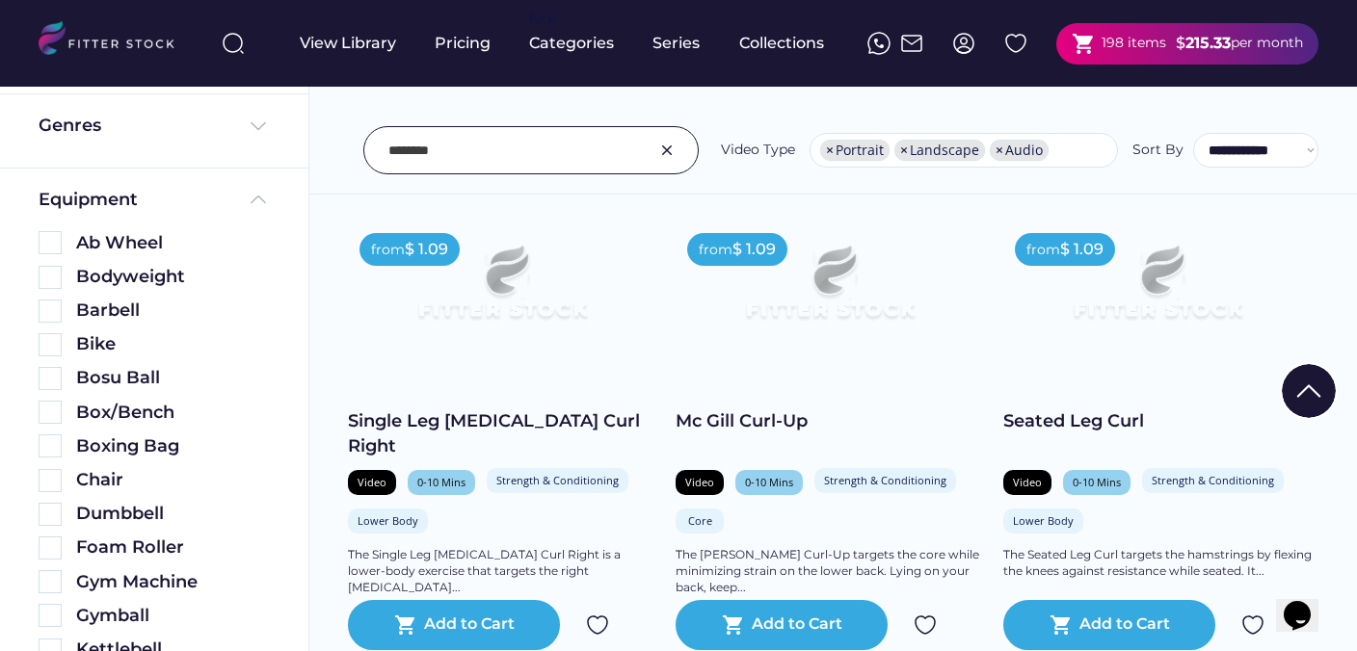
click at [604, 624] on img at bounding box center [597, 625] width 23 height 23
click at [674, 147] on img at bounding box center [666, 150] width 23 height 23
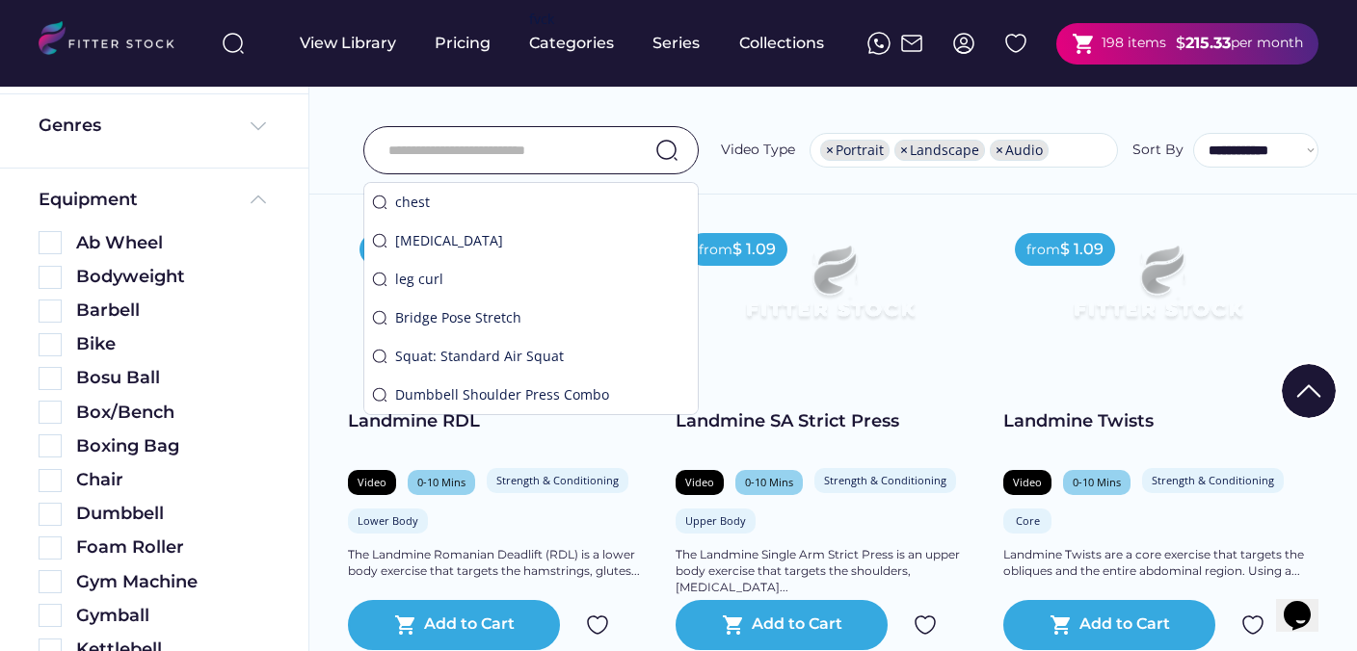
click at [554, 147] on input "input" at bounding box center [506, 150] width 237 height 40
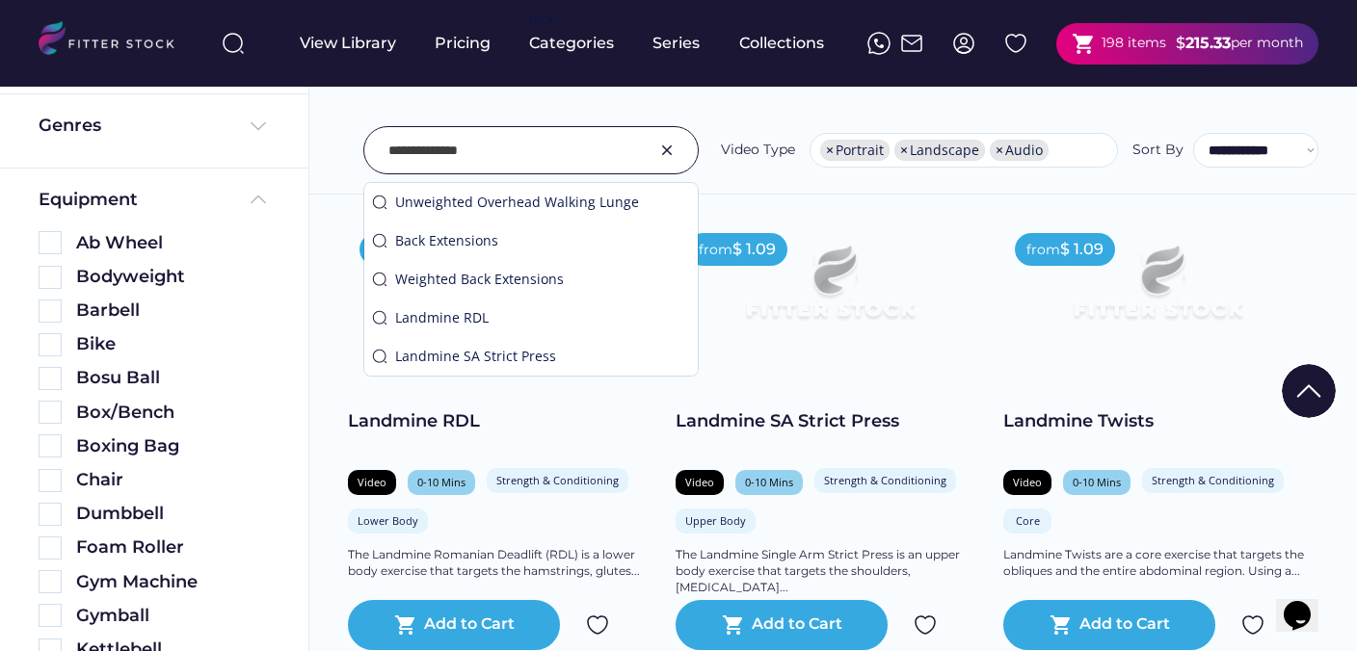
type input "**********"
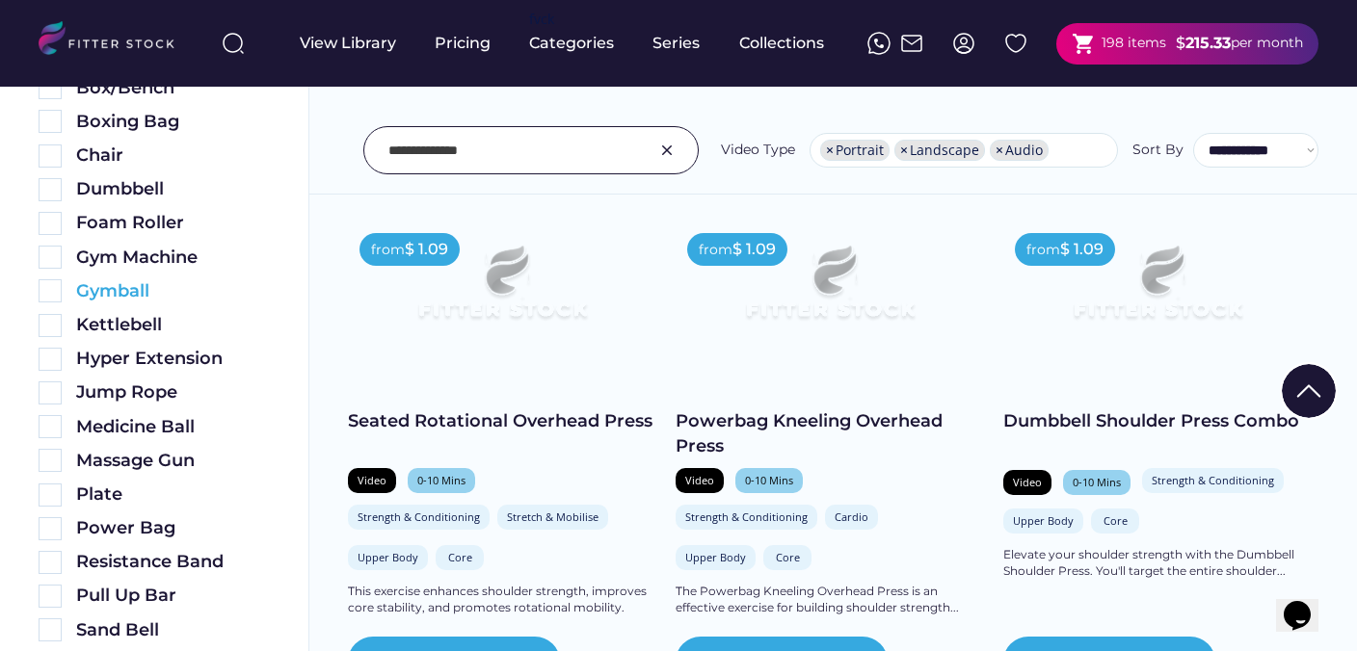
scroll to position [601, 0]
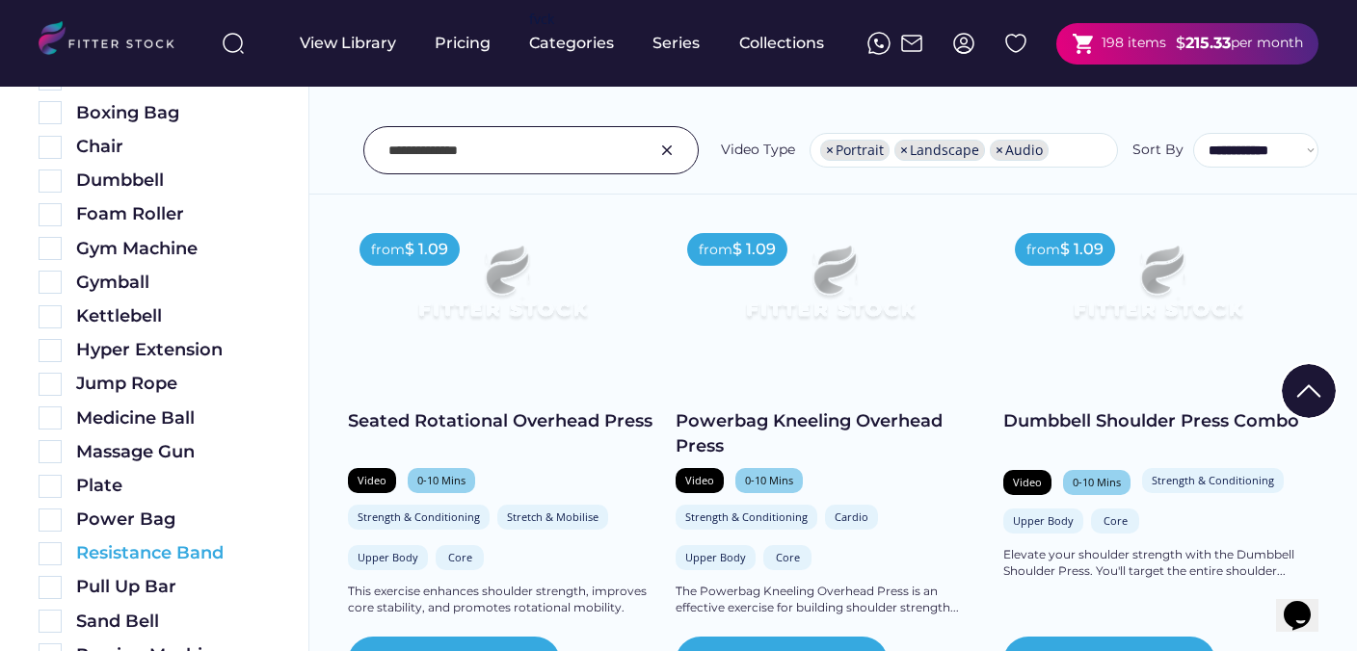
click at [51, 555] on img at bounding box center [50, 553] width 23 height 23
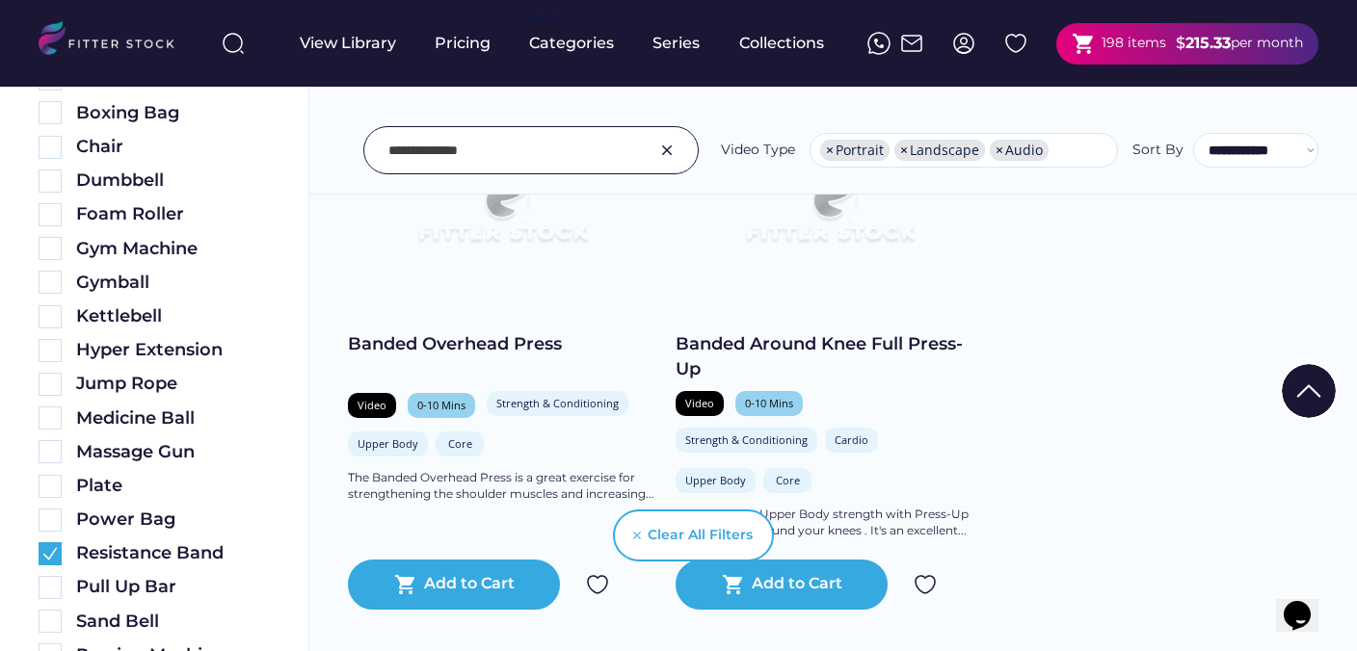
scroll to position [484, 0]
click at [597, 580] on div "Clear All Filters" at bounding box center [679, 536] width 190 height 96
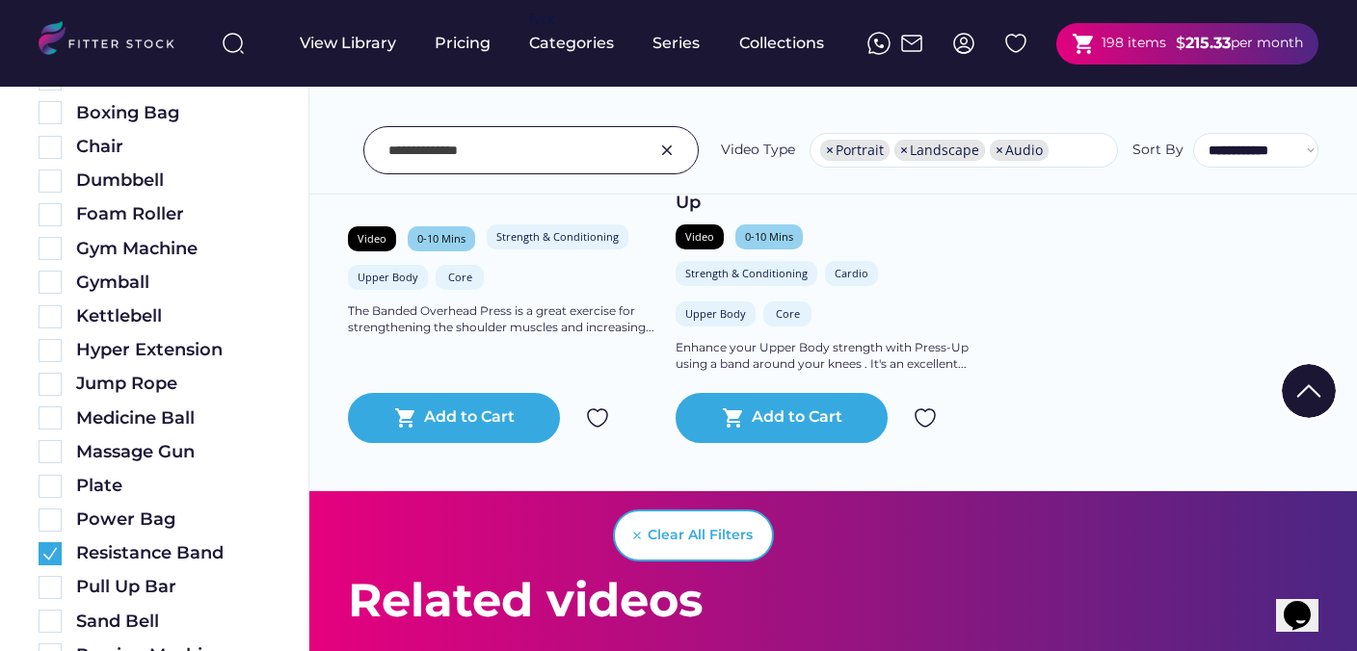
scroll to position [658, 0]
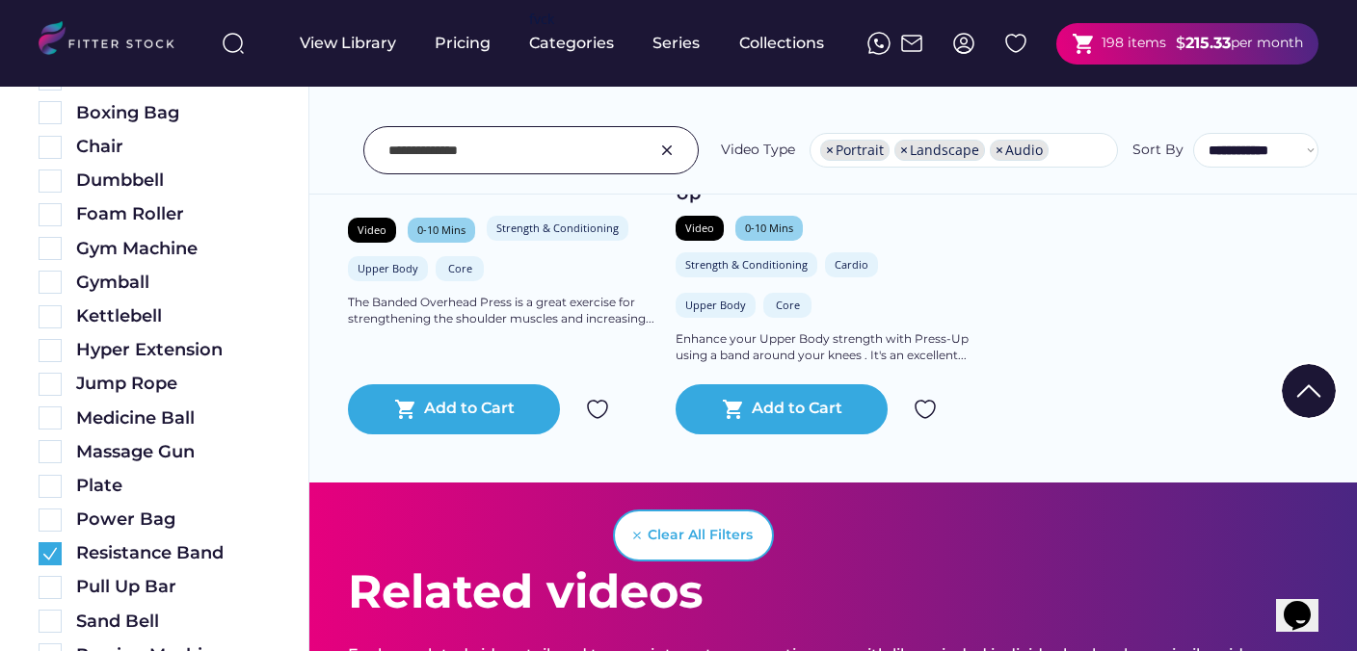
click at [598, 408] on img at bounding box center [597, 409] width 23 height 23
click at [50, 552] on img at bounding box center [50, 553] width 23 height 23
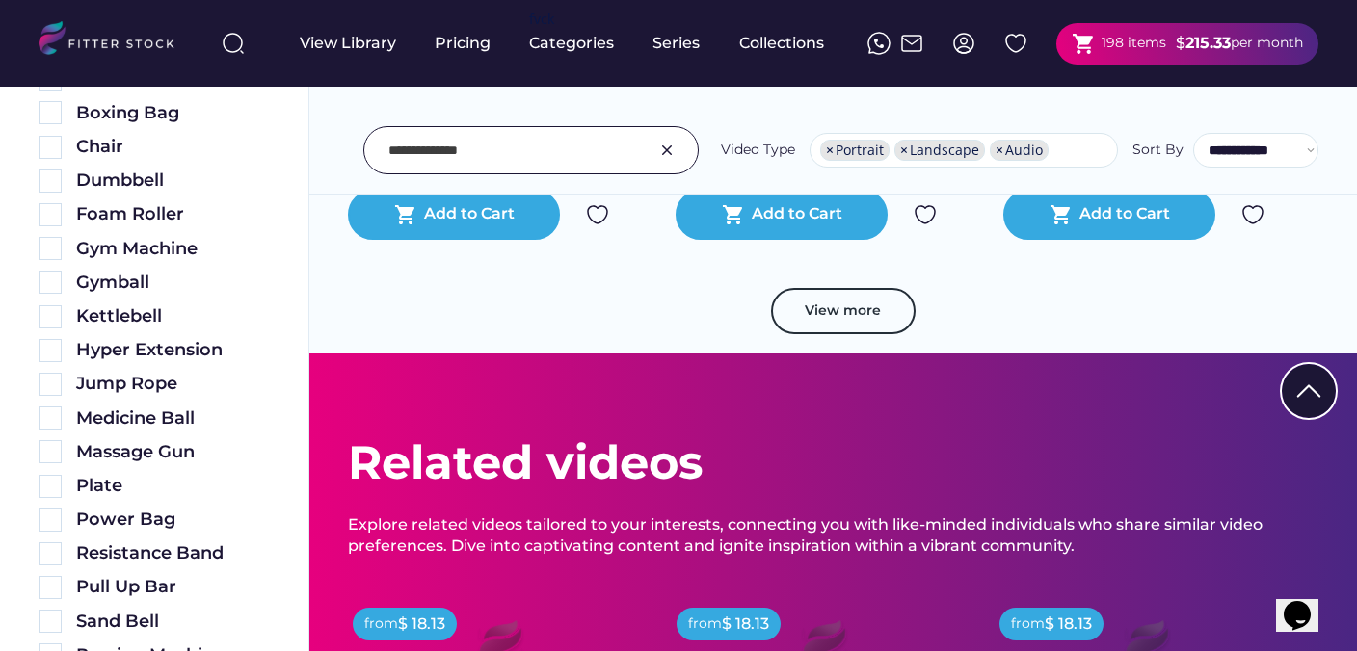
scroll to position [3754, 0]
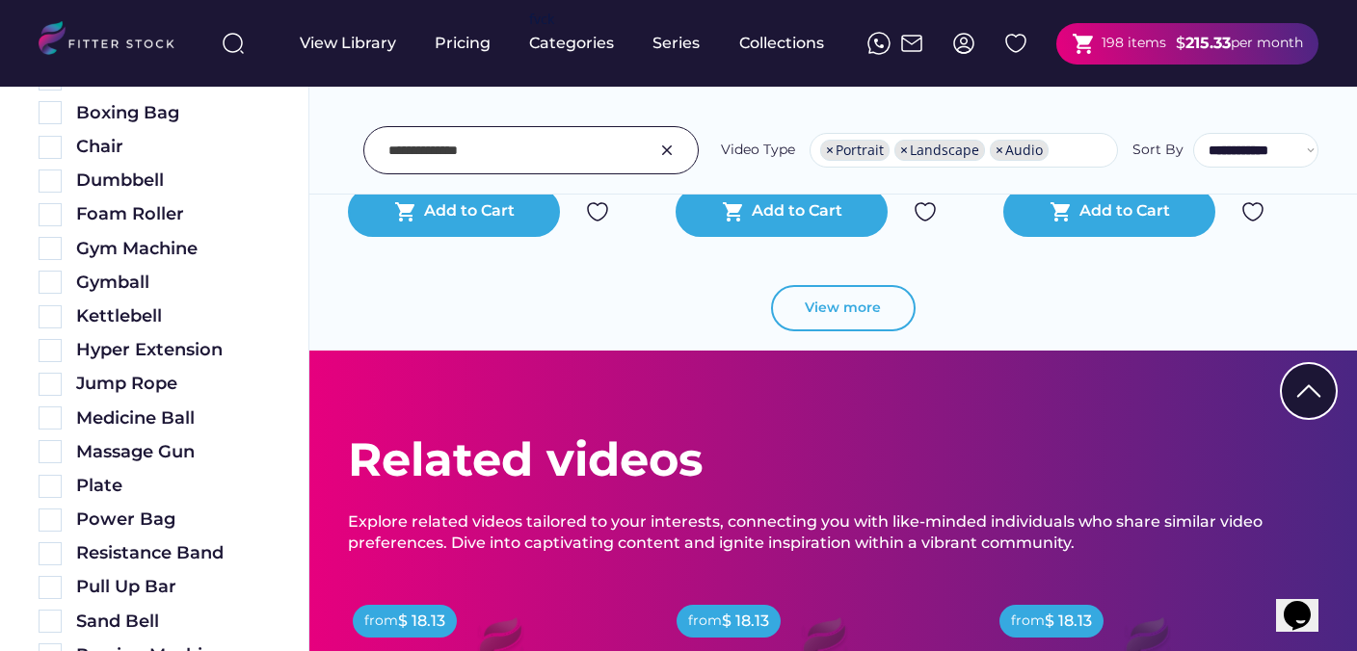
click at [853, 309] on button "View more" at bounding box center [843, 308] width 145 height 46
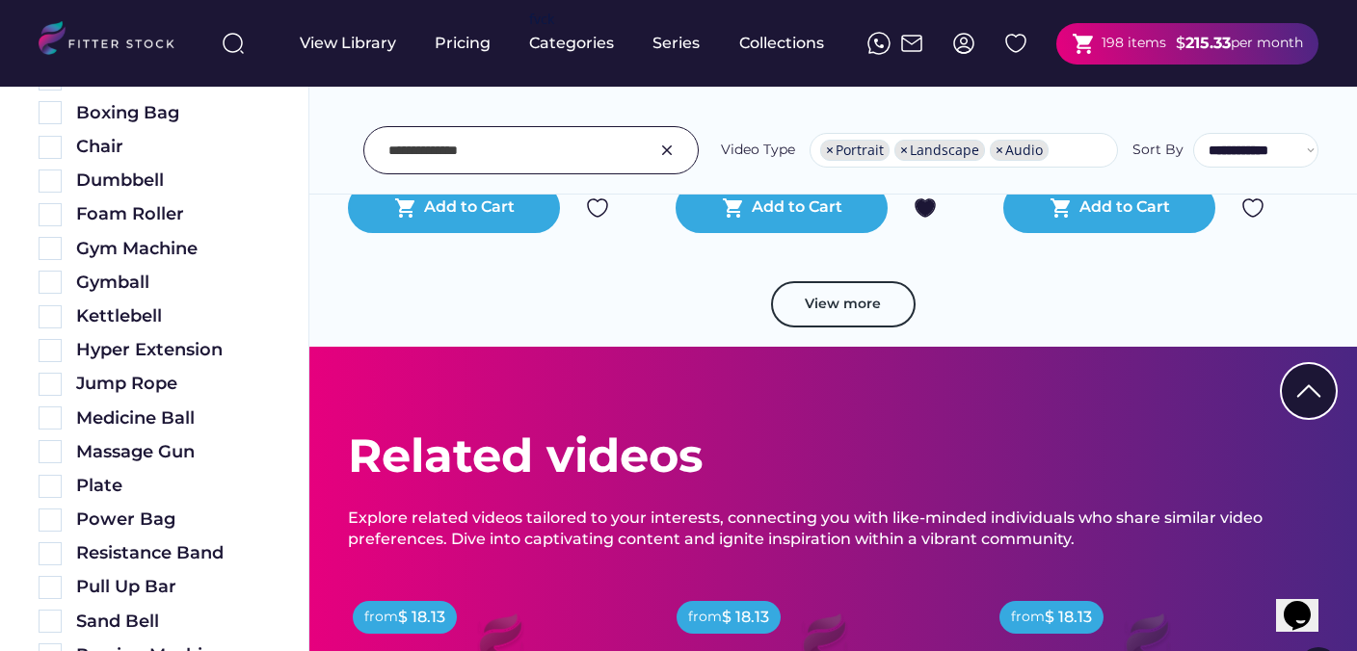
scroll to position [7134, 0]
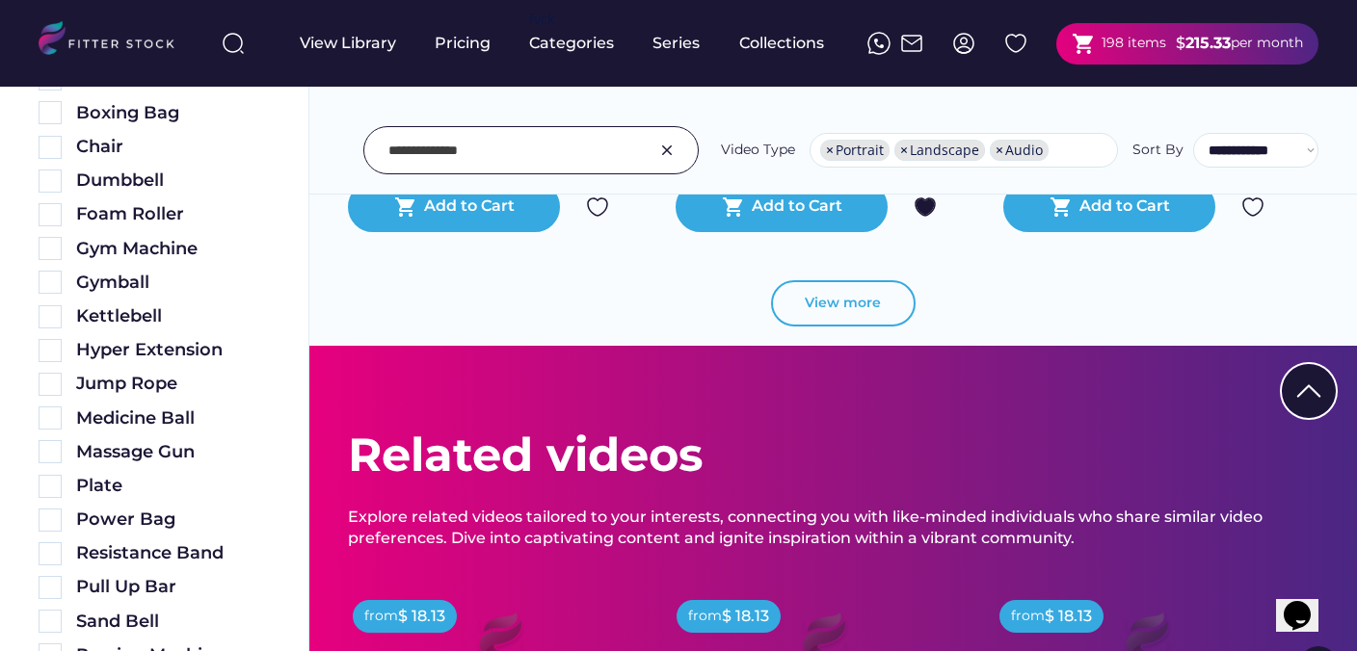
click at [867, 309] on button "View more" at bounding box center [843, 303] width 145 height 46
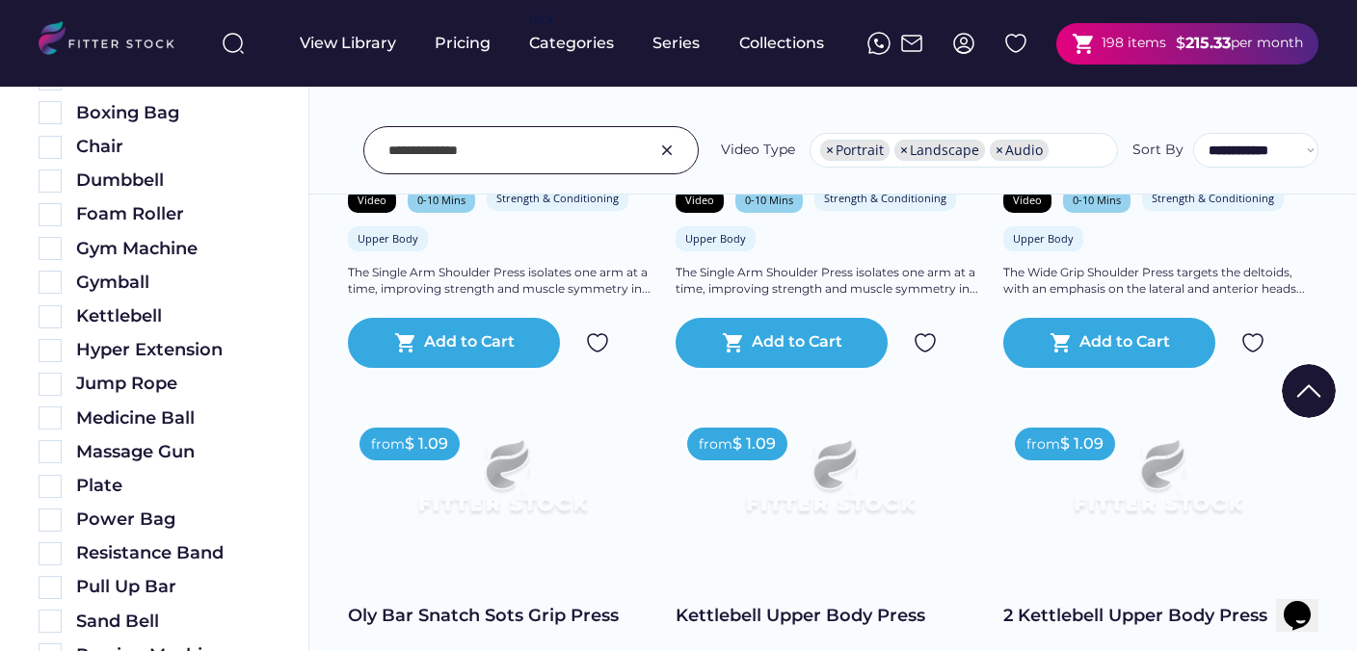
scroll to position [8435, 0]
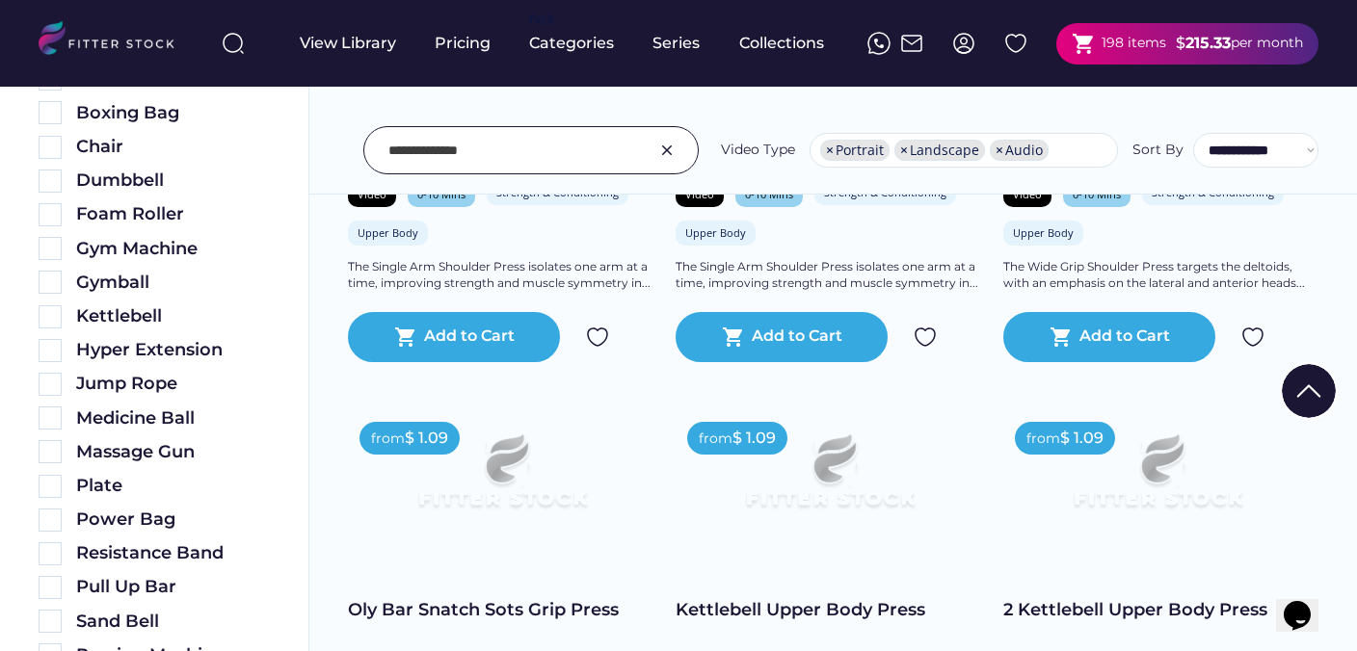
click at [666, 144] on img at bounding box center [666, 150] width 23 height 23
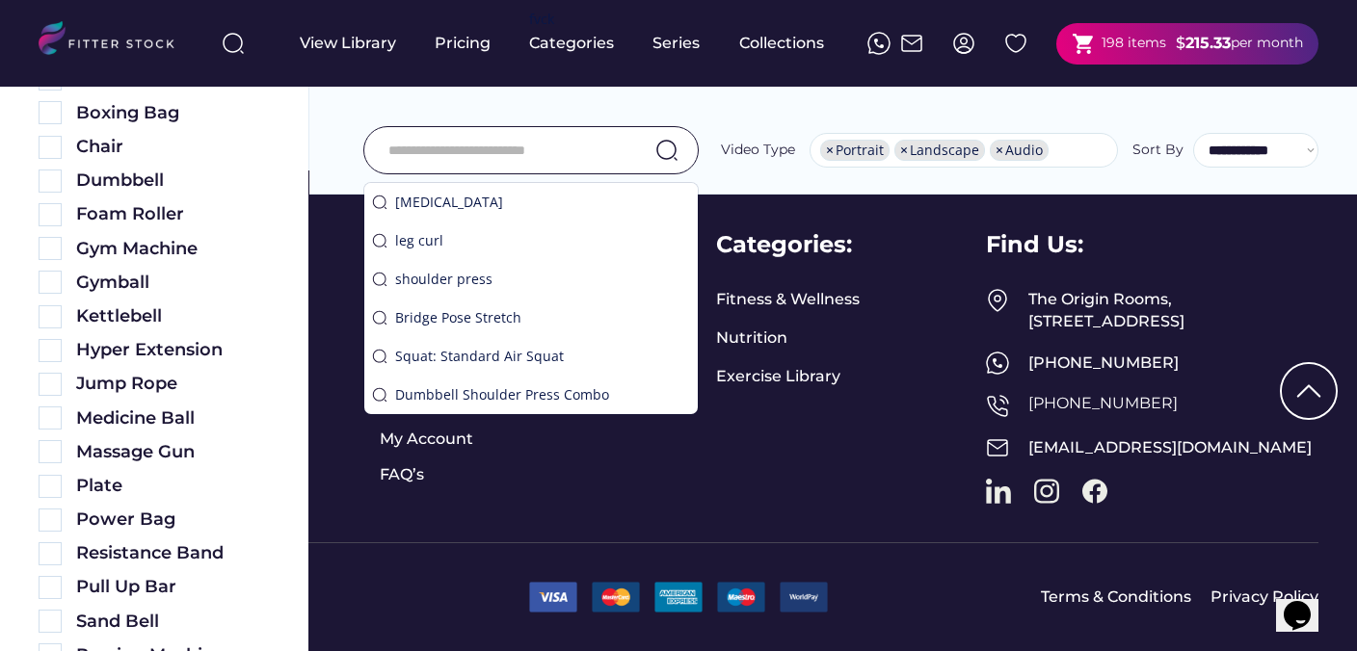
scroll to position [4736, 0]
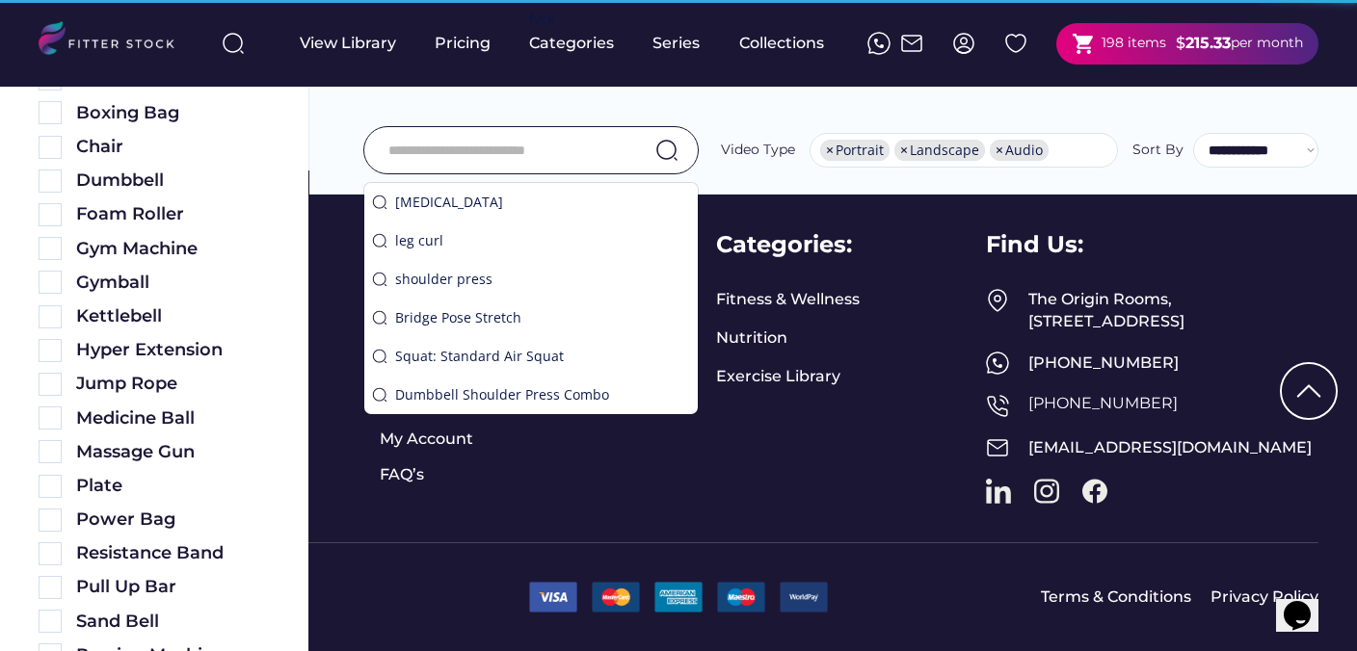
click at [519, 164] on input "input" at bounding box center [506, 150] width 237 height 40
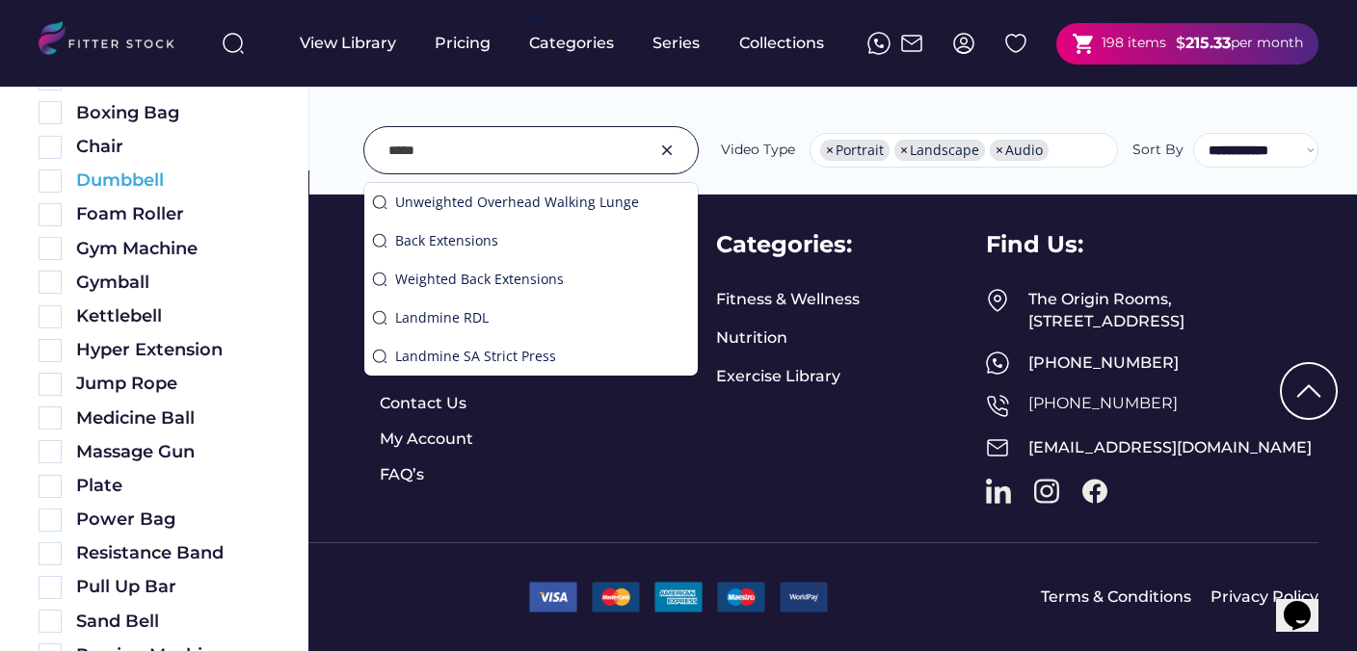
click at [60, 179] on img at bounding box center [50, 181] width 23 height 23
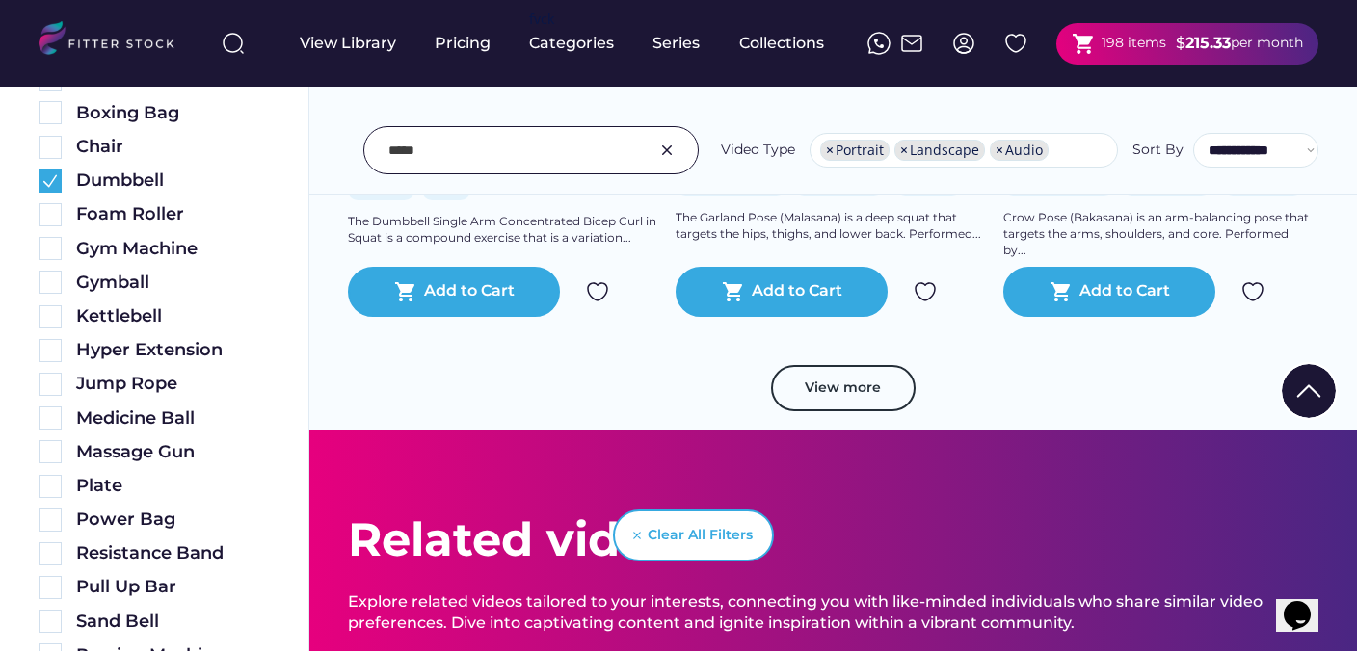
scroll to position [3718, 0]
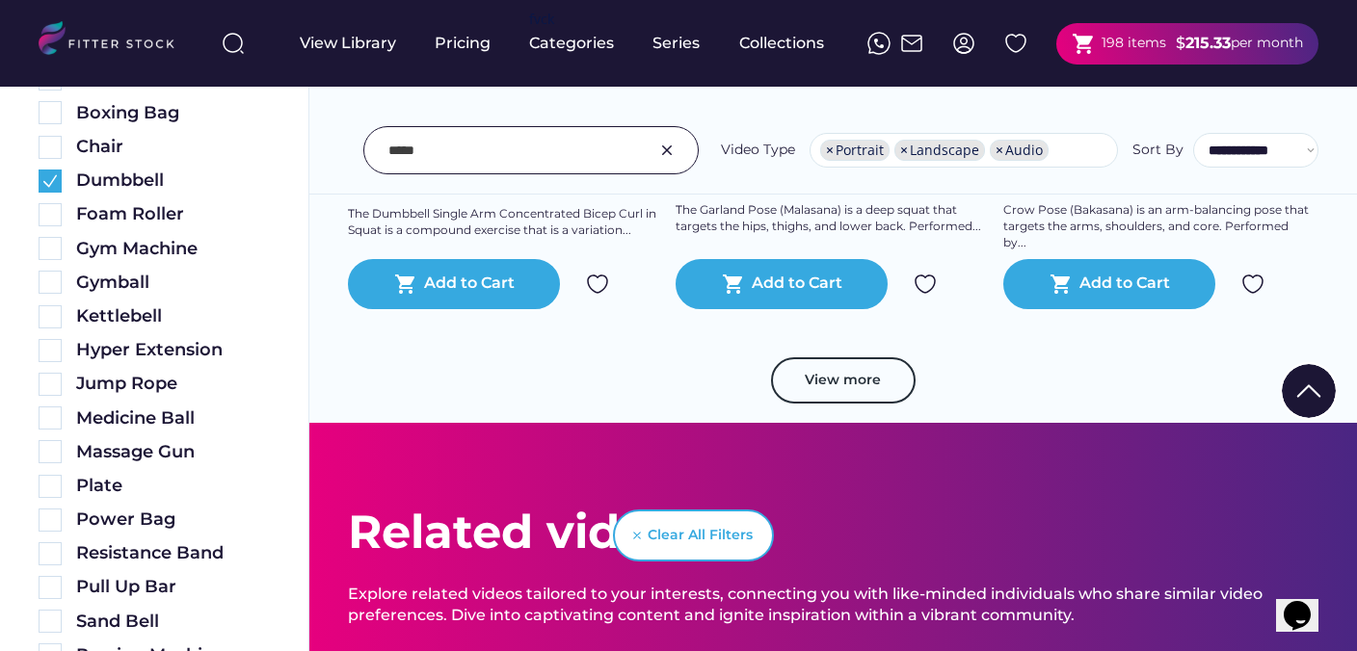
click at [501, 152] on input "input" at bounding box center [506, 150] width 237 height 40
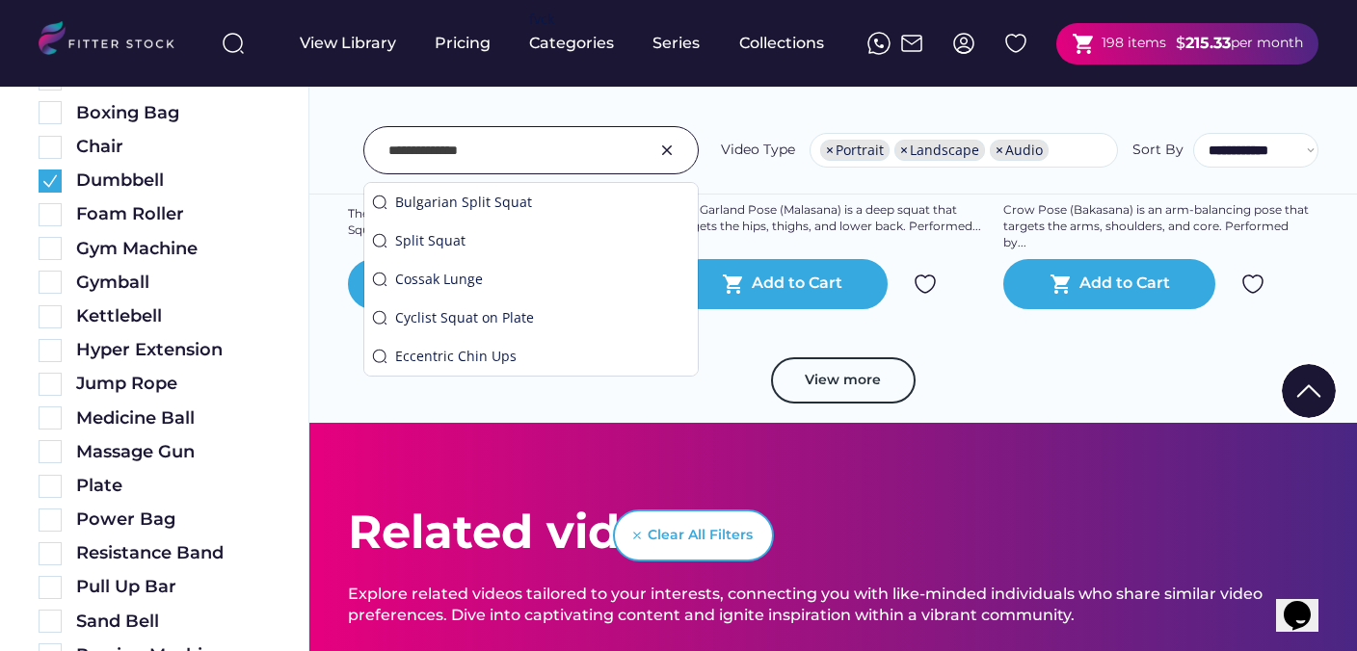
type input "**********"
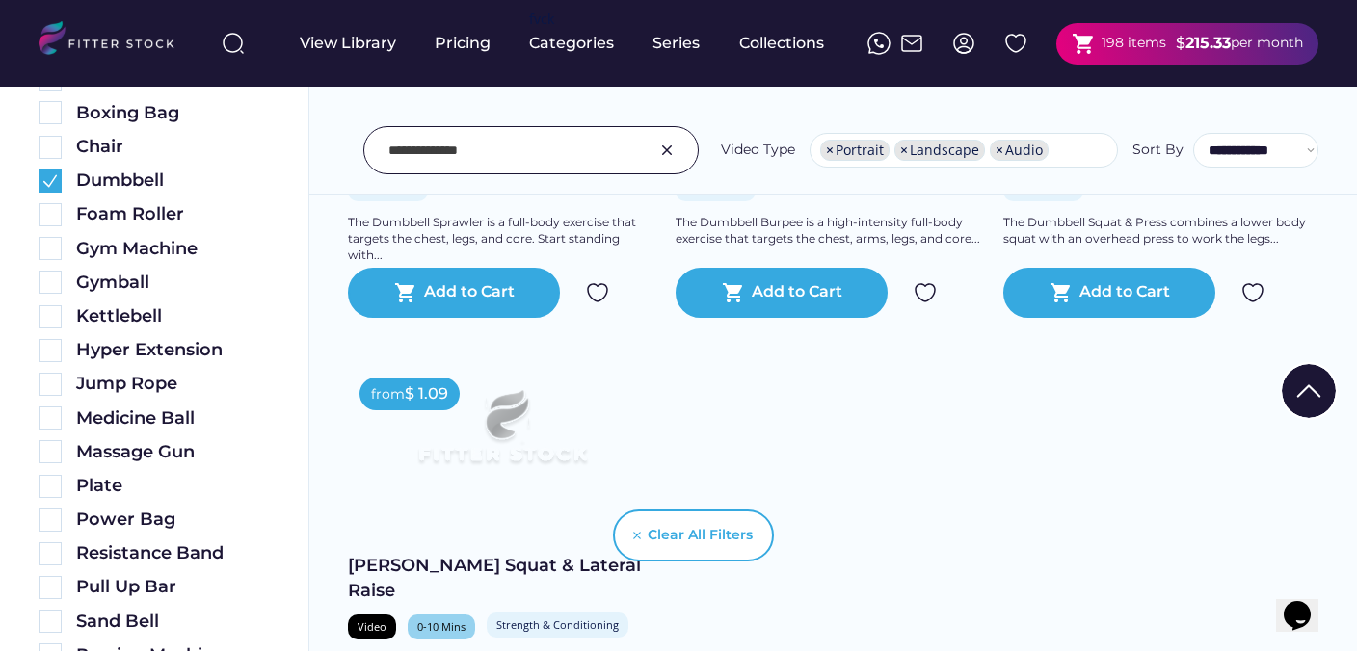
scroll to position [1218, 0]
